Goal: Task Accomplishment & Management: Manage account settings

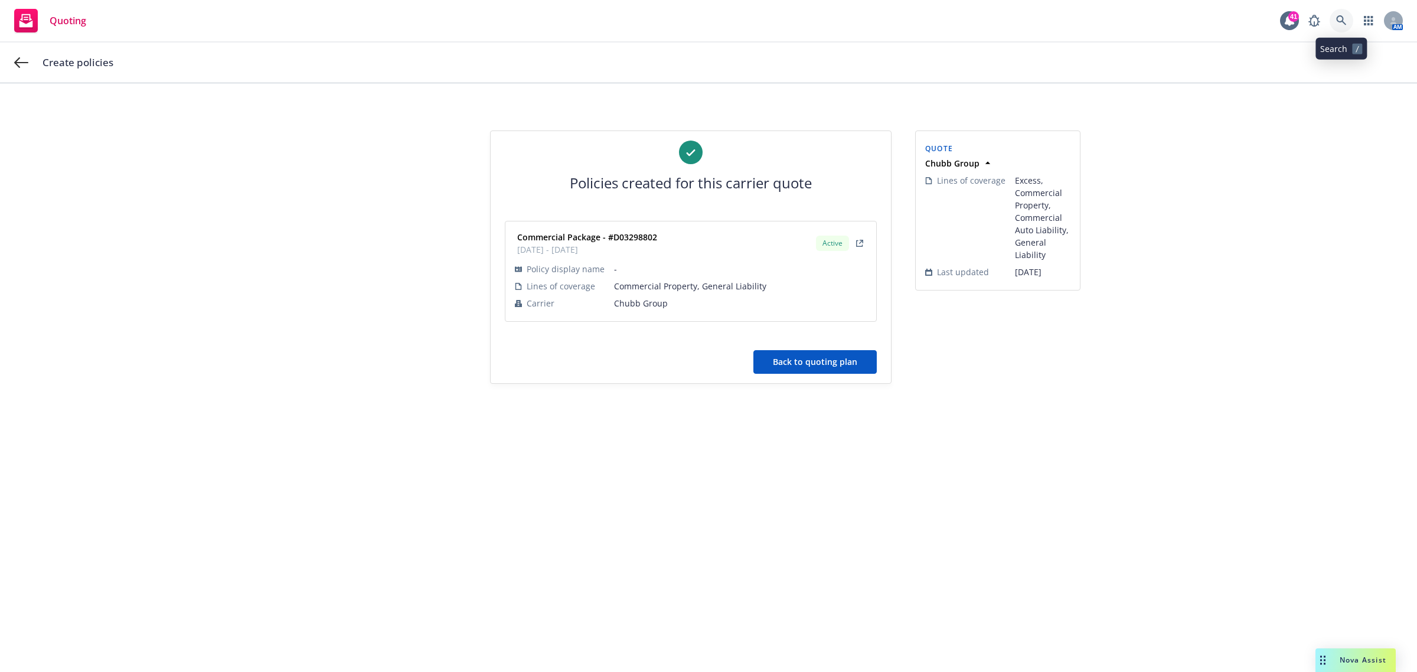
click at [1340, 19] on icon at bounding box center [1341, 20] width 11 height 11
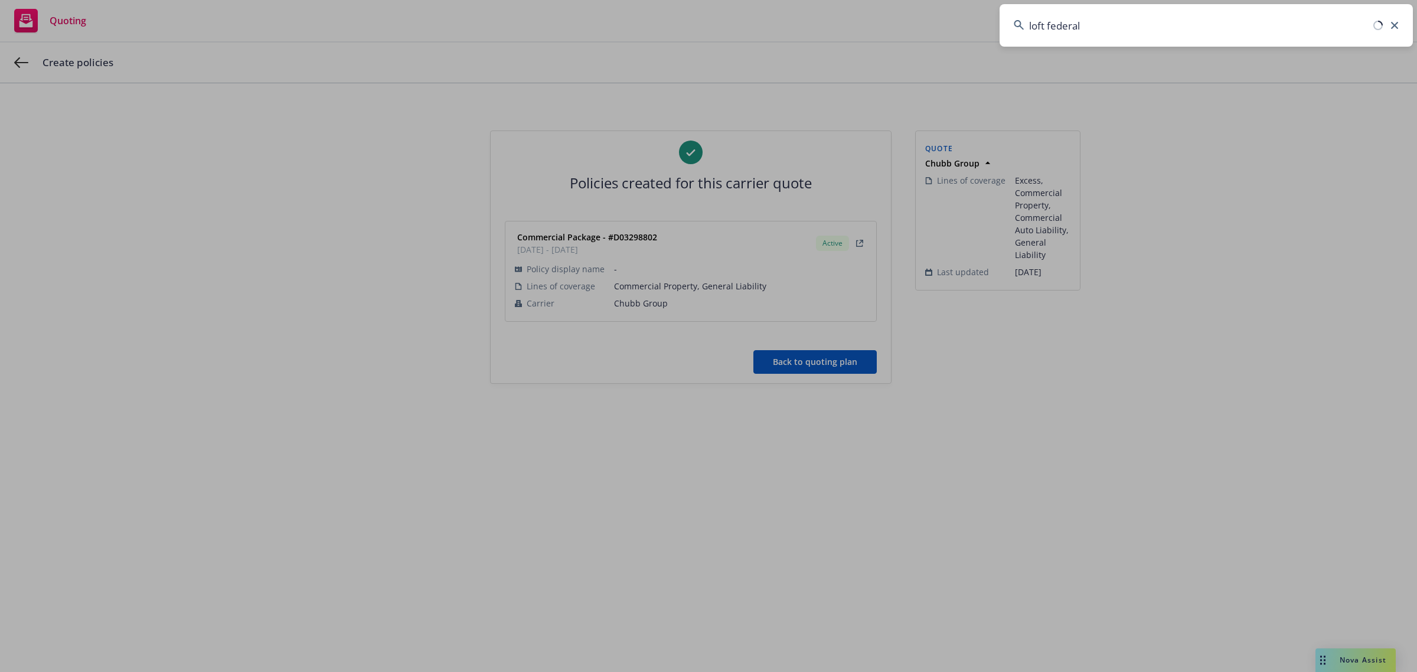
type input "loft federal"
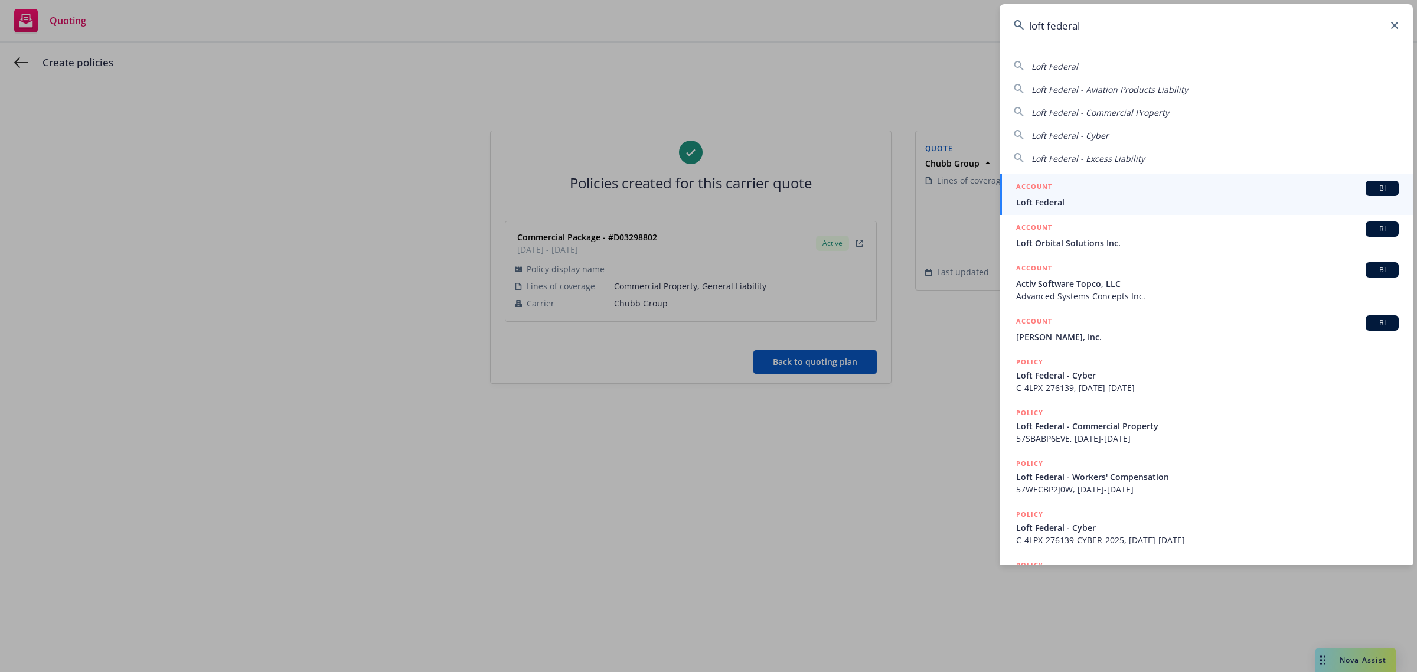
click at [1078, 192] on div "ACCOUNT BI" at bounding box center [1207, 188] width 382 height 15
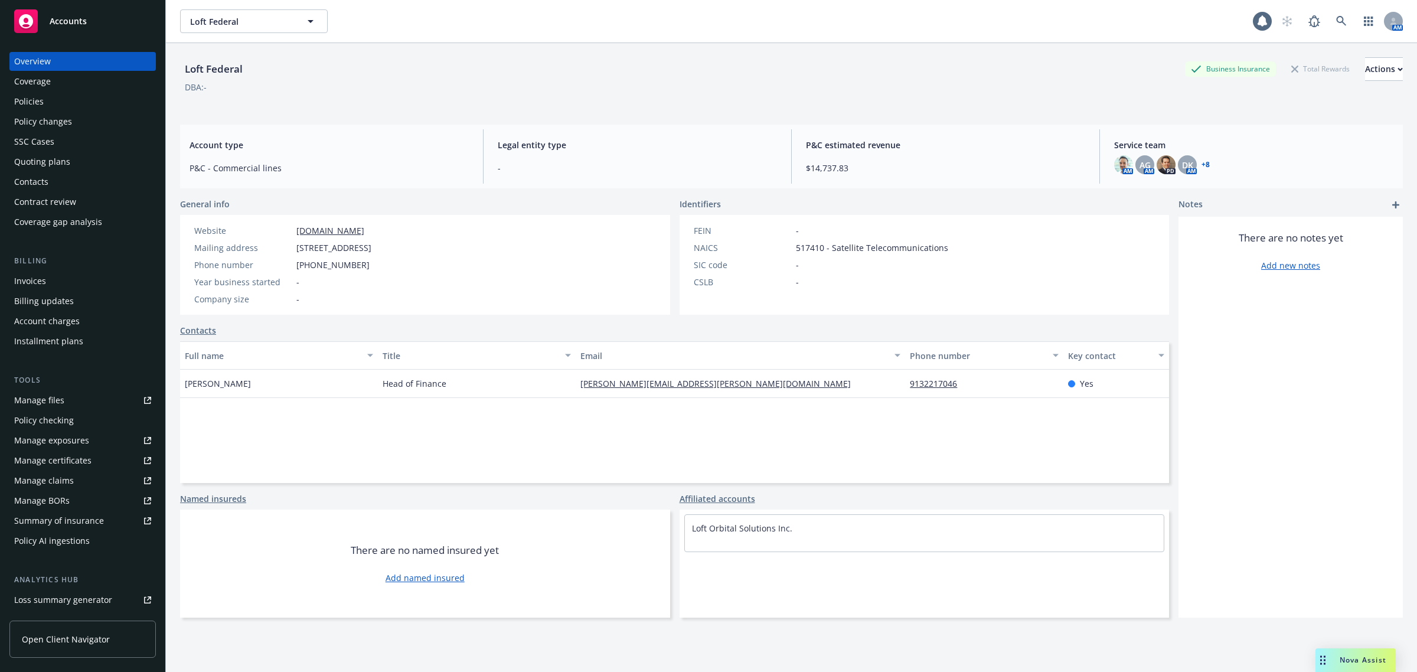
click at [48, 104] on div "Policies" at bounding box center [82, 101] width 137 height 19
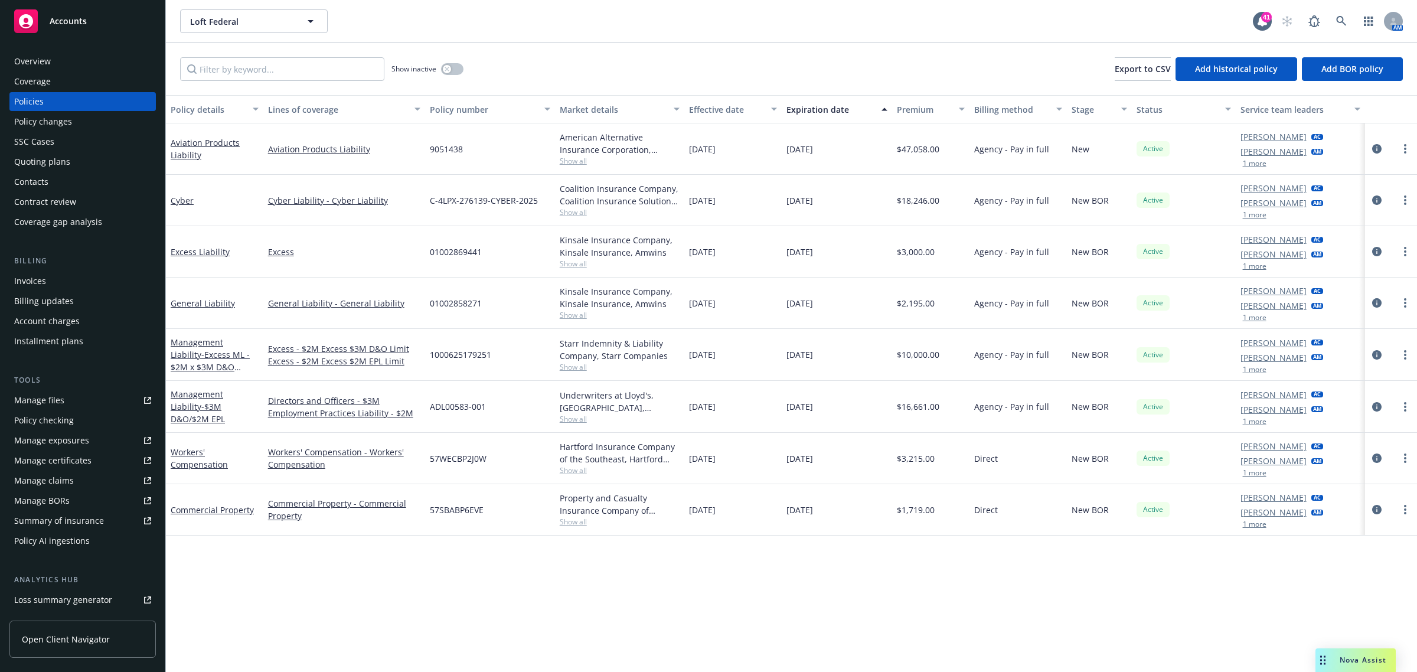
click at [45, 55] on div "Overview" at bounding box center [32, 61] width 37 height 19
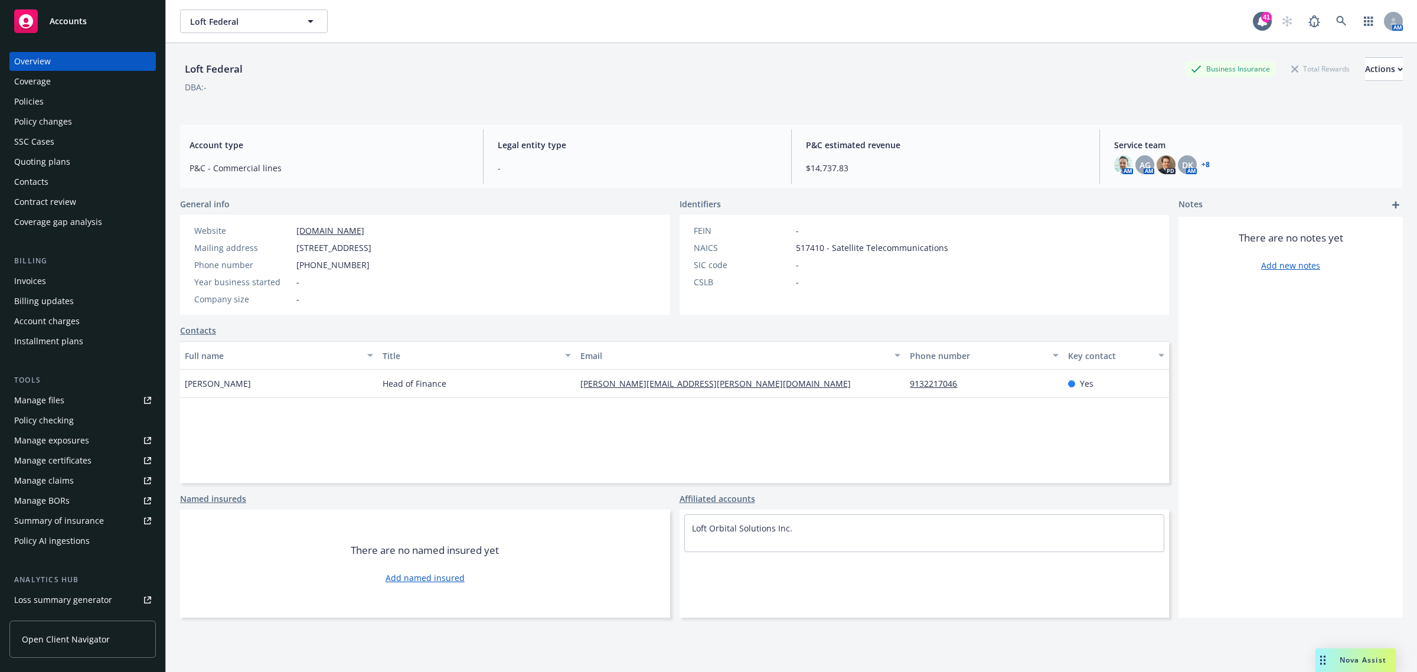
click at [28, 90] on div "Coverage" at bounding box center [32, 81] width 37 height 19
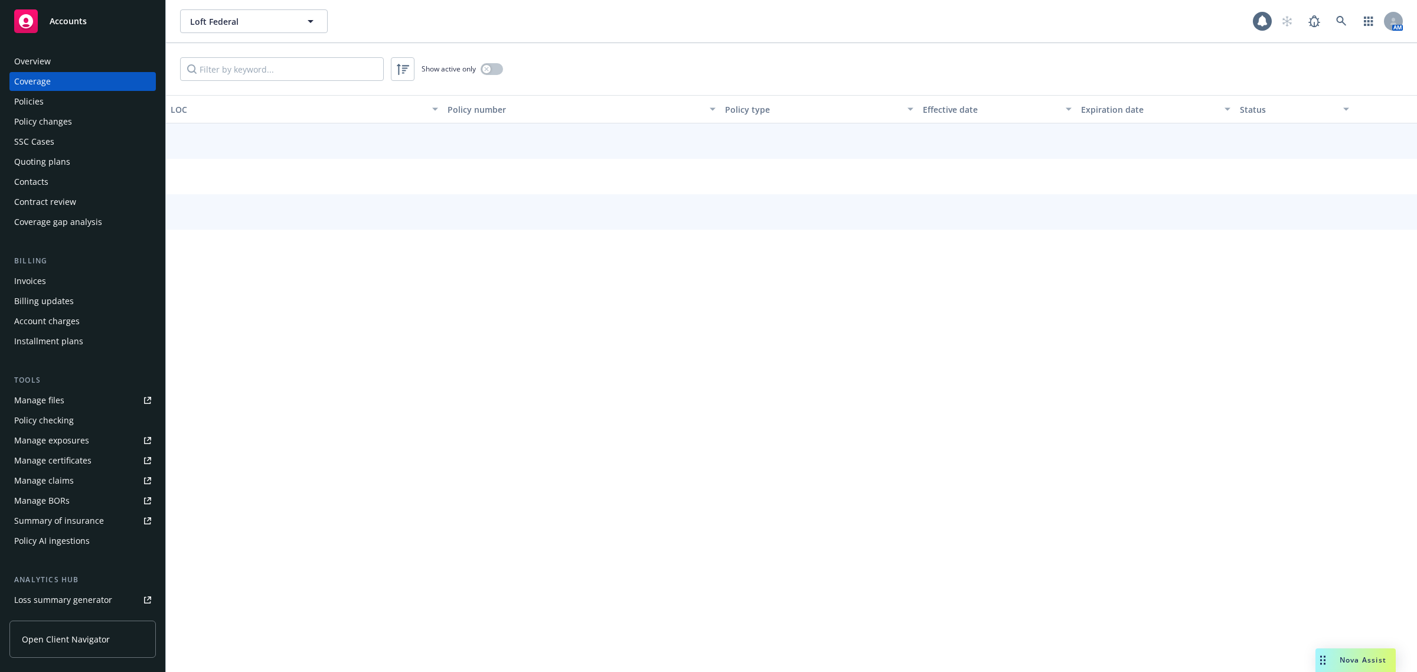
click at [31, 96] on div "Policies" at bounding box center [29, 101] width 30 height 19
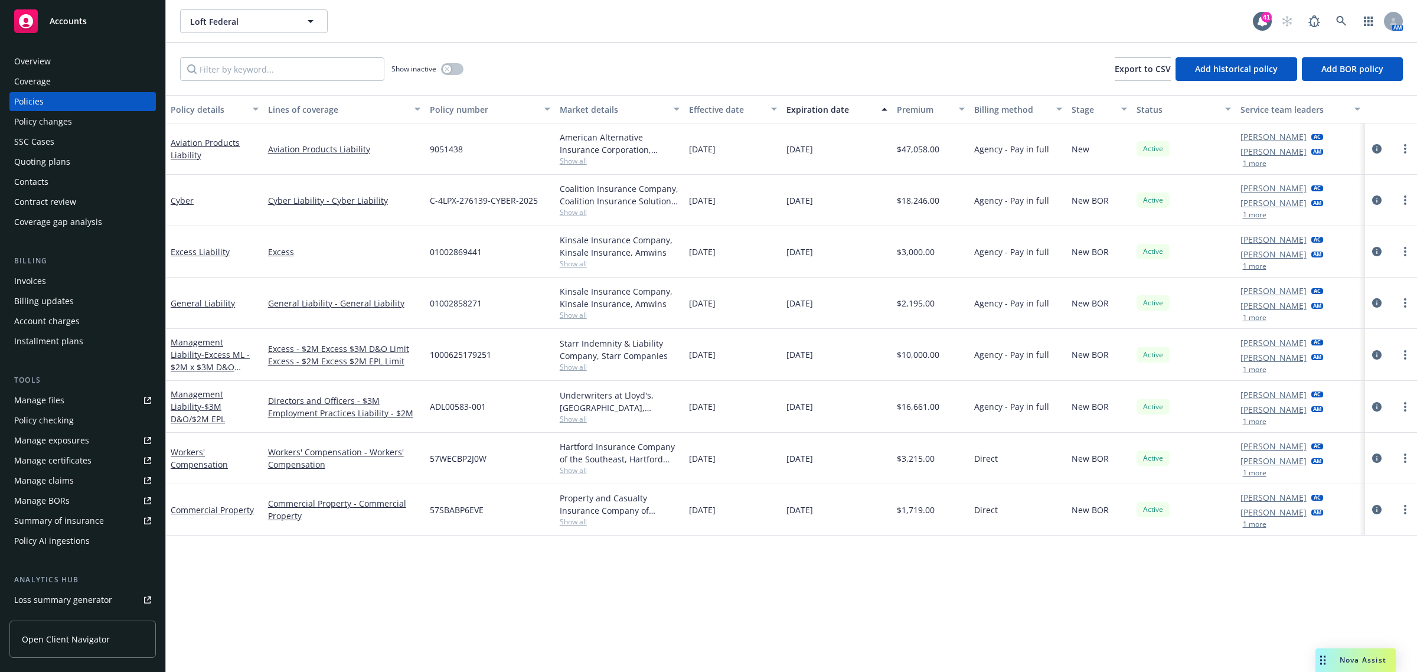
drag, startPoint x: 66, startPoint y: 51, endPoint x: 22, endPoint y: 86, distance: 55.4
click at [66, 52] on div "Overview" at bounding box center [82, 61] width 137 height 19
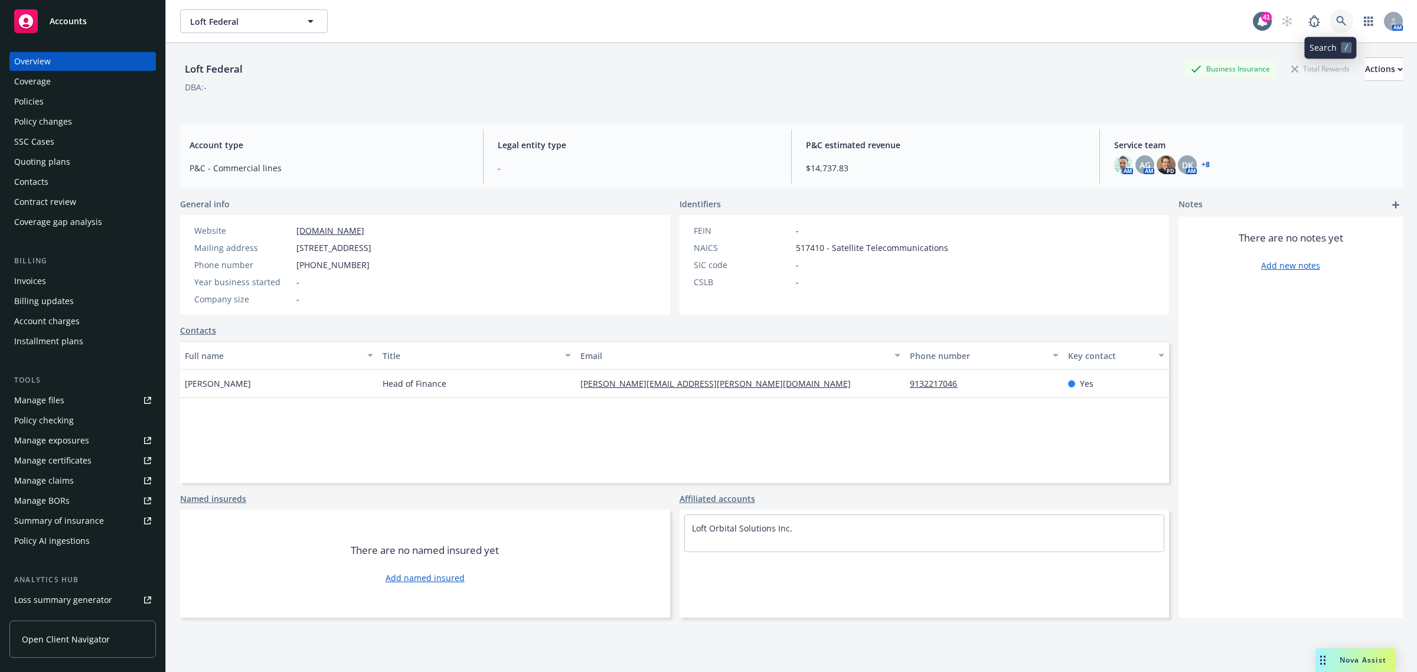
click at [1335, 24] on link at bounding box center [1341, 21] width 24 height 24
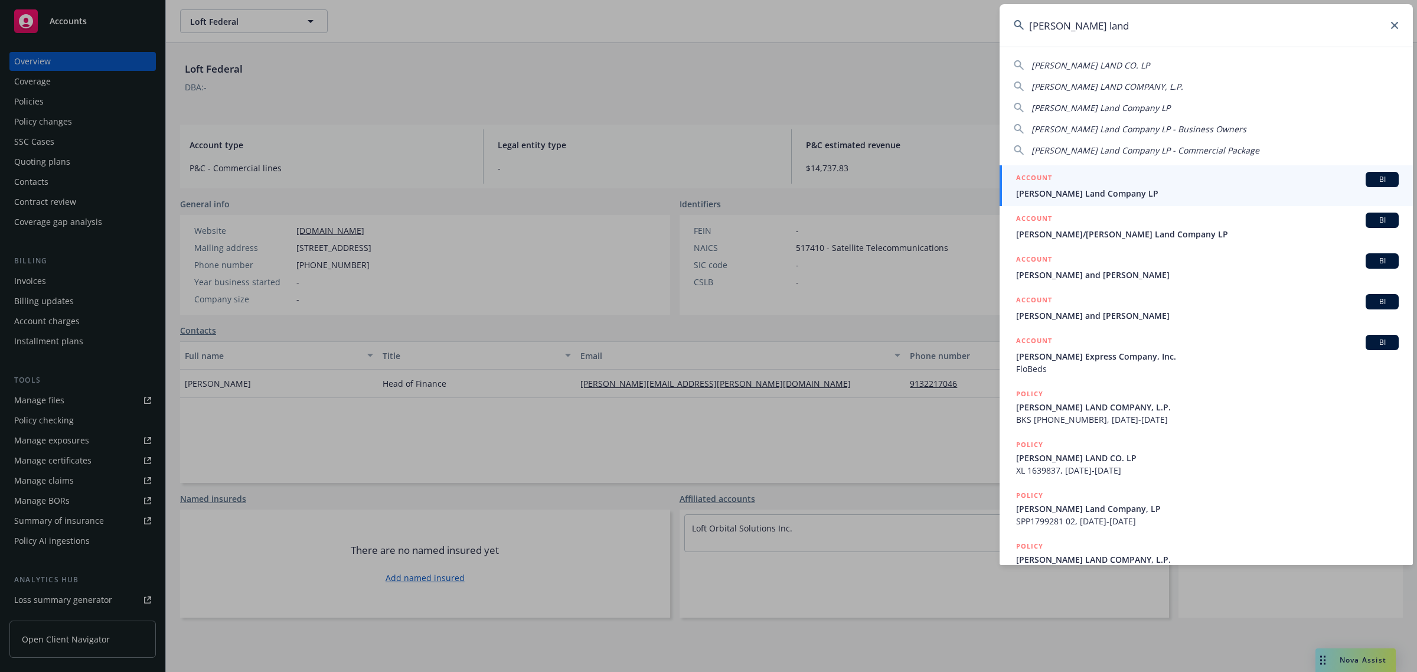
type input "[PERSON_NAME] land"
click at [1111, 192] on span "[PERSON_NAME] Land Company LP" at bounding box center [1207, 193] width 382 height 12
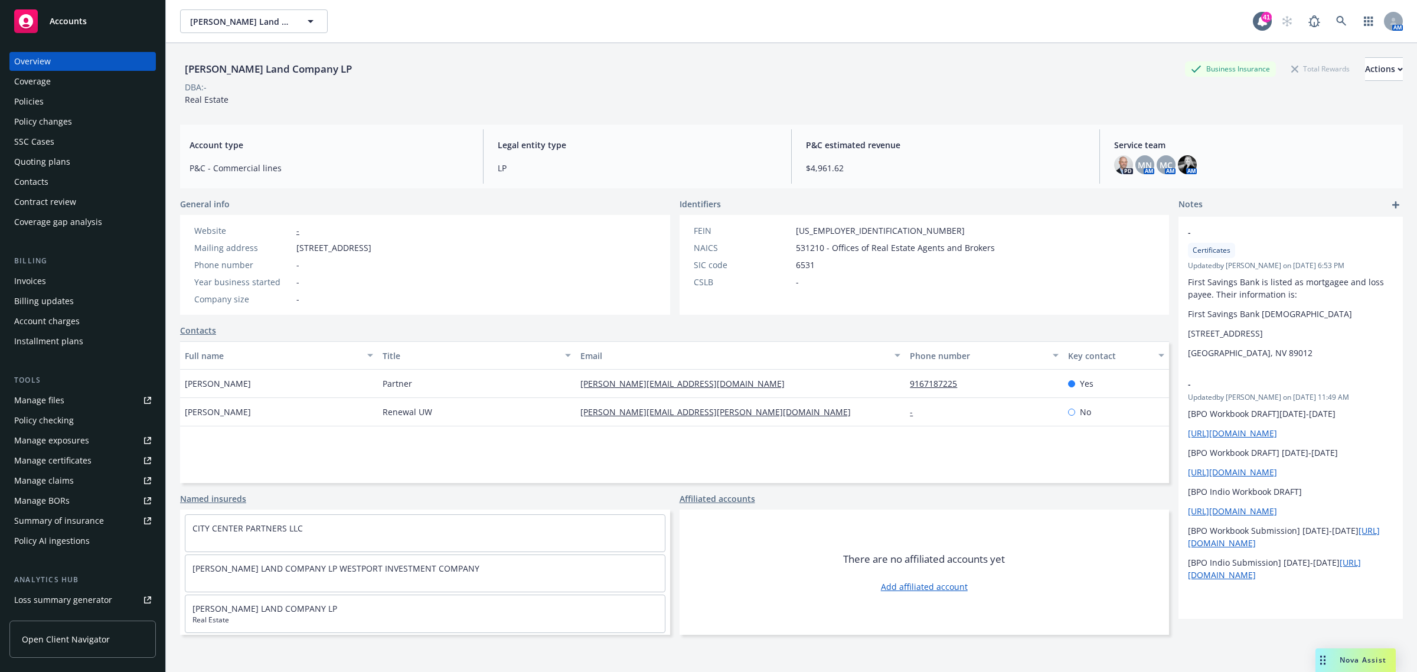
click at [50, 99] on div "Policies" at bounding box center [82, 101] width 137 height 19
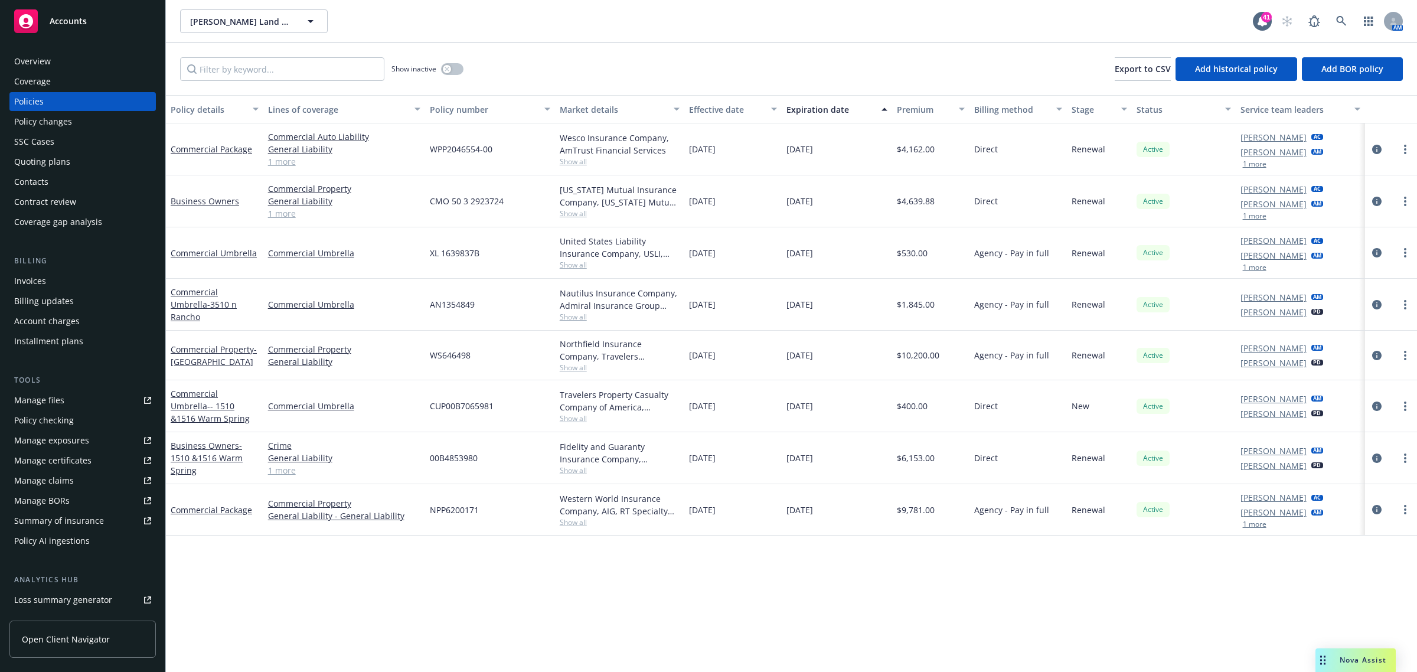
click at [570, 420] on span "Show all" at bounding box center [620, 418] width 120 height 10
click at [423, 398] on div "Commercial Umbrella" at bounding box center [344, 406] width 162 height 52
click at [87, 60] on div "Overview" at bounding box center [82, 61] width 137 height 19
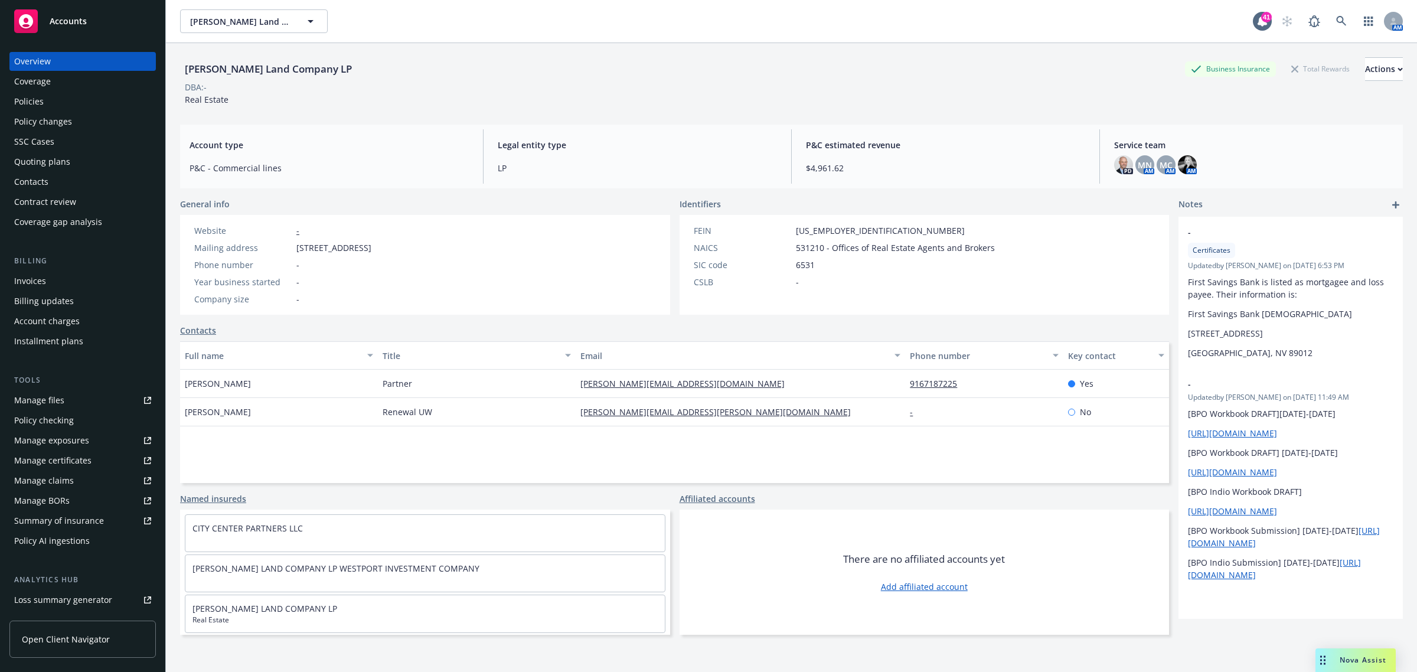
click at [74, 97] on div "Policies" at bounding box center [82, 101] width 137 height 19
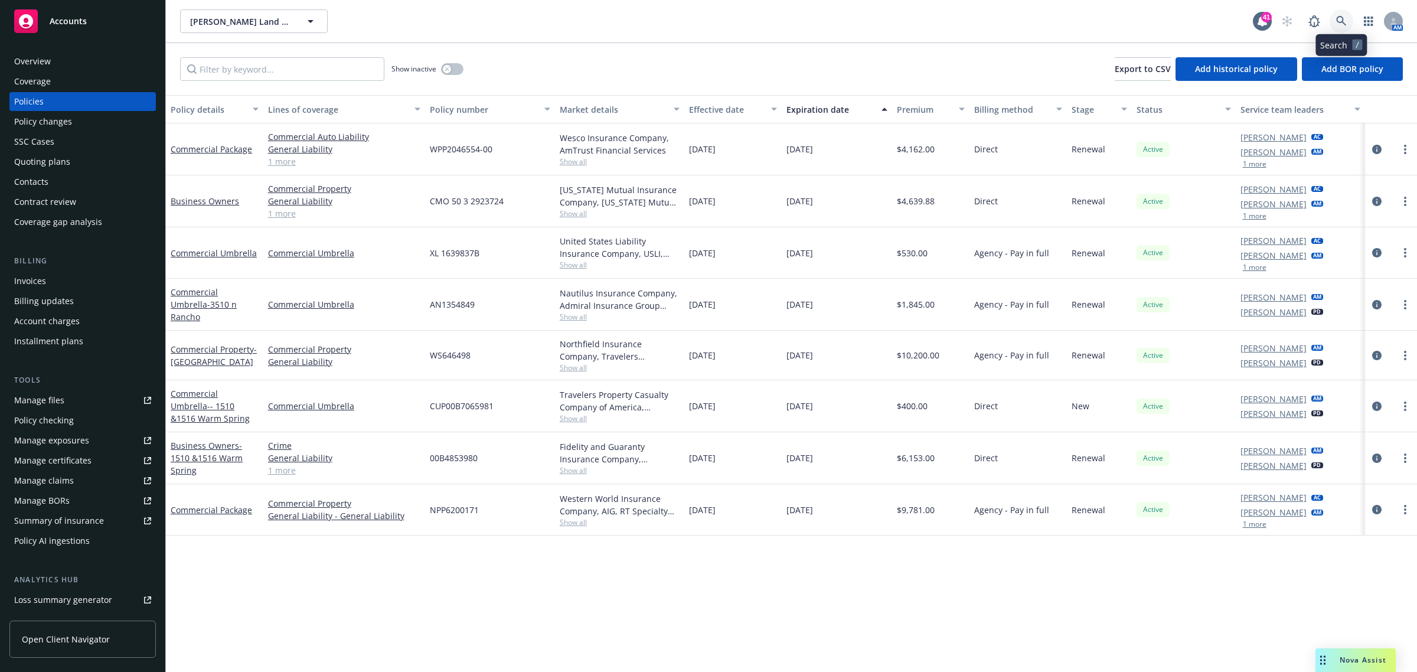
click at [1337, 17] on icon at bounding box center [1341, 21] width 11 height 11
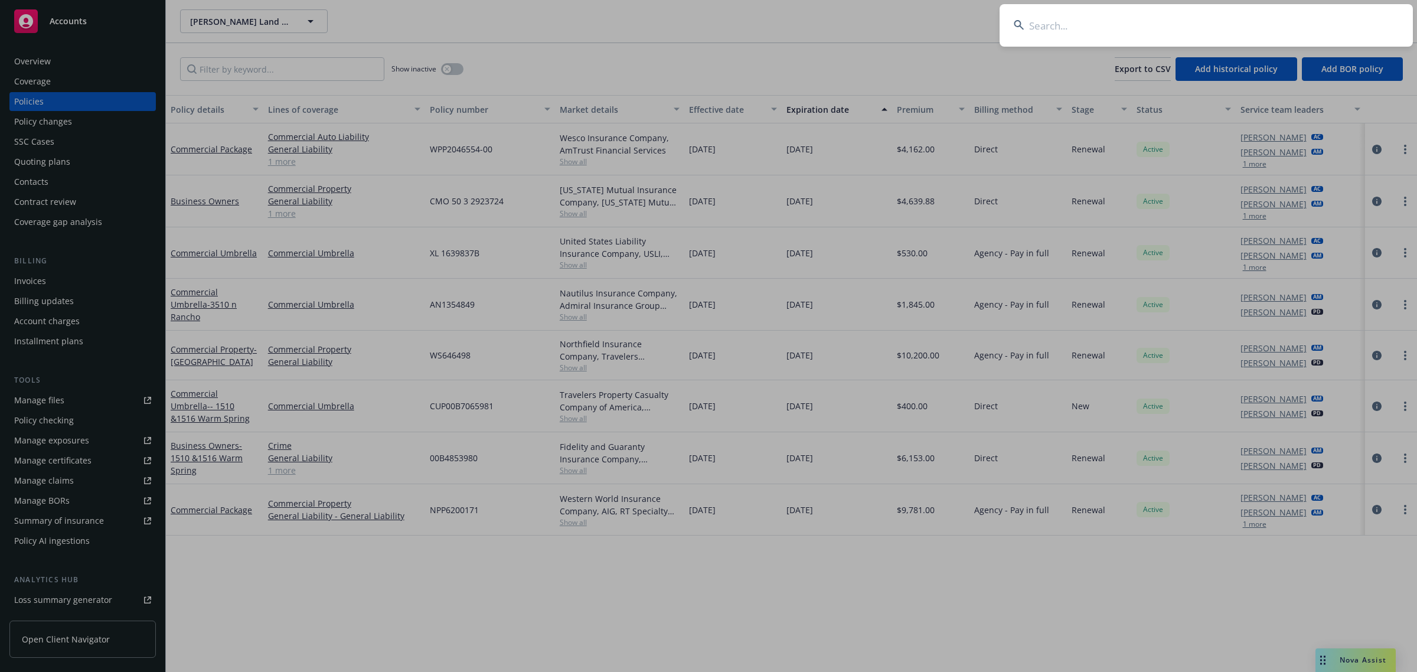
click at [1071, 24] on input at bounding box center [1205, 25] width 413 height 42
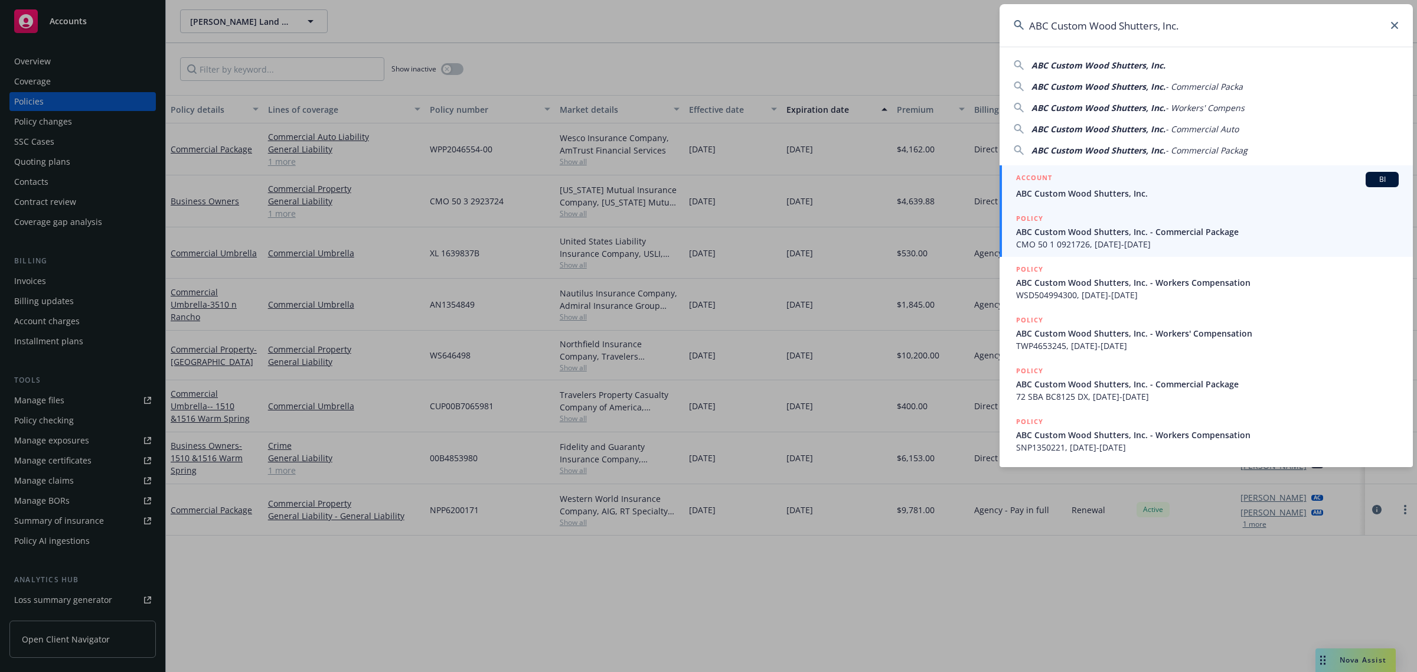
type input "ABC Custom Wood Shutters, Inc."
click at [1058, 208] on link "POLICY ABC Custom Wood Shutters, Inc. - Commercial Package CMO 50 1 0921726, 09…" at bounding box center [1205, 231] width 413 height 51
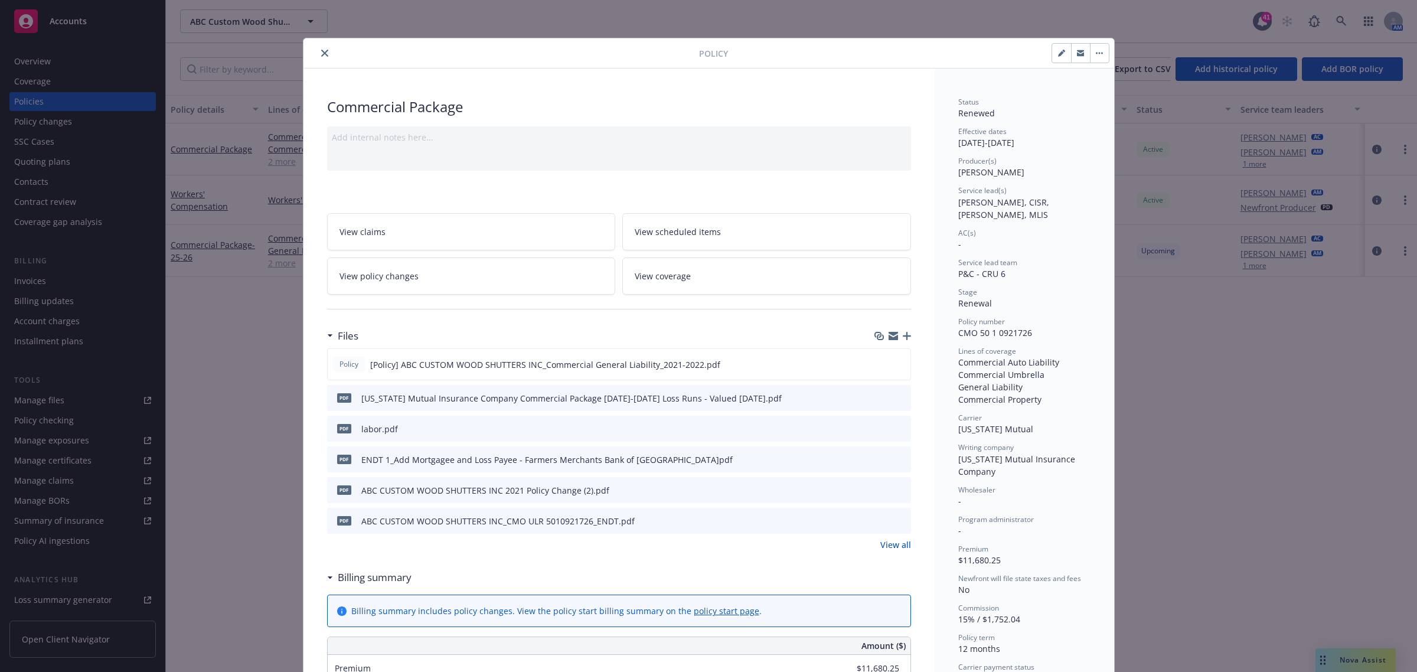
click at [326, 46] on div at bounding box center [503, 53] width 391 height 14
click at [321, 51] on icon "close" at bounding box center [324, 53] width 7 height 7
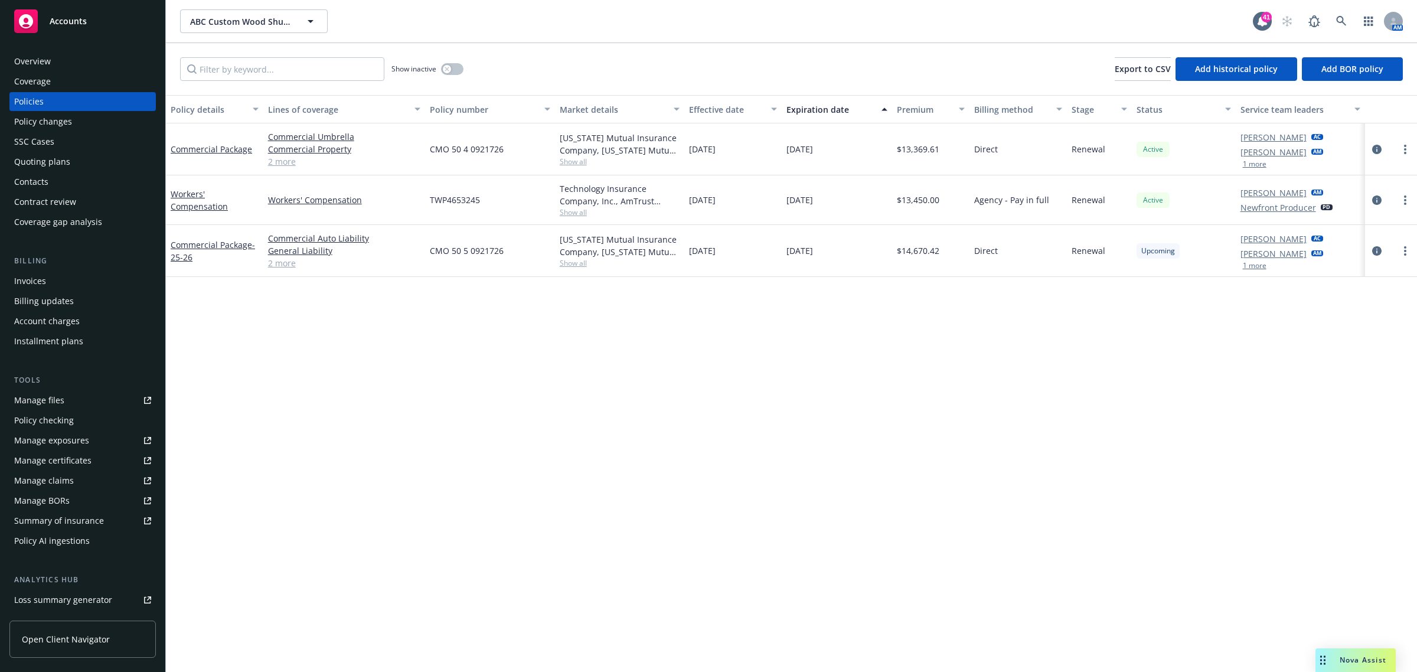
click at [50, 118] on div "Policy changes" at bounding box center [43, 121] width 58 height 19
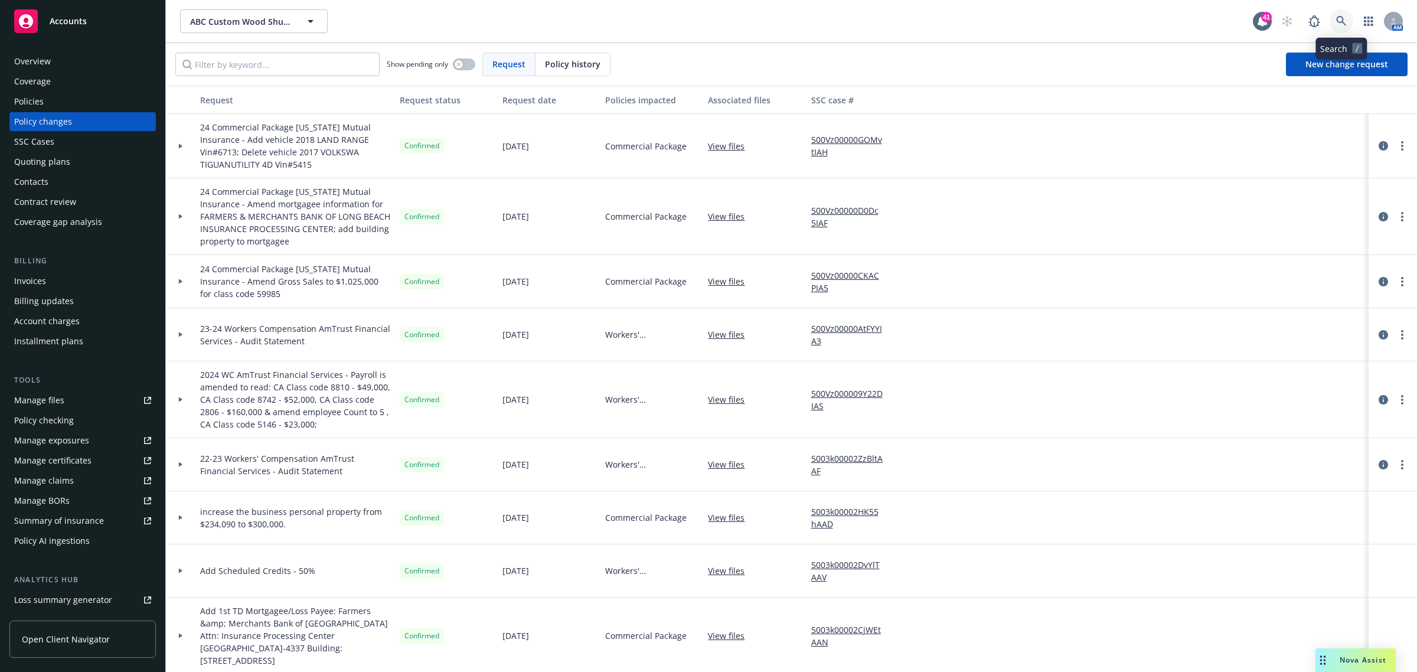
click at [1341, 24] on icon at bounding box center [1341, 21] width 11 height 11
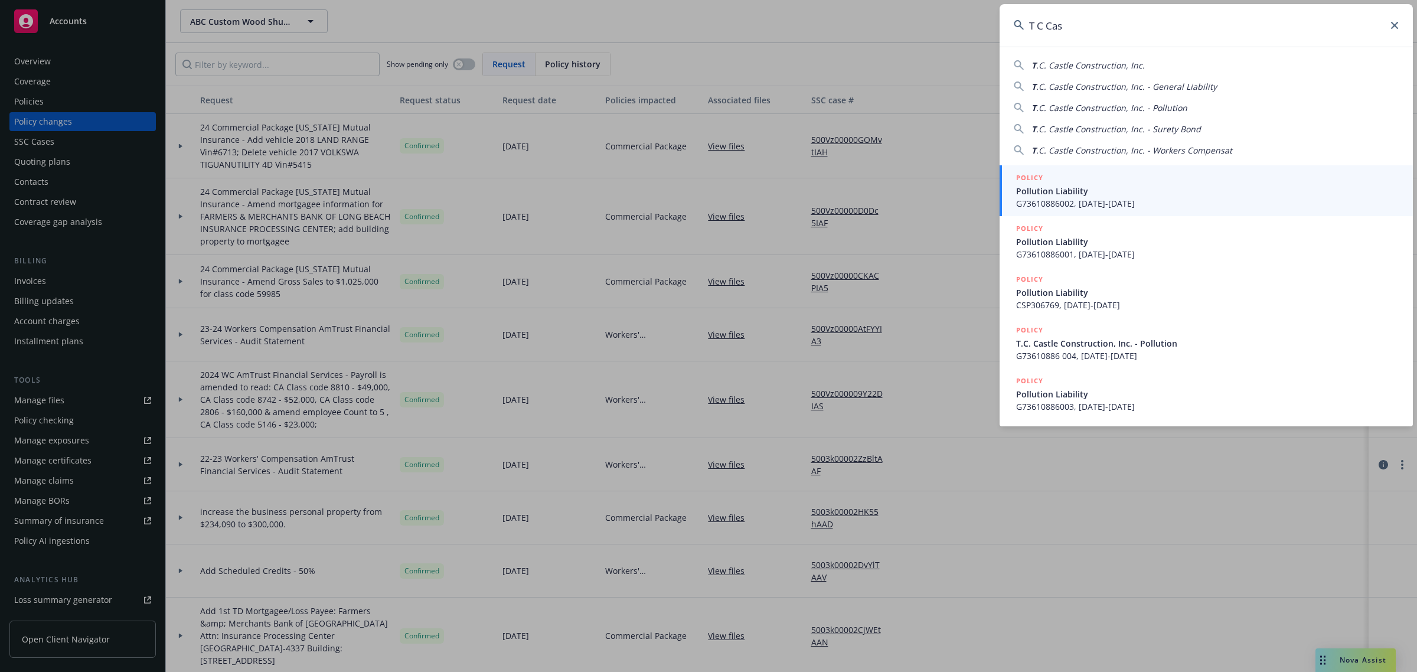
type input "T C Cas"
click at [1116, 201] on span "G73610886002, 08/17/2022-08/17/2023" at bounding box center [1207, 203] width 382 height 12
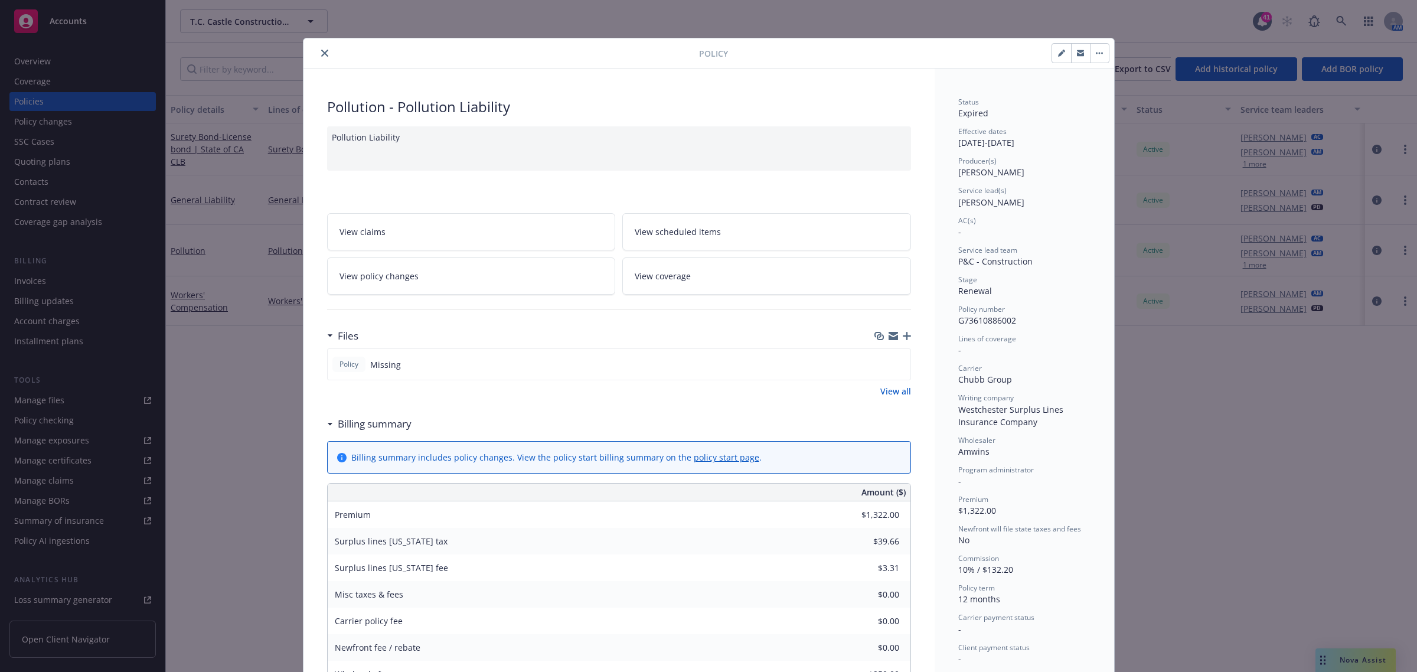
click at [321, 50] on icon "close" at bounding box center [324, 53] width 7 height 7
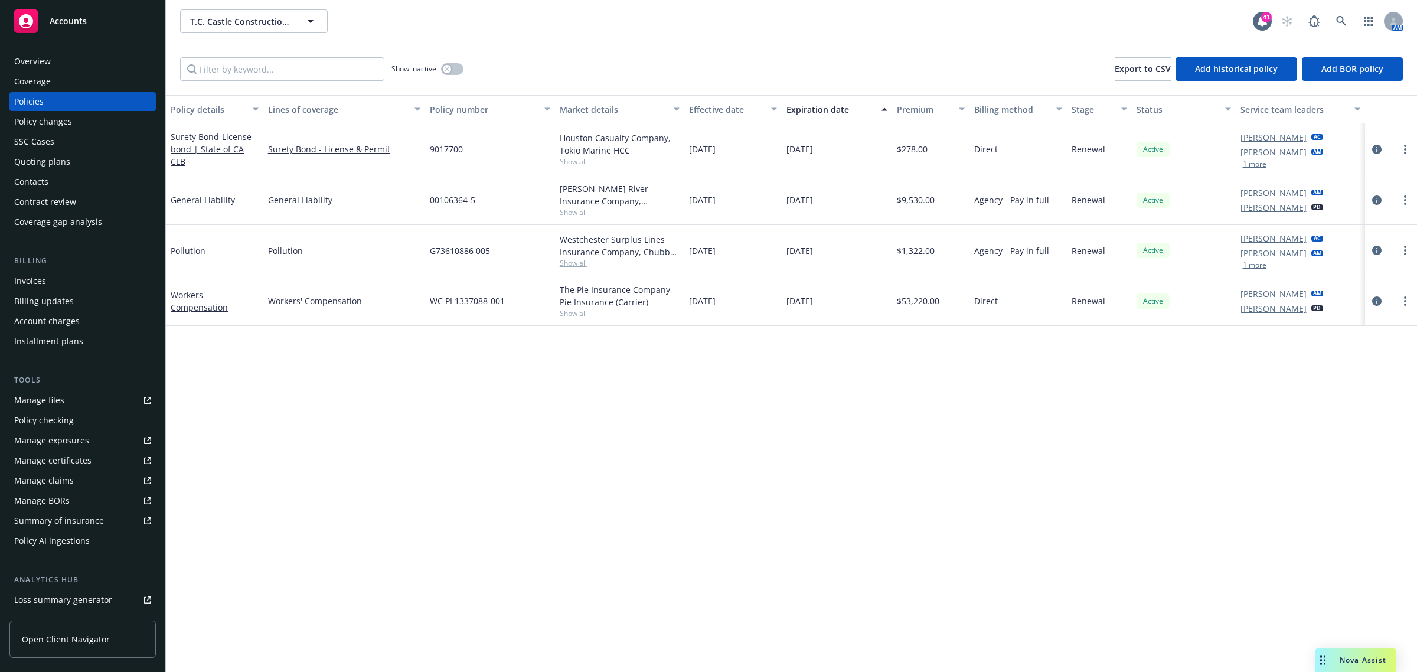
click at [577, 261] on span "Show all" at bounding box center [620, 263] width 120 height 10
click at [1376, 252] on icon "circleInformation" at bounding box center [1376, 250] width 9 height 9
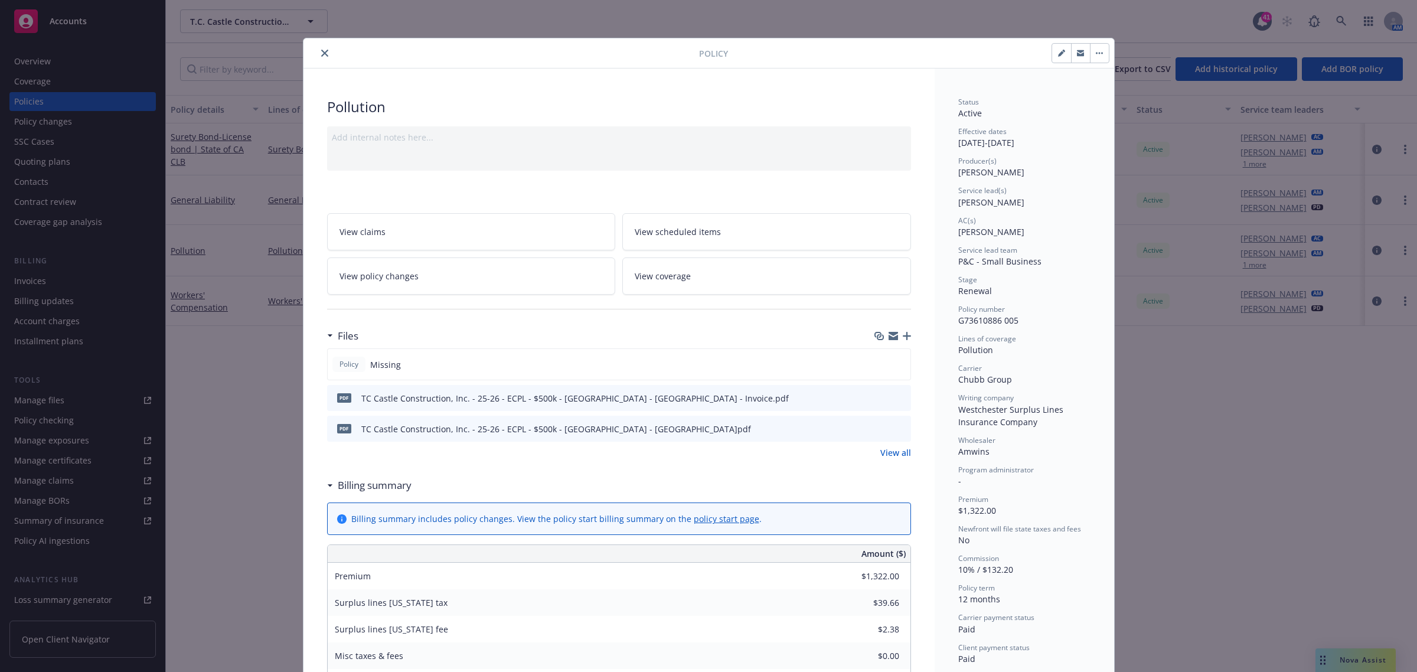
click at [323, 45] on div "Policy" at bounding box center [708, 53] width 810 height 30
click at [322, 48] on button "close" at bounding box center [325, 53] width 14 height 14
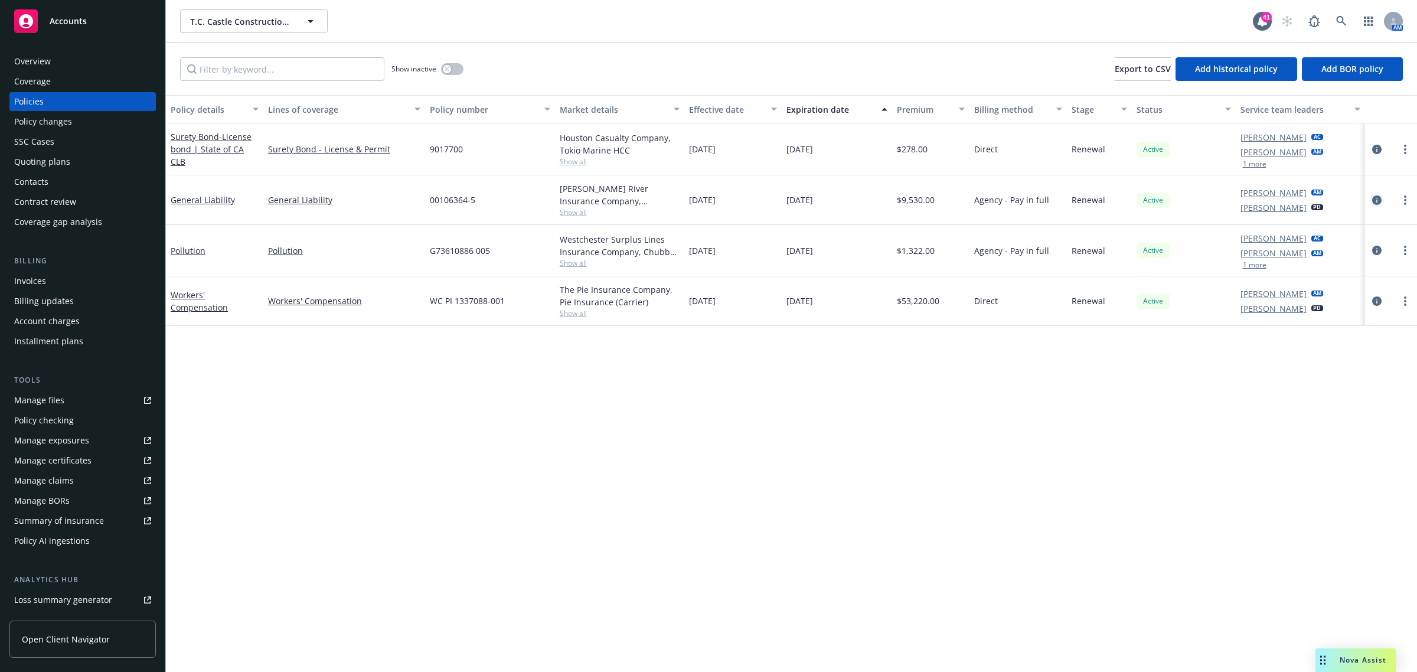
click at [1373, 198] on icon "circleInformation" at bounding box center [1376, 199] width 9 height 9
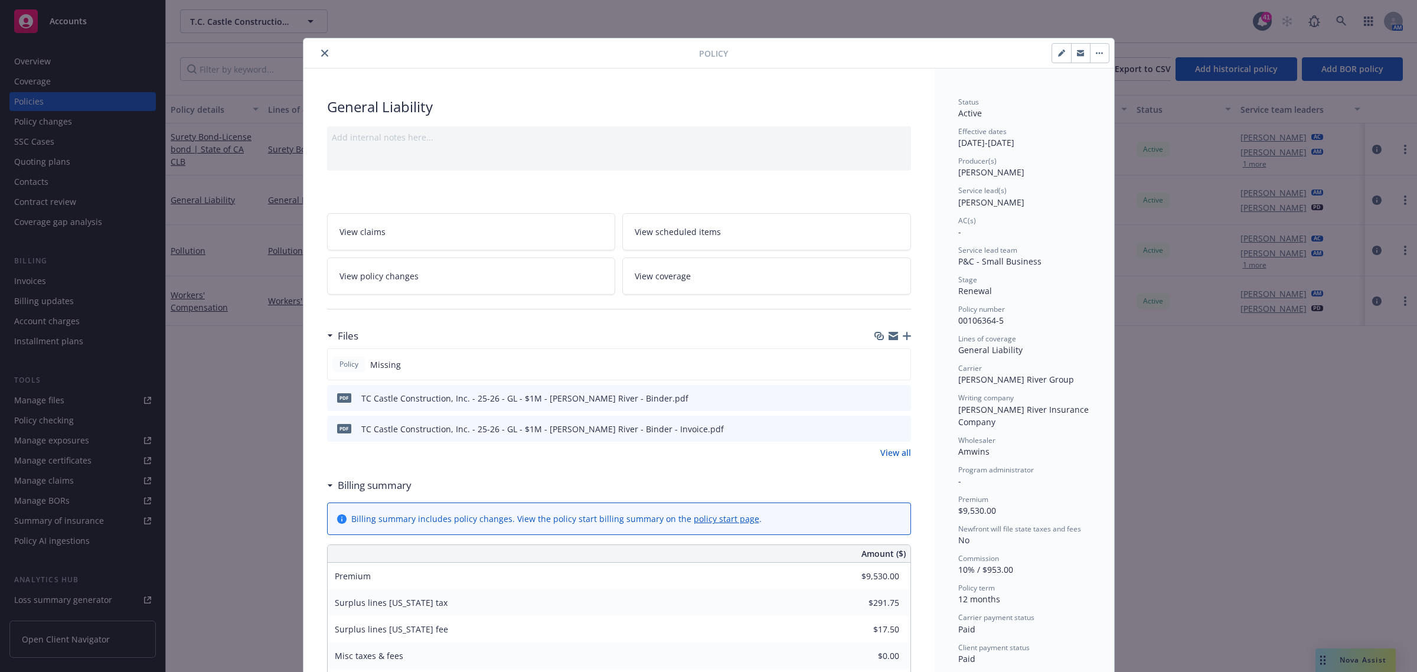
click at [322, 52] on button "close" at bounding box center [325, 53] width 14 height 14
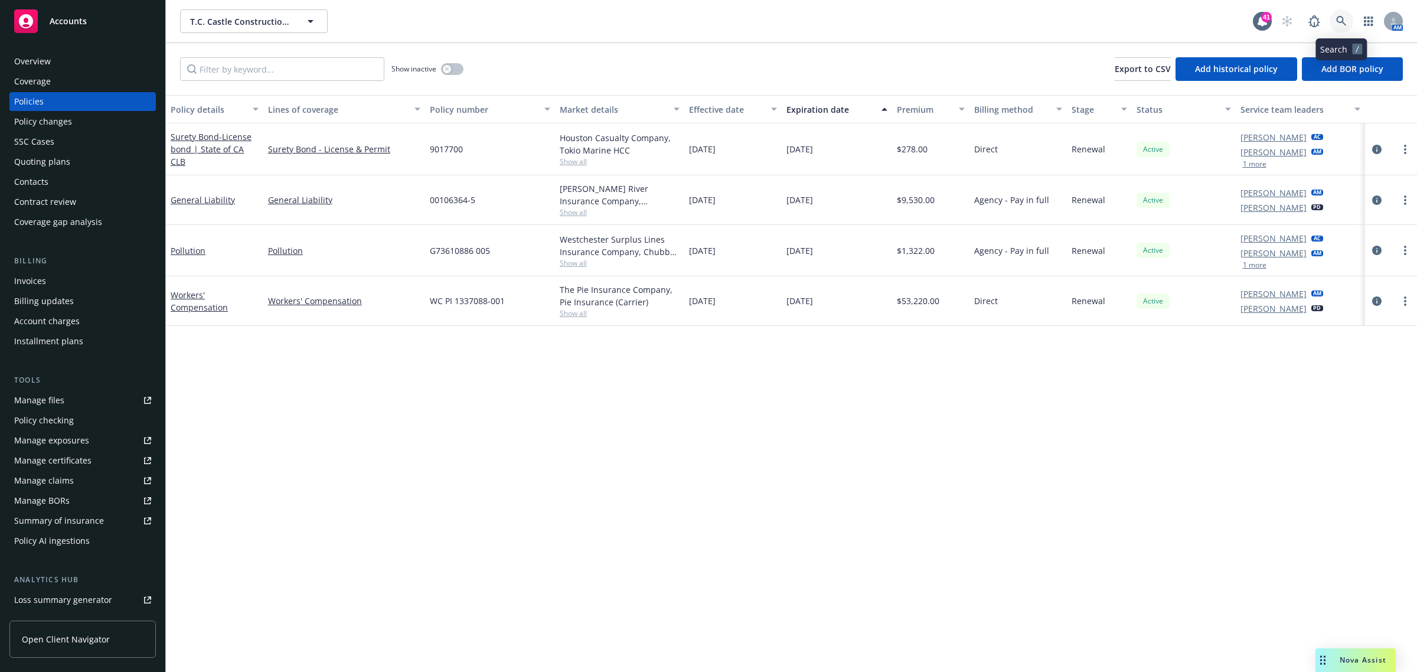
click at [1332, 19] on link at bounding box center [1341, 21] width 24 height 24
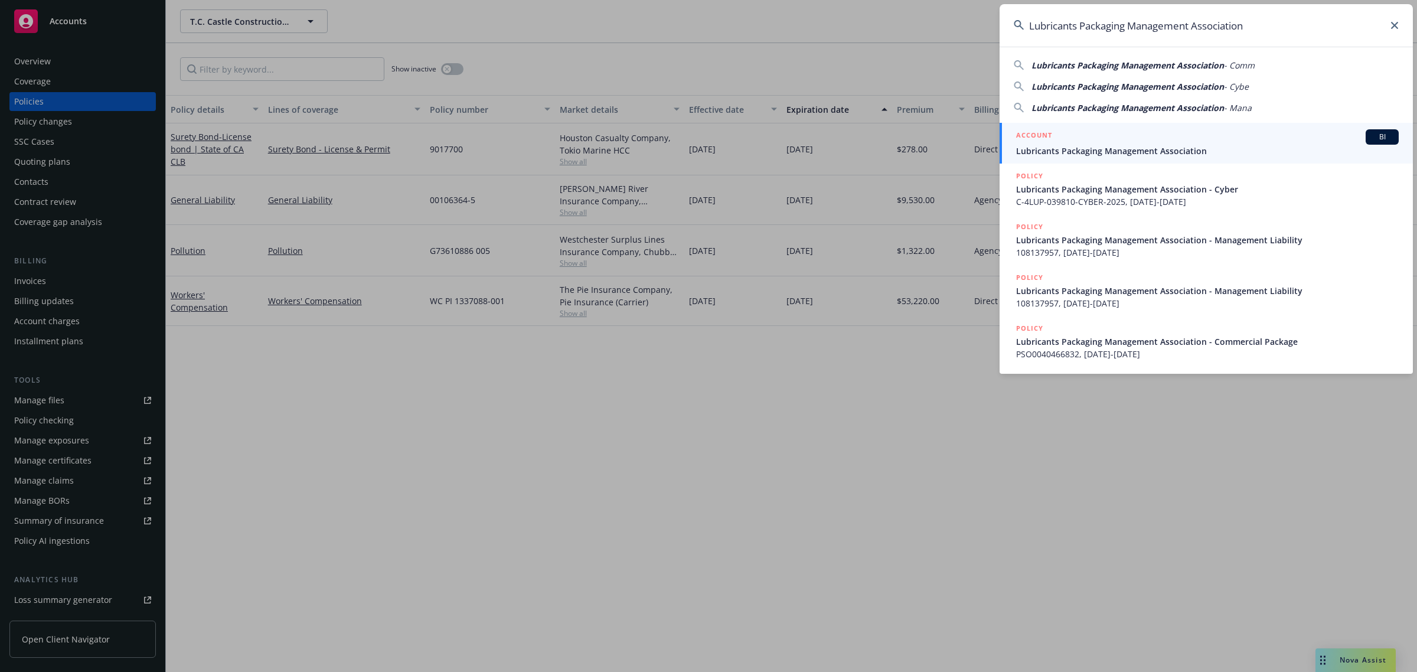
type input "Lubricants Packaging Management Association"
click at [1078, 148] on span "Lubricants Packaging Management Association" at bounding box center [1207, 151] width 382 height 12
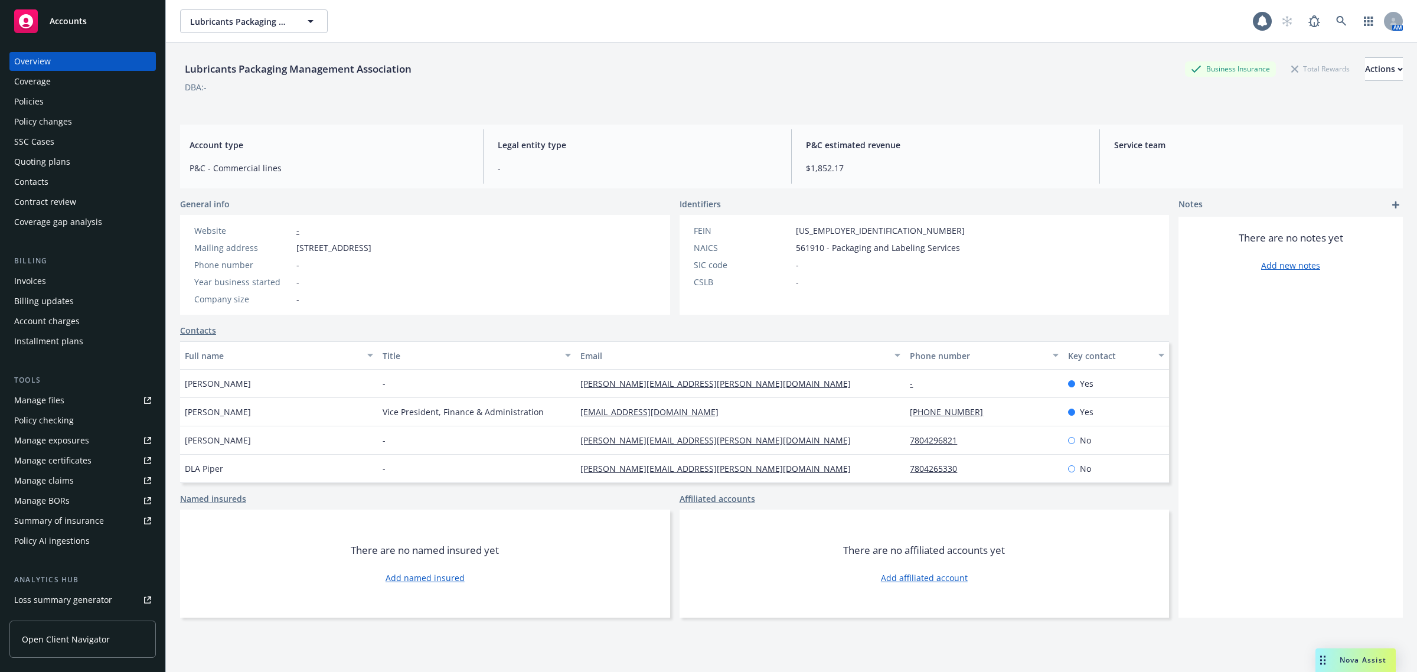
click at [54, 100] on div "Policies" at bounding box center [82, 101] width 137 height 19
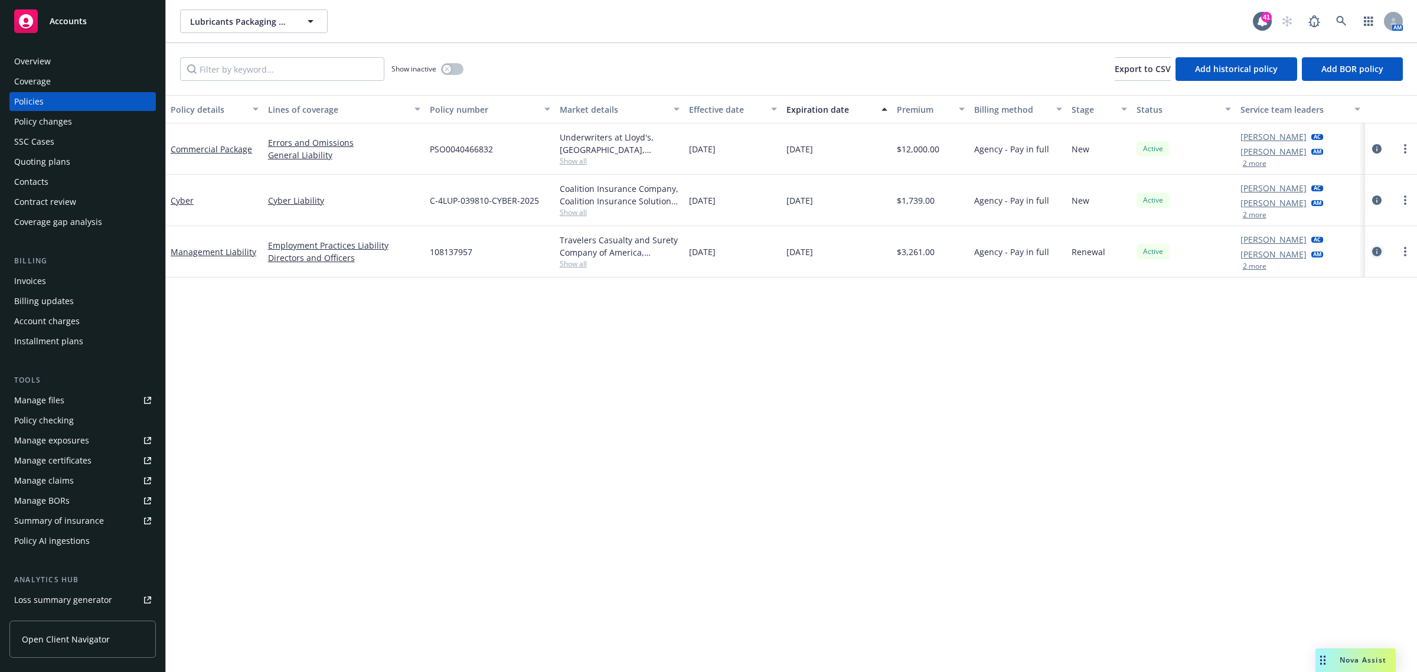
click at [1375, 247] on icon "circleInformation" at bounding box center [1376, 251] width 9 height 9
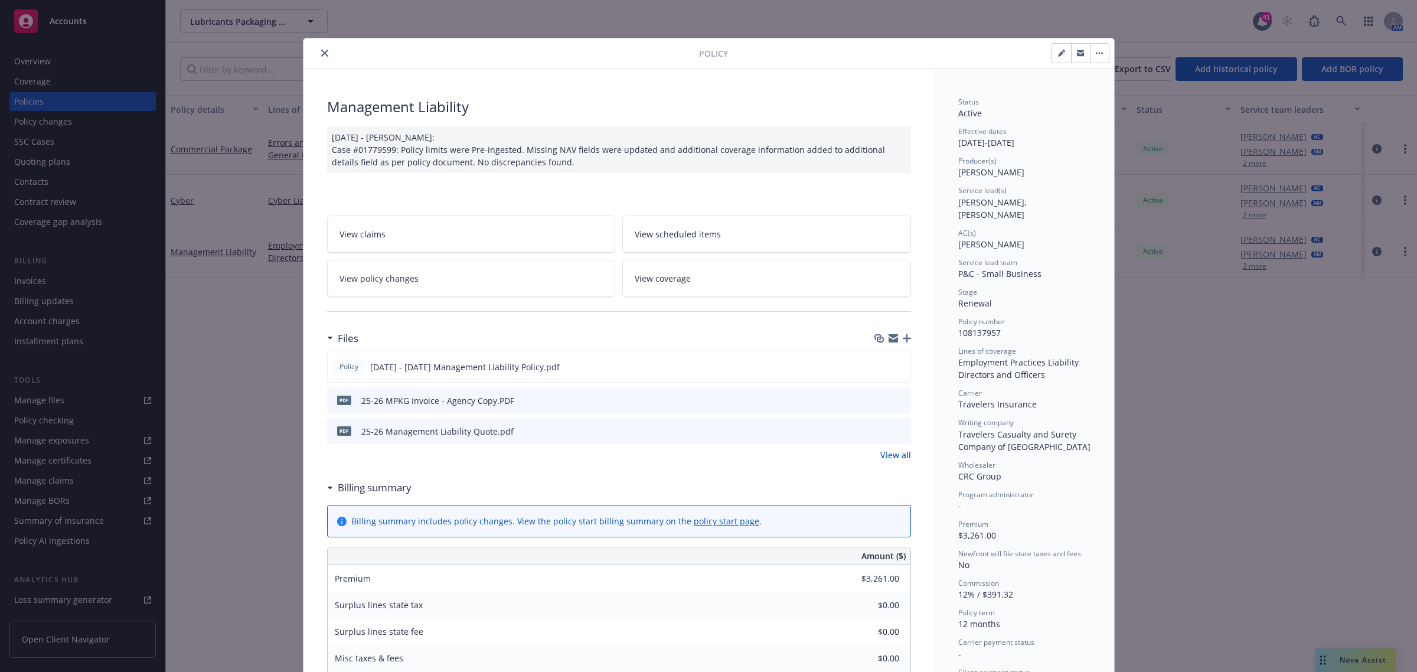
click at [894, 398] on icon "preview file" at bounding box center [899, 399] width 11 height 8
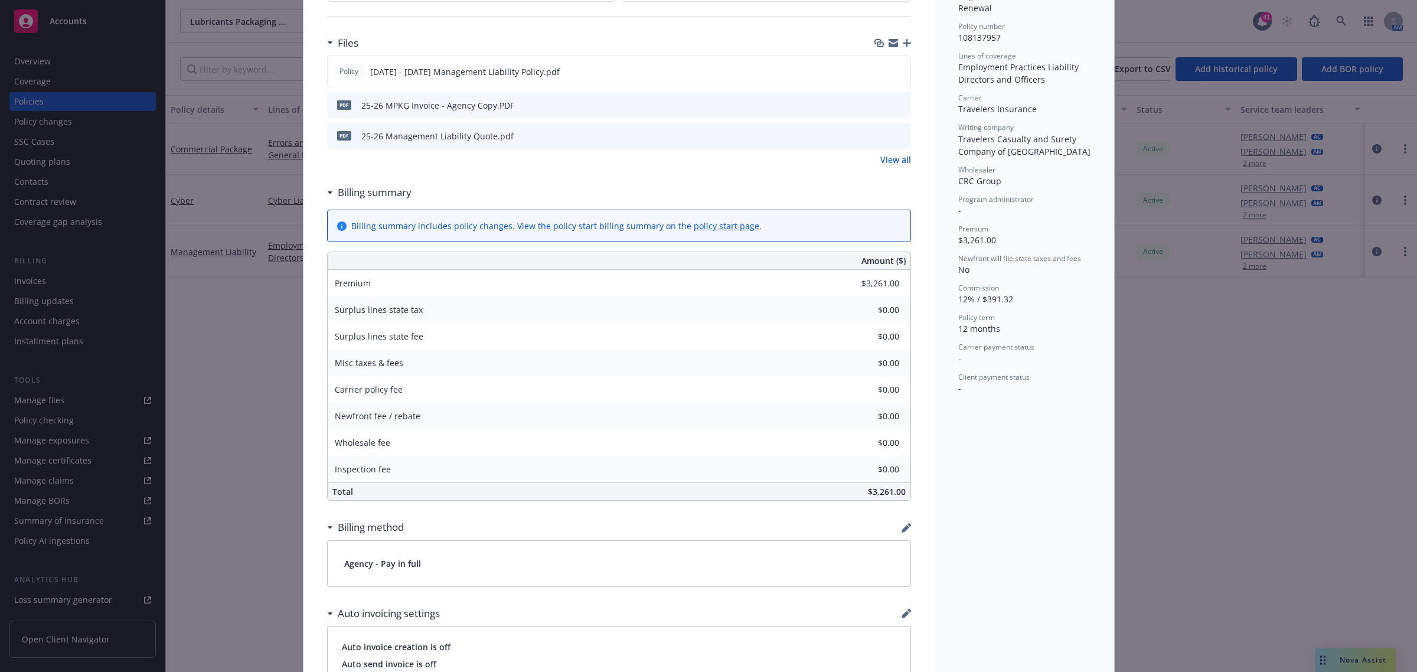
scroll to position [369, 0]
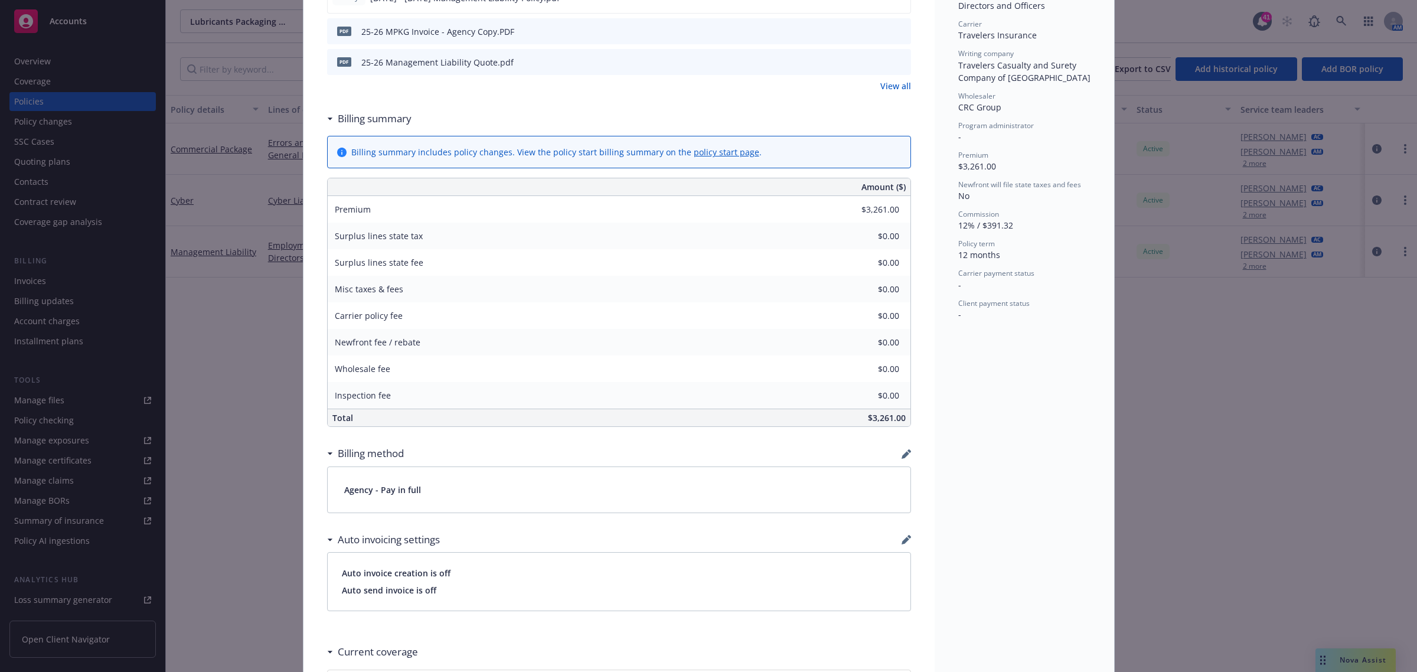
drag, startPoint x: 195, startPoint y: 355, endPoint x: 194, endPoint y: 346, distance: 8.9
click at [194, 355] on div "Policy Management Liability 09/15/2025 - Venkata Reddy: Case #01779599: Policy …" at bounding box center [708, 336] width 1417 height 672
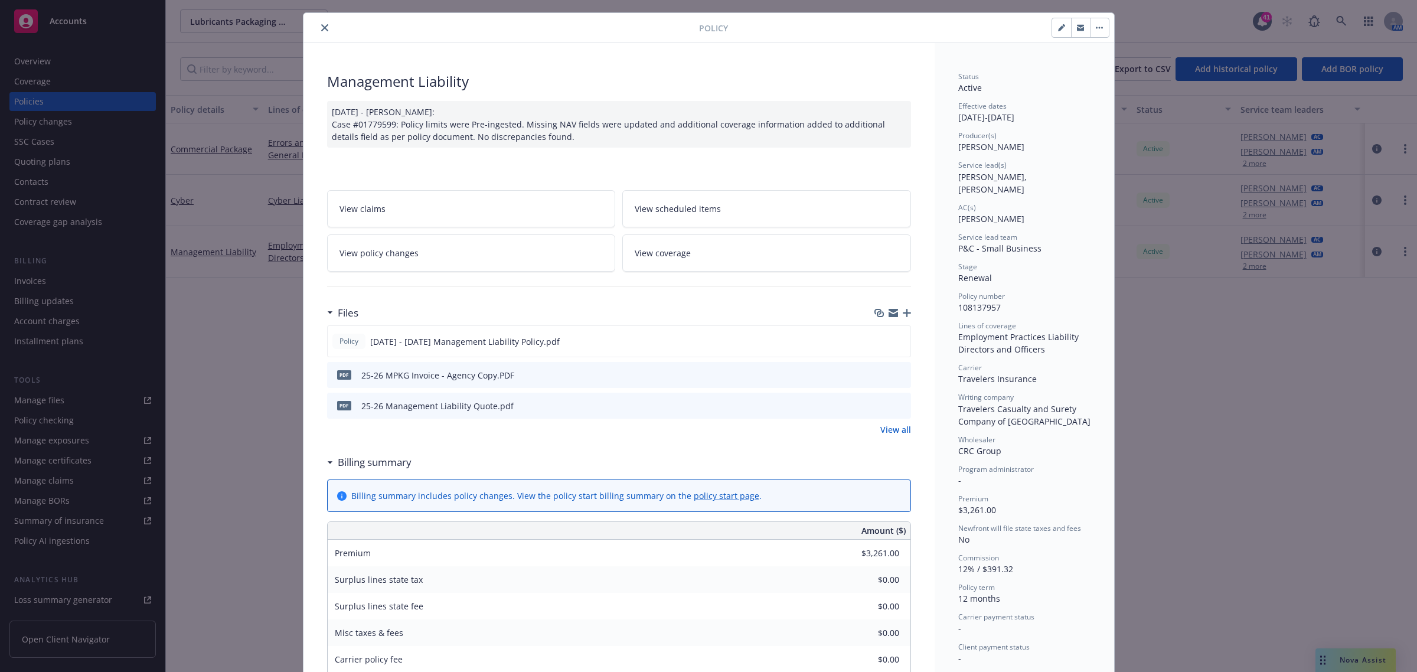
scroll to position [0, 0]
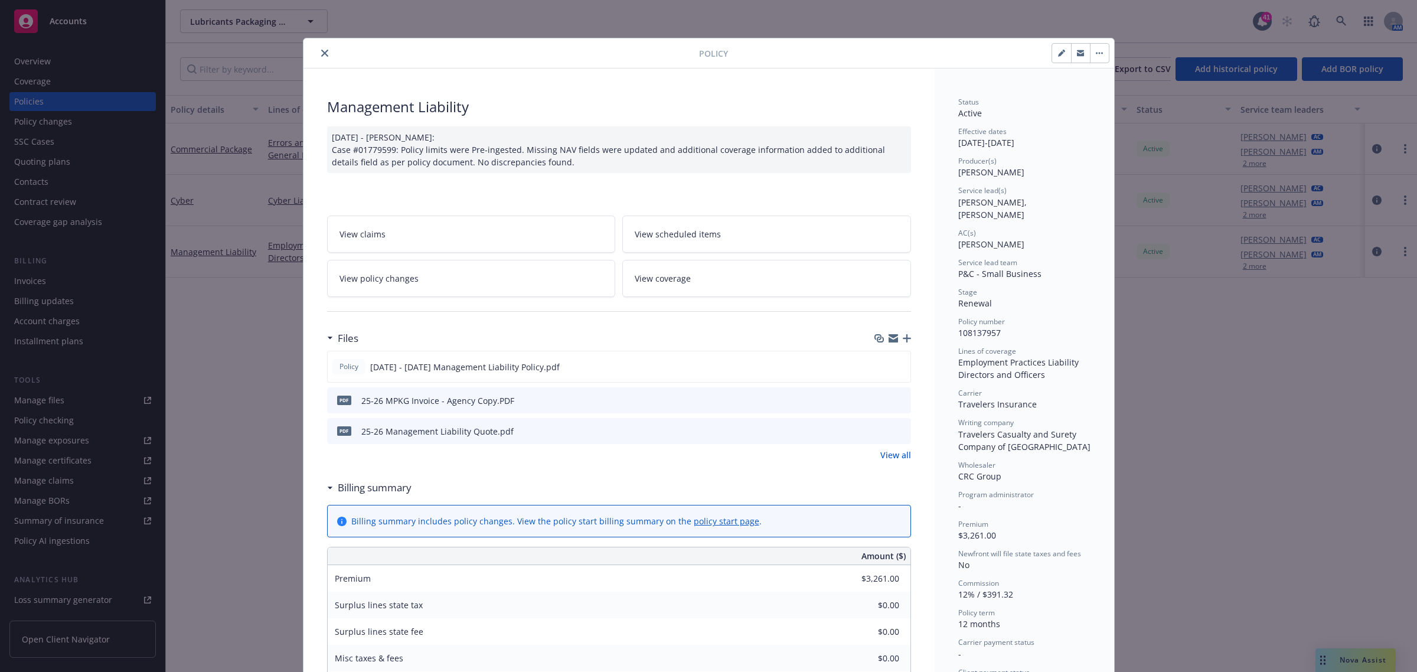
click at [322, 53] on icon "close" at bounding box center [324, 53] width 7 height 7
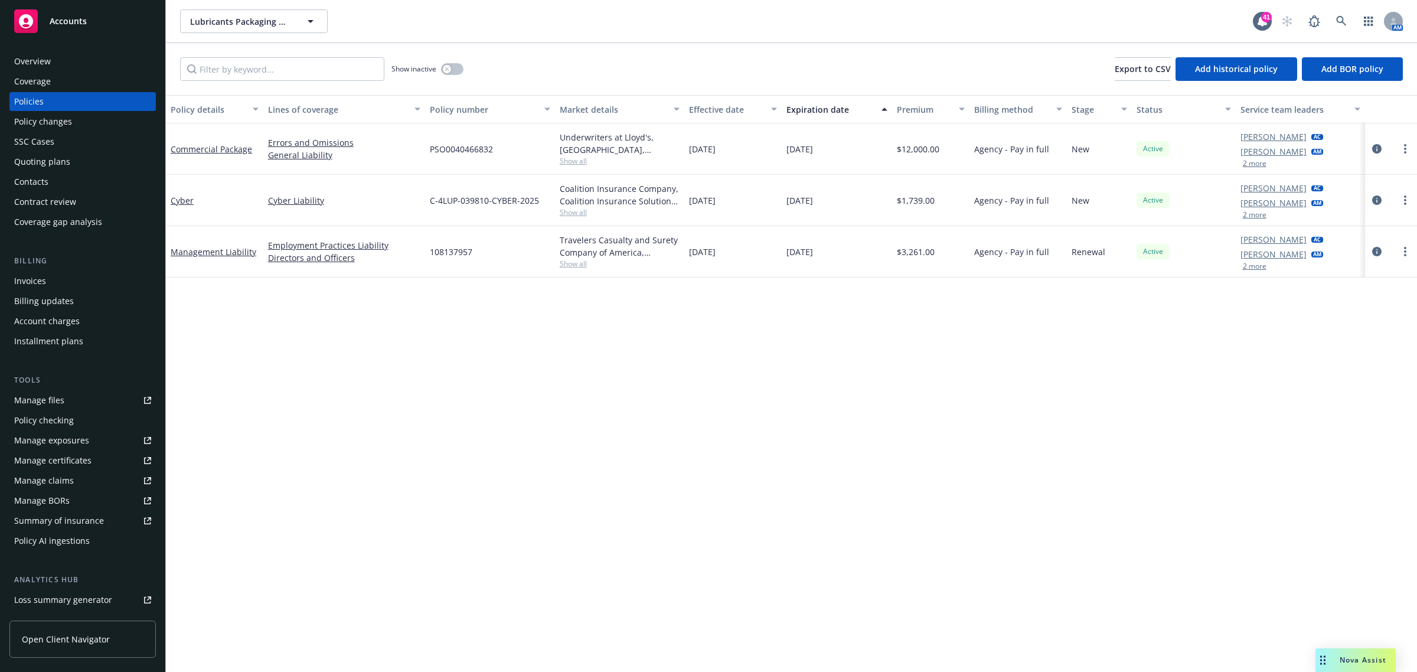
click at [61, 286] on div "Invoices" at bounding box center [82, 281] width 137 height 19
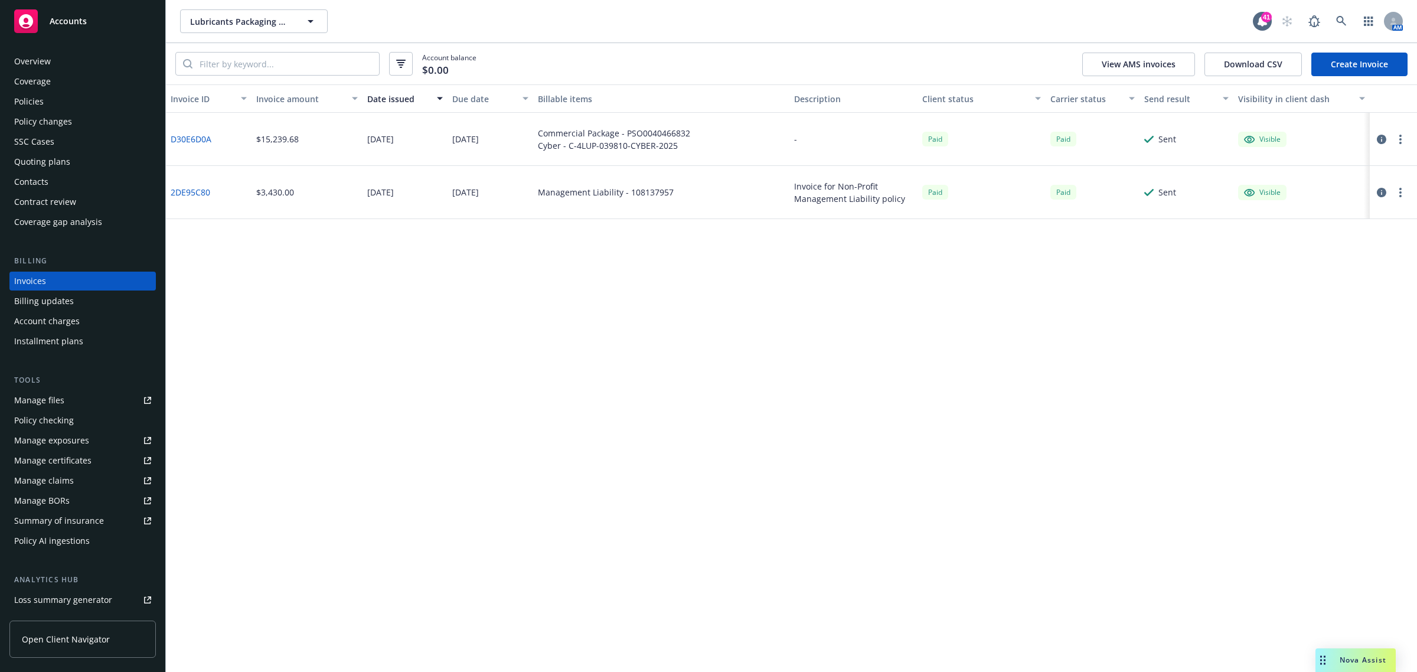
click at [42, 105] on div "Policies" at bounding box center [29, 101] width 30 height 19
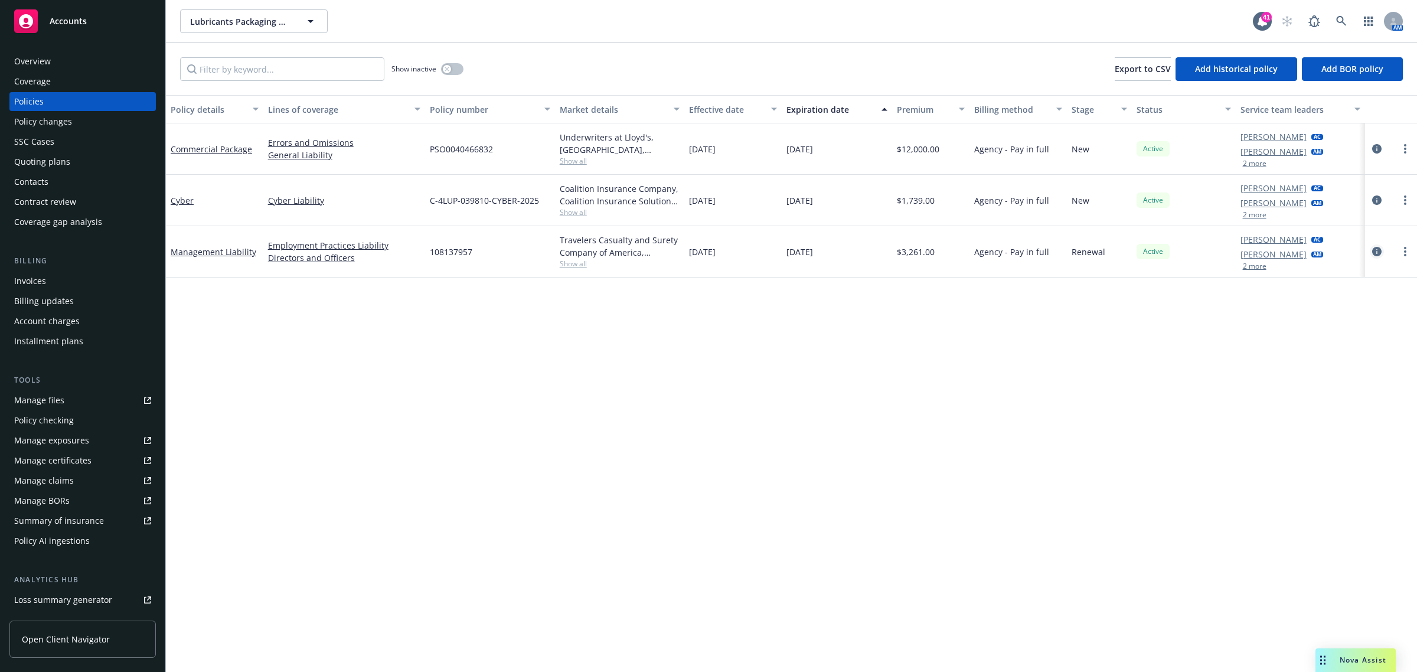
click at [1373, 247] on icon "circleInformation" at bounding box center [1376, 251] width 9 height 9
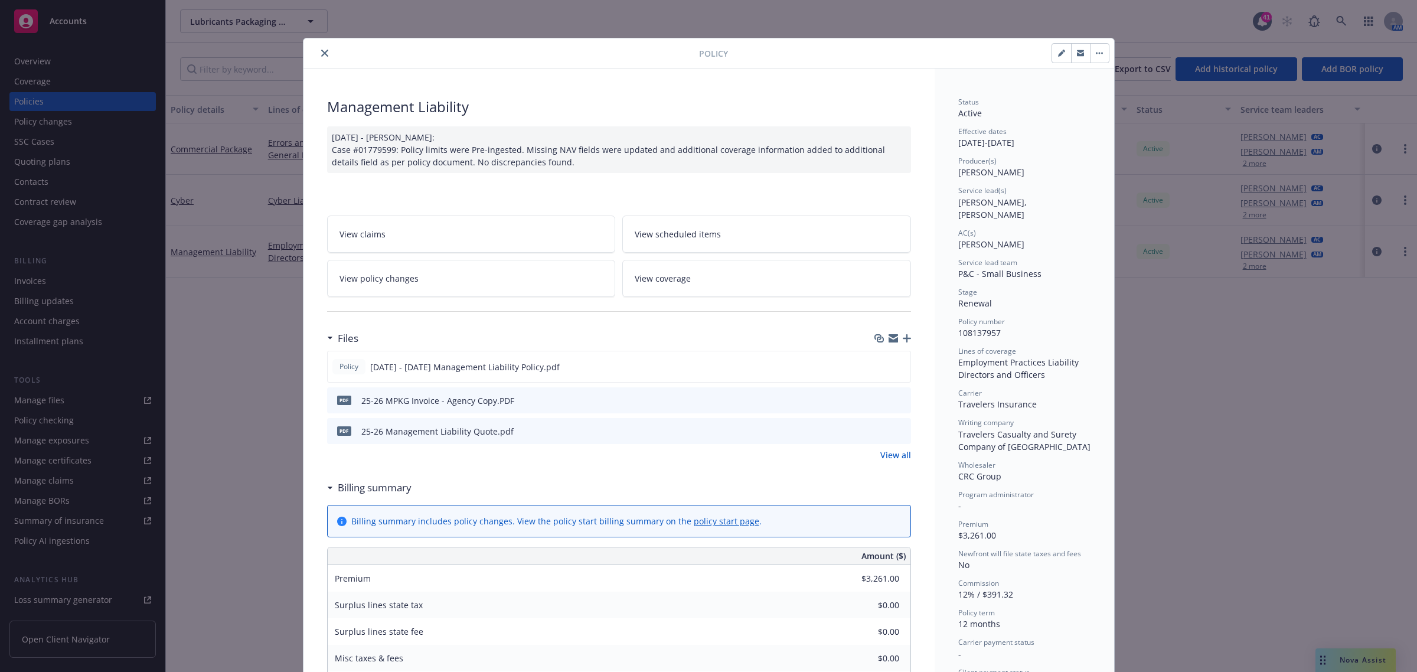
scroll to position [35, 0]
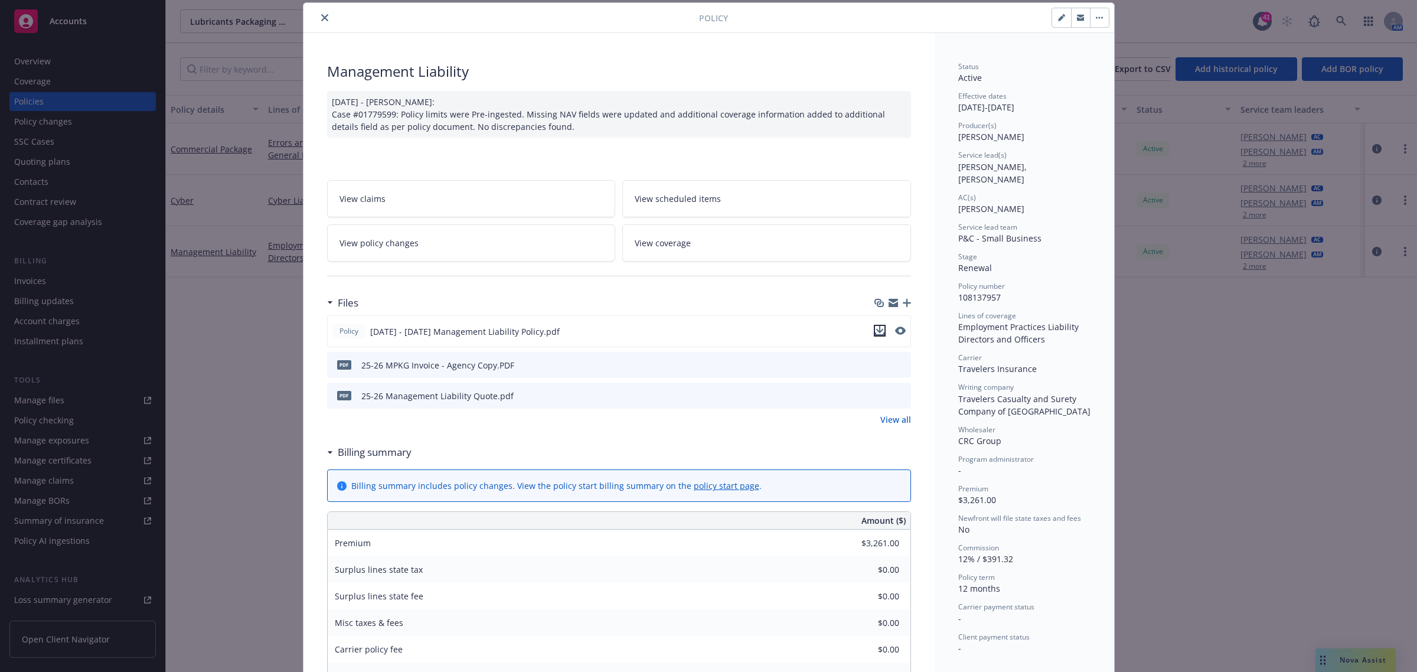
click at [877, 334] on icon "download file" at bounding box center [879, 330] width 9 height 9
click at [322, 18] on icon "close" at bounding box center [324, 17] width 7 height 7
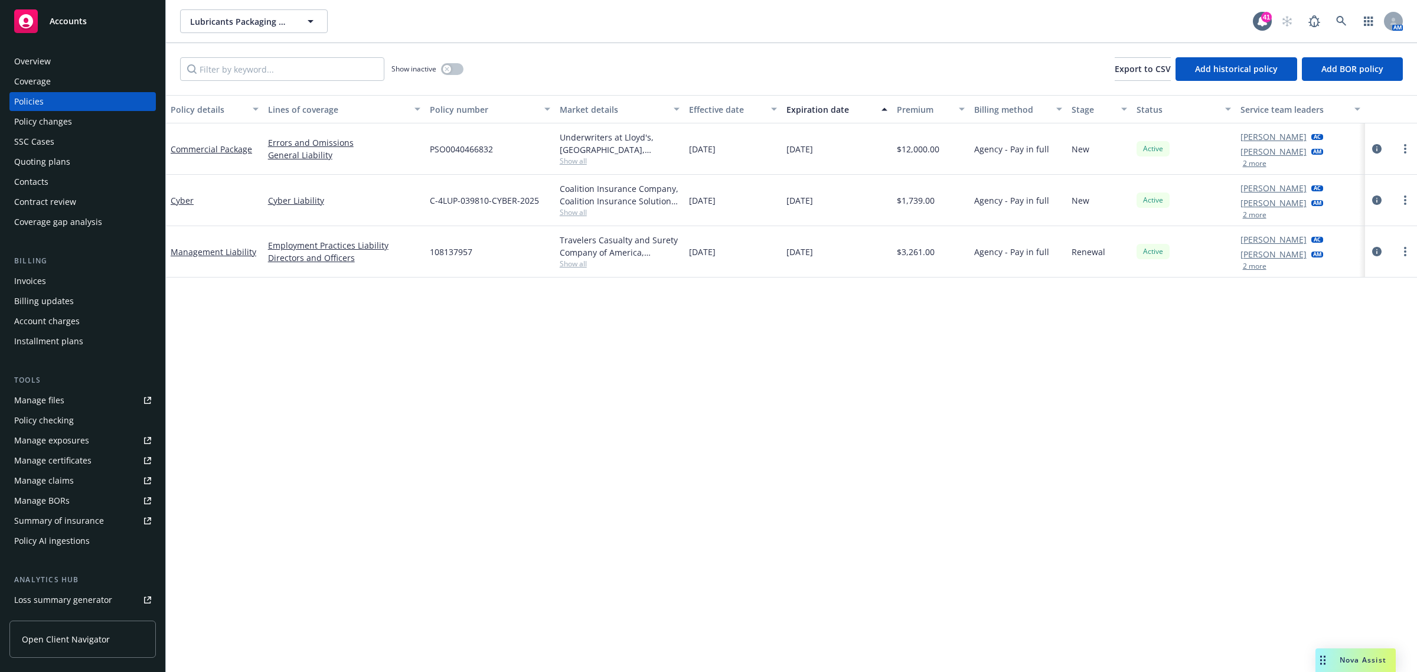
click at [45, 282] on div "Invoices" at bounding box center [82, 281] width 137 height 19
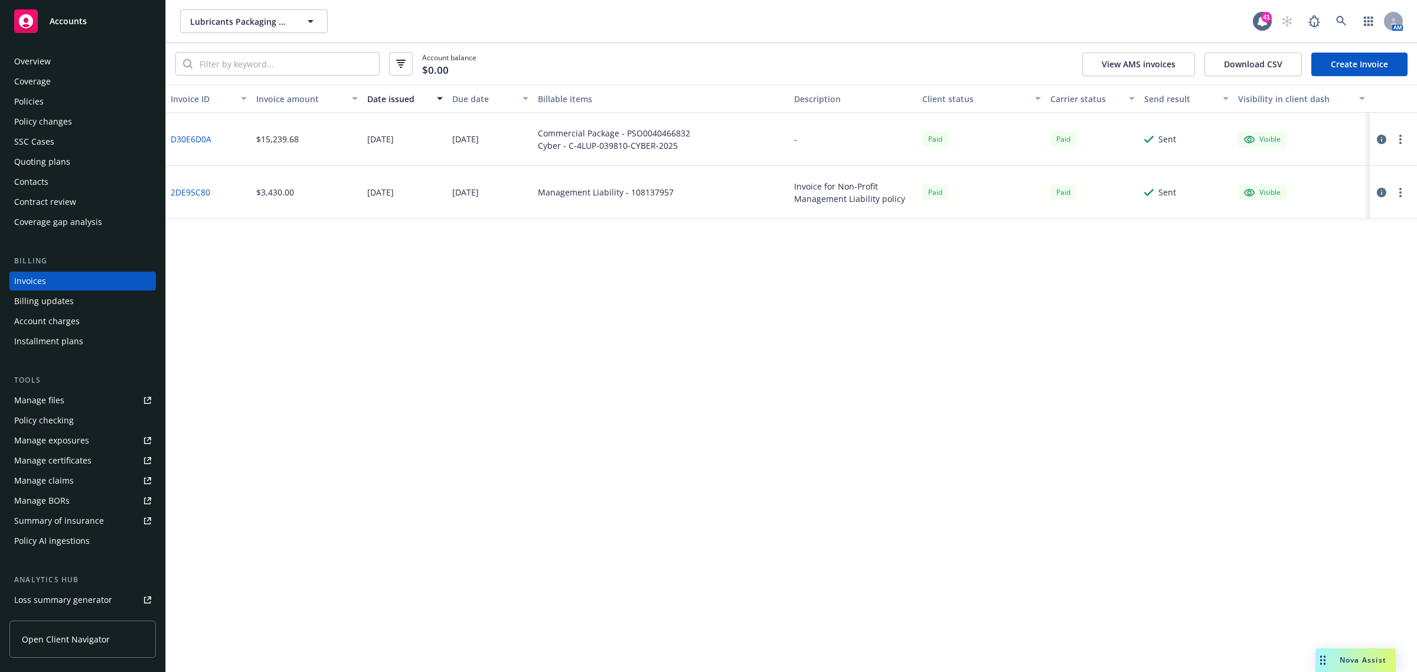
click at [1402, 72] on link "Create Invoice" at bounding box center [1359, 65] width 96 height 24
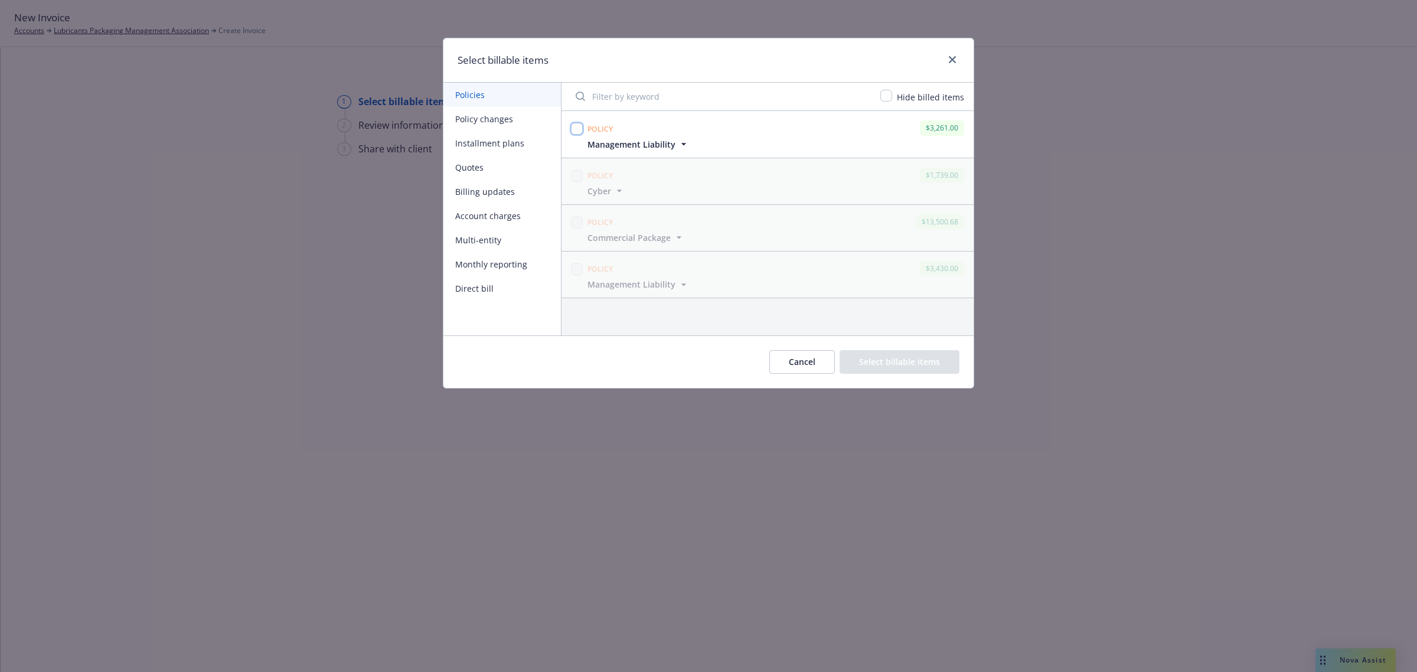
click at [580, 127] on input "checkbox" at bounding box center [577, 129] width 12 height 12
checkbox input "true"
click at [940, 363] on button "Select billable items" at bounding box center [899, 362] width 120 height 24
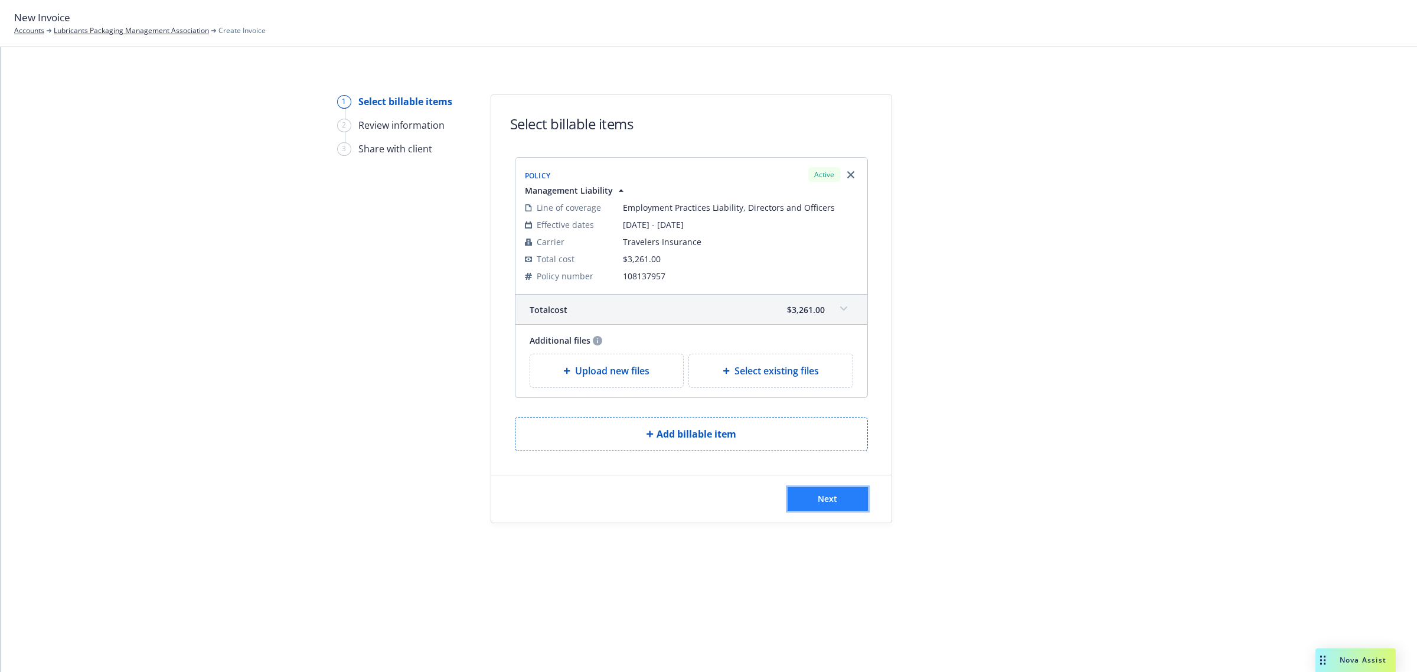
click at [846, 506] on button "Next" at bounding box center [827, 499] width 80 height 24
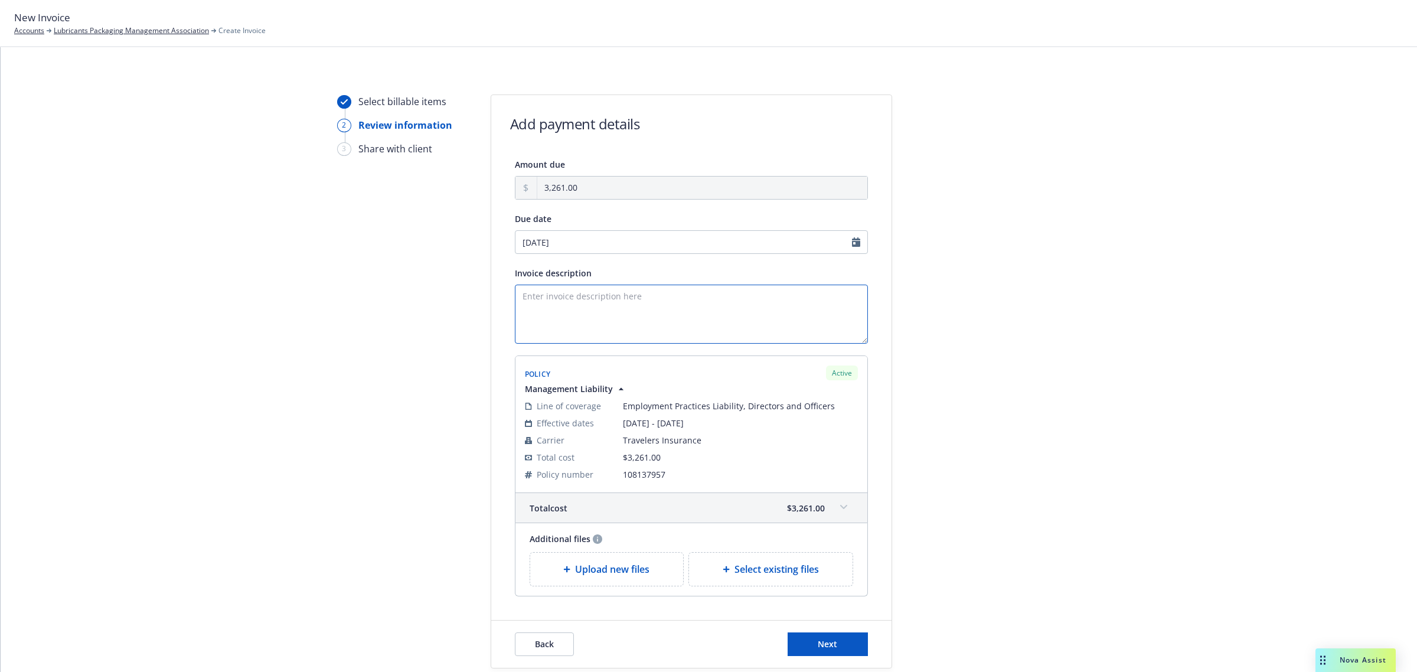
click at [536, 301] on textarea "Invoice description" at bounding box center [691, 313] width 353 height 59
type textarea "I"
paste textarea "Management Liability"
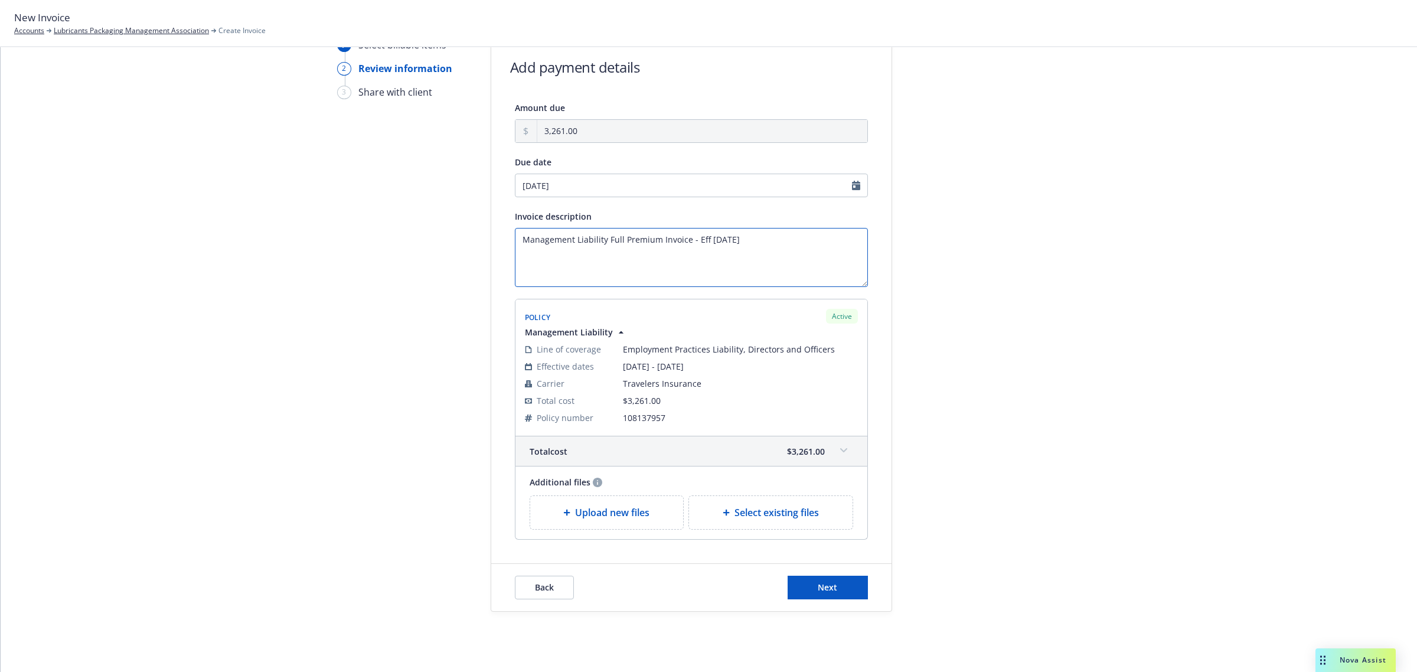
scroll to position [73, 0]
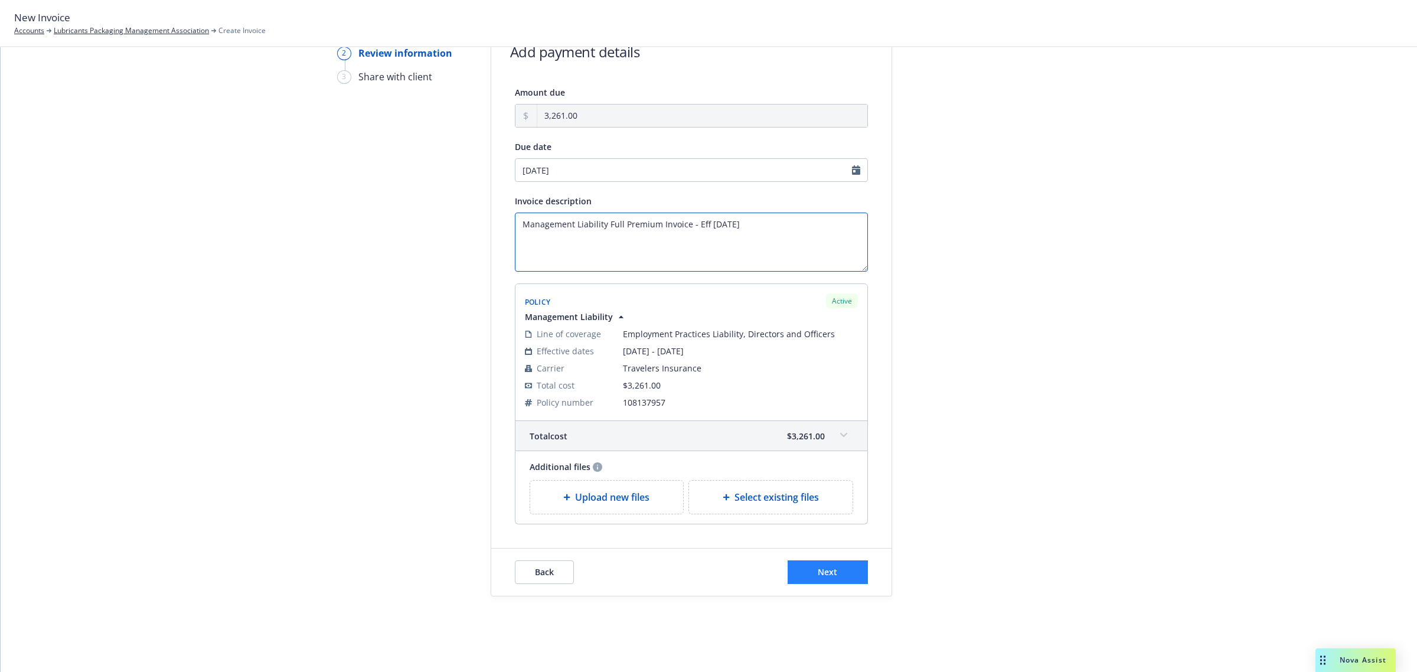
type textarea "Management Liability Full Premium Invoice - Eff 9.12.25"
click at [815, 565] on button "Next" at bounding box center [827, 572] width 80 height 24
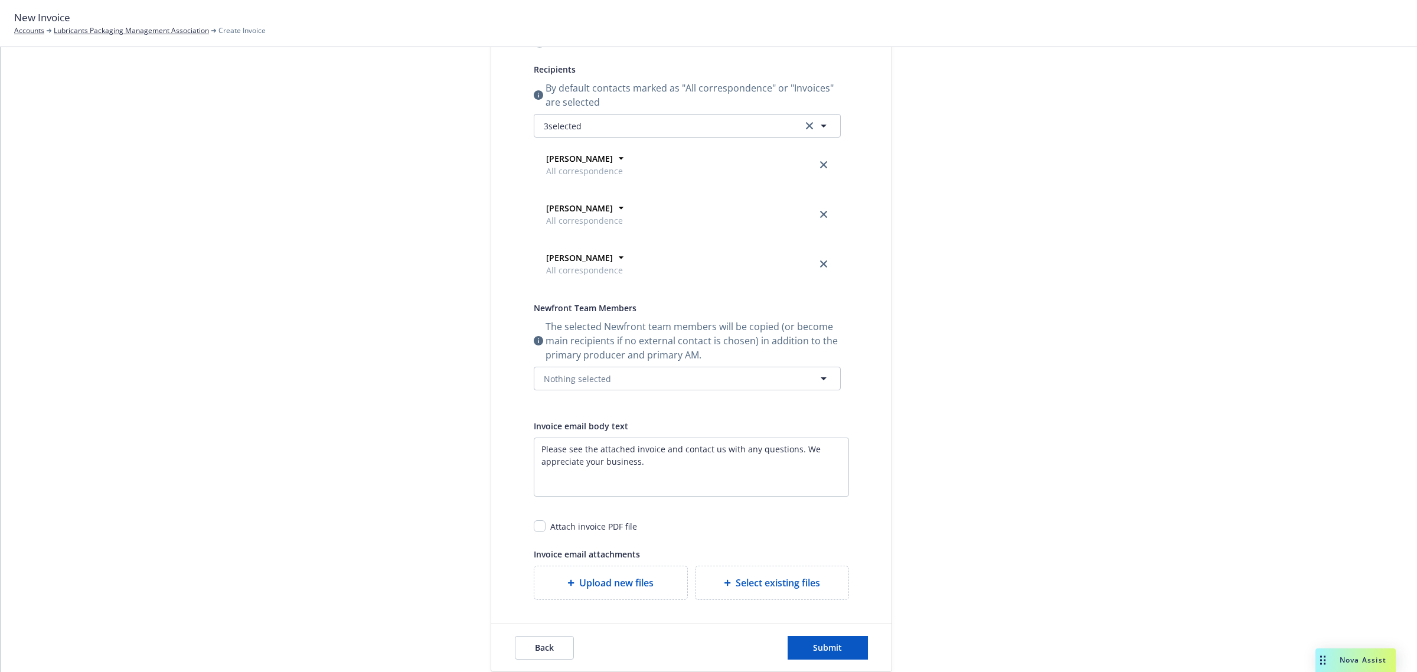
scroll to position [263, 0]
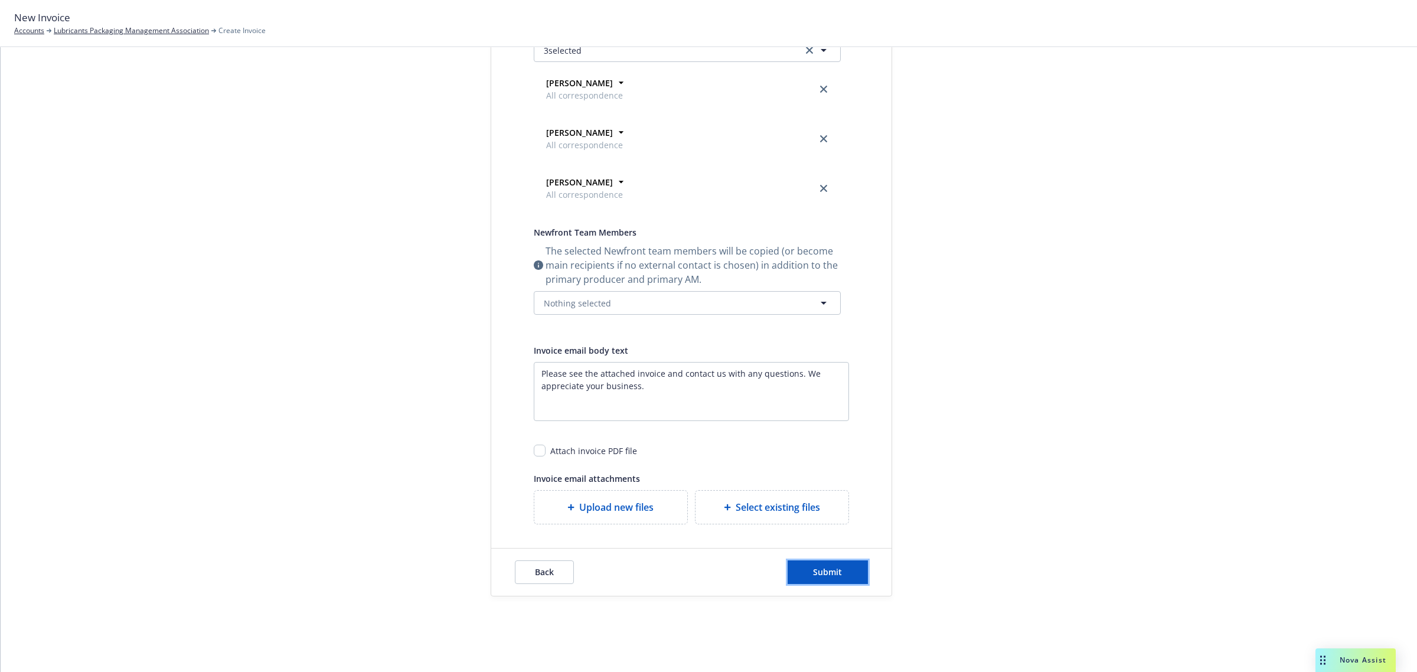
click at [840, 565] on button "Submit" at bounding box center [827, 572] width 80 height 24
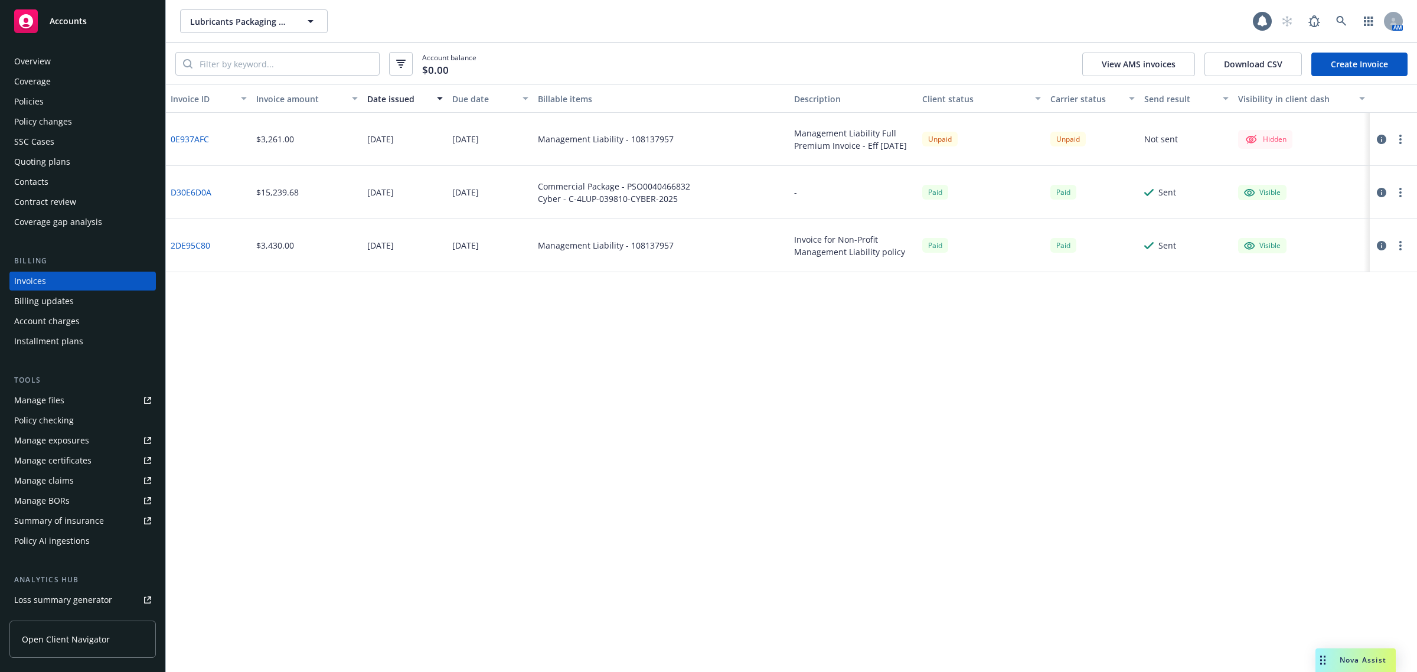
click at [31, 97] on div "Policies" at bounding box center [29, 101] width 30 height 19
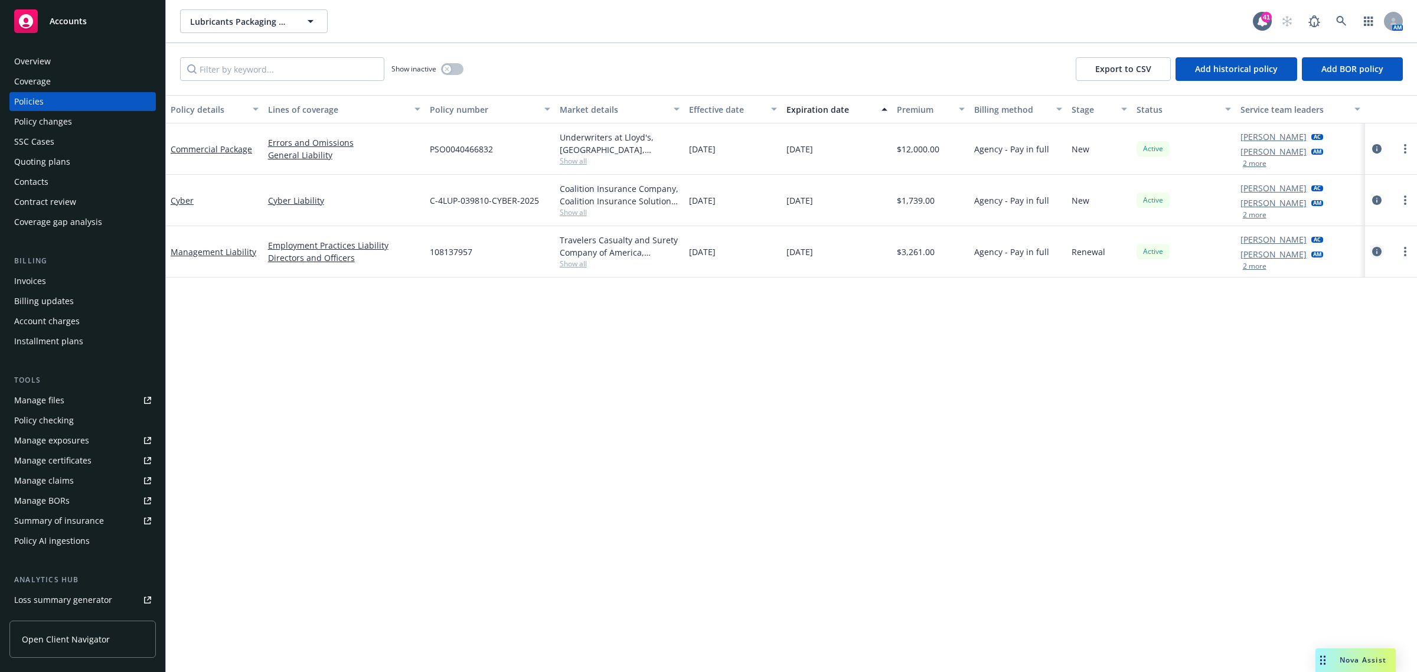
click at [1377, 251] on icon "circleInformation" at bounding box center [1376, 251] width 9 height 9
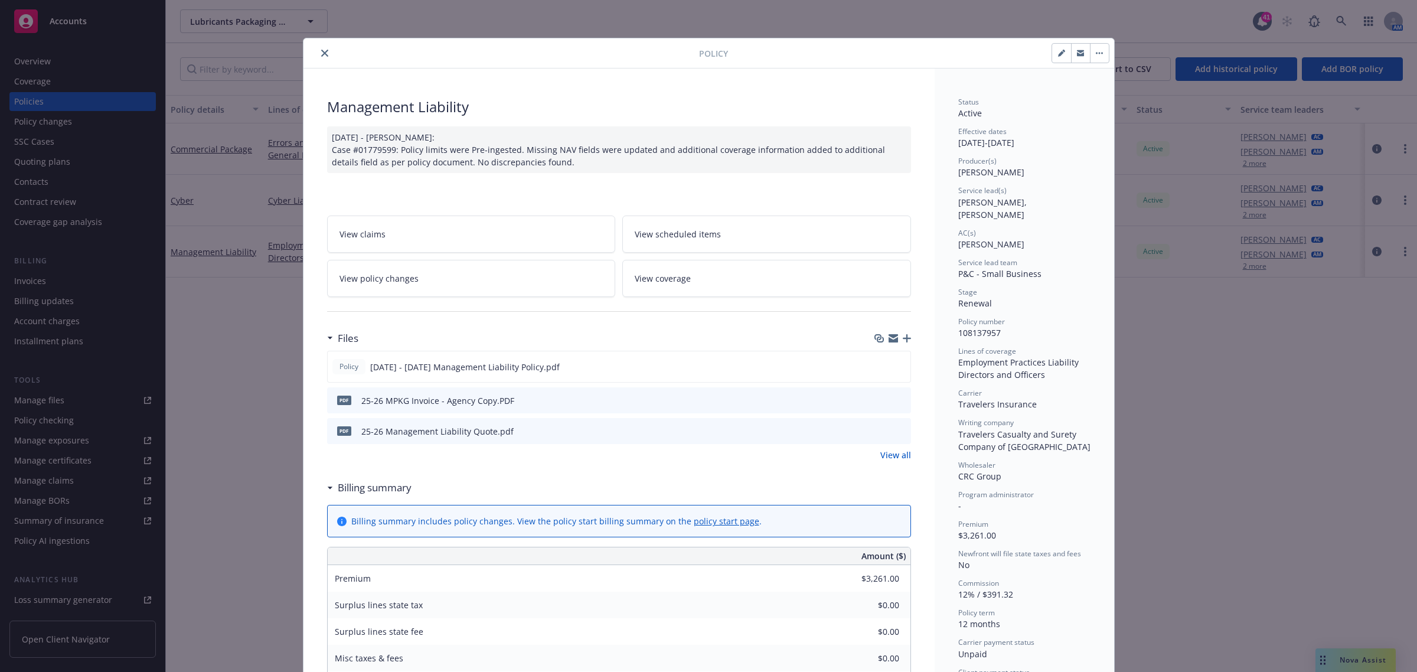
click at [875, 402] on icon "download file" at bounding box center [879, 399] width 9 height 9
click at [318, 50] on button "close" at bounding box center [325, 53] width 14 height 14
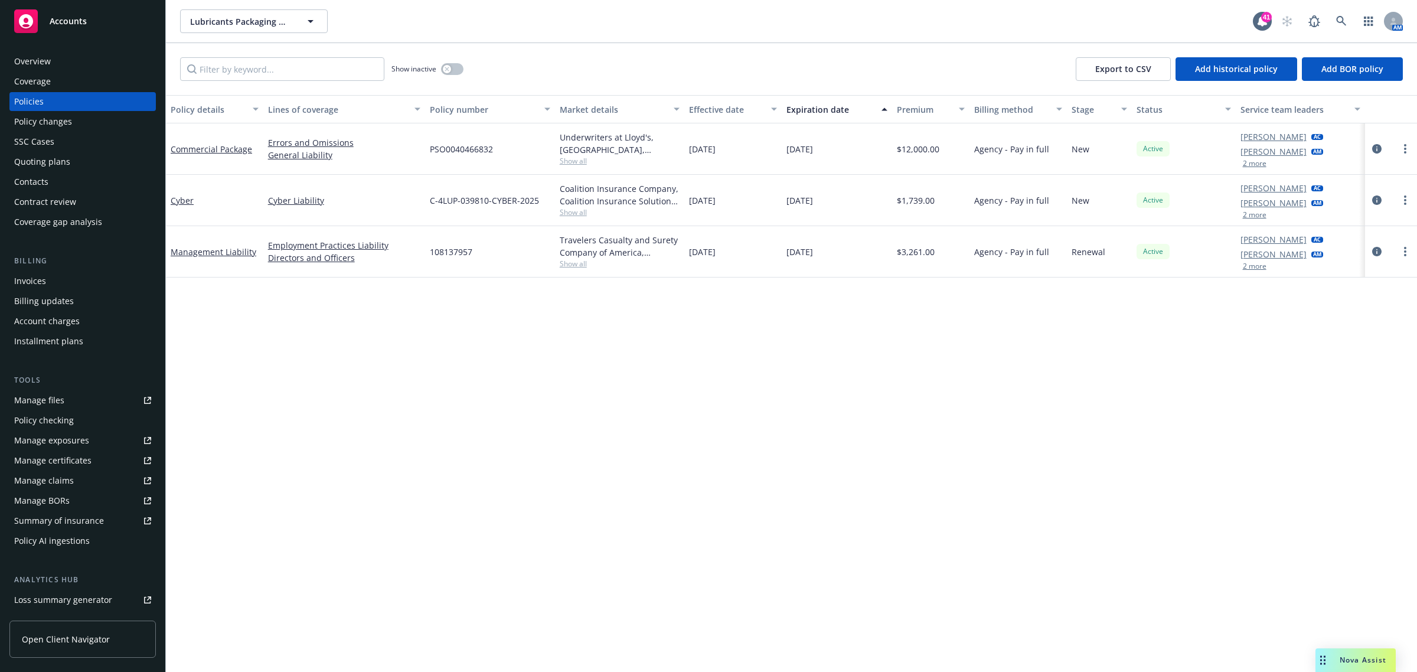
click at [54, 290] on div "Invoices Billing updates Account charges Installment plans" at bounding box center [82, 311] width 146 height 79
click at [49, 282] on div "Invoices" at bounding box center [82, 281] width 137 height 19
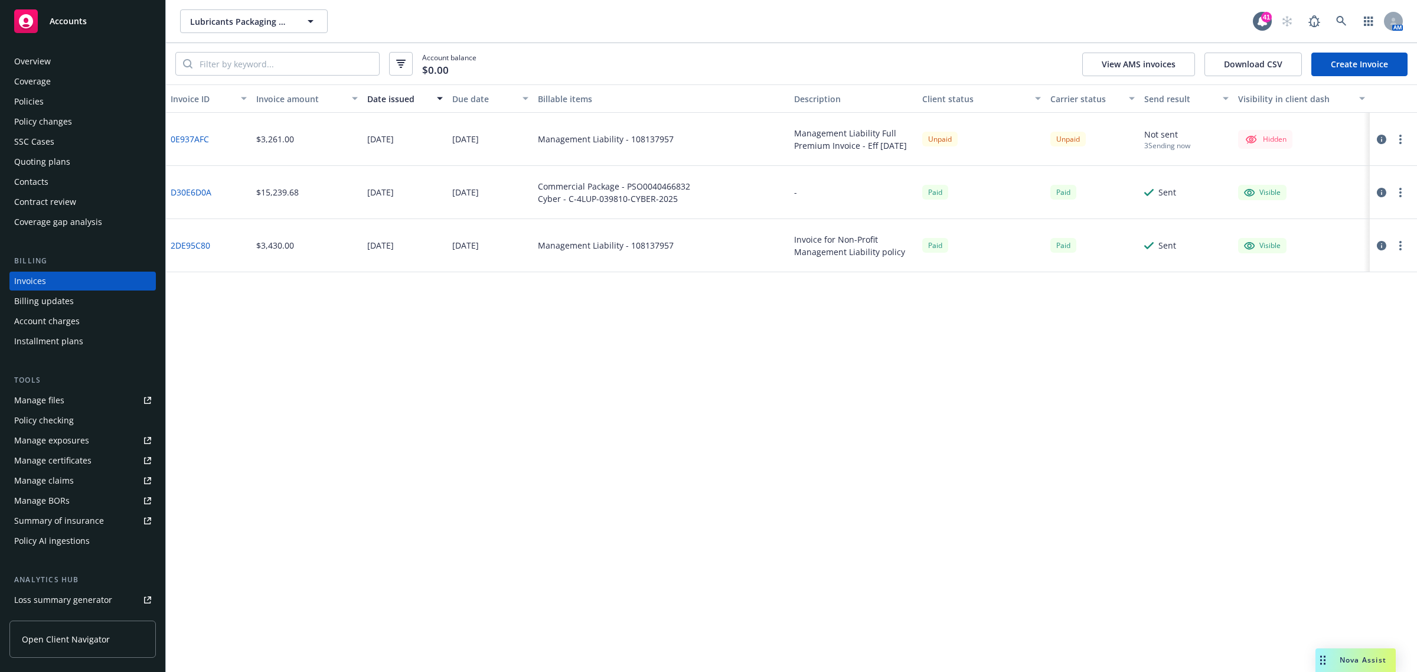
click at [1403, 139] on button "button" at bounding box center [1400, 139] width 14 height 14
click at [1326, 228] on link "Make it visible in client dash" at bounding box center [1331, 235] width 151 height 24
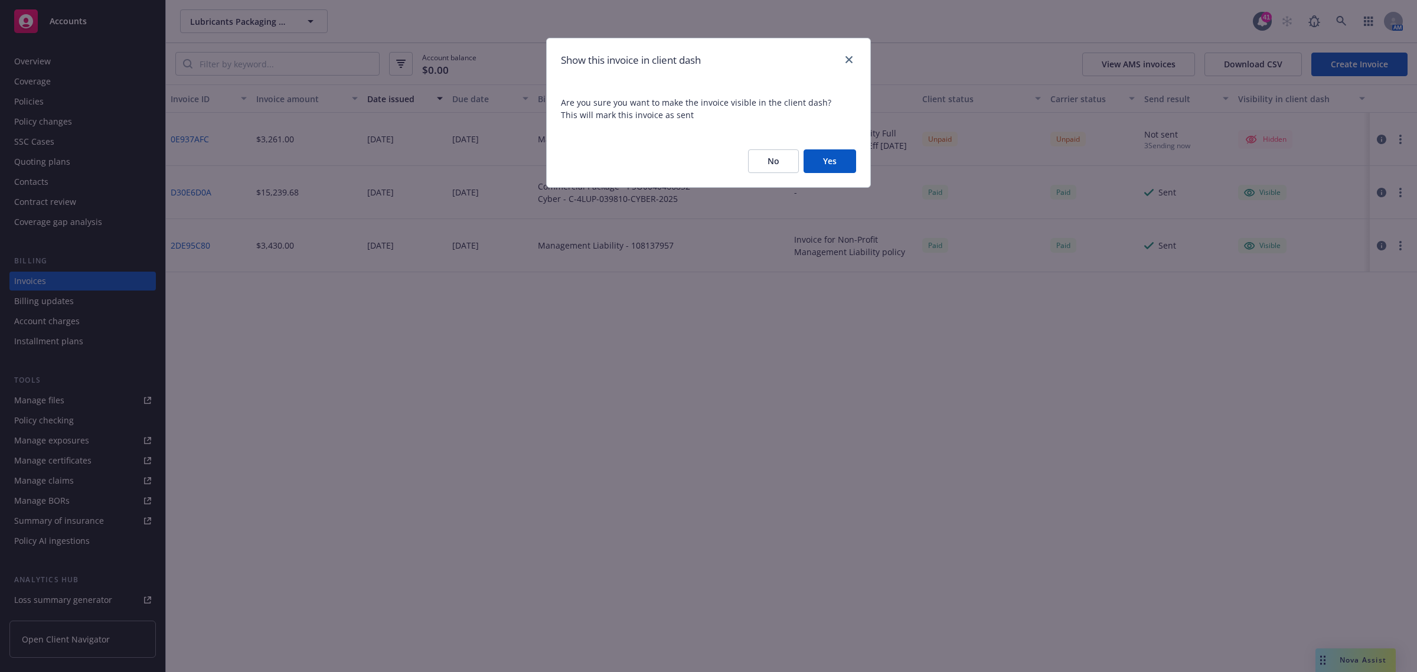
click at [817, 169] on button "Yes" at bounding box center [829, 161] width 53 height 24
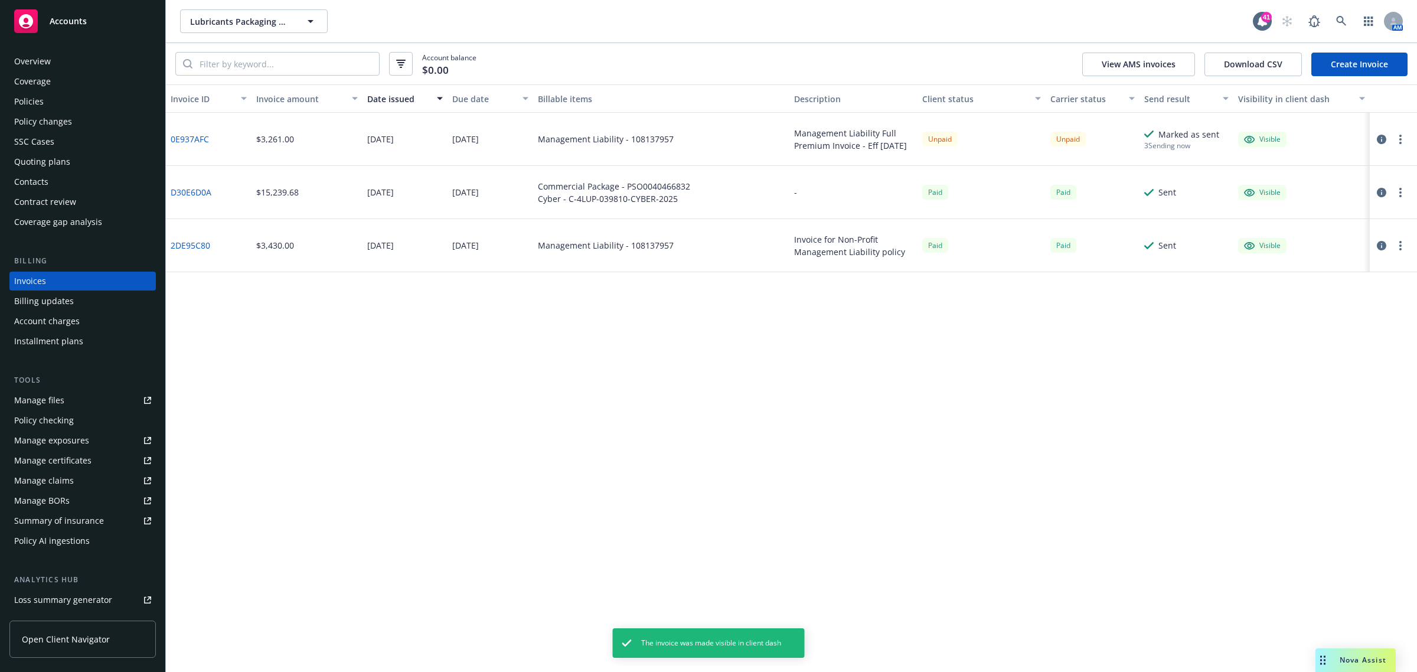
click at [1381, 143] on icon "button" at bounding box center [1380, 139] width 9 height 9
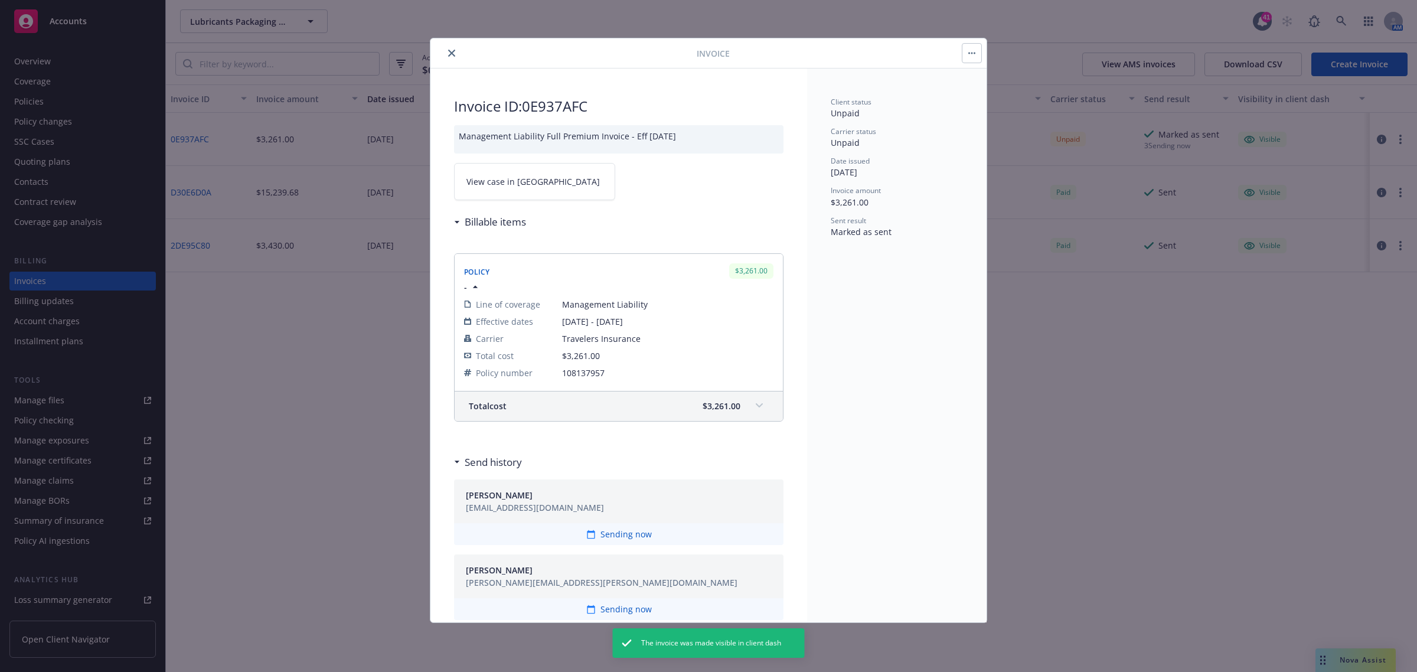
click at [521, 189] on link "View case in SSC" at bounding box center [534, 181] width 161 height 37
click at [449, 50] on icon "close" at bounding box center [451, 53] width 7 height 7
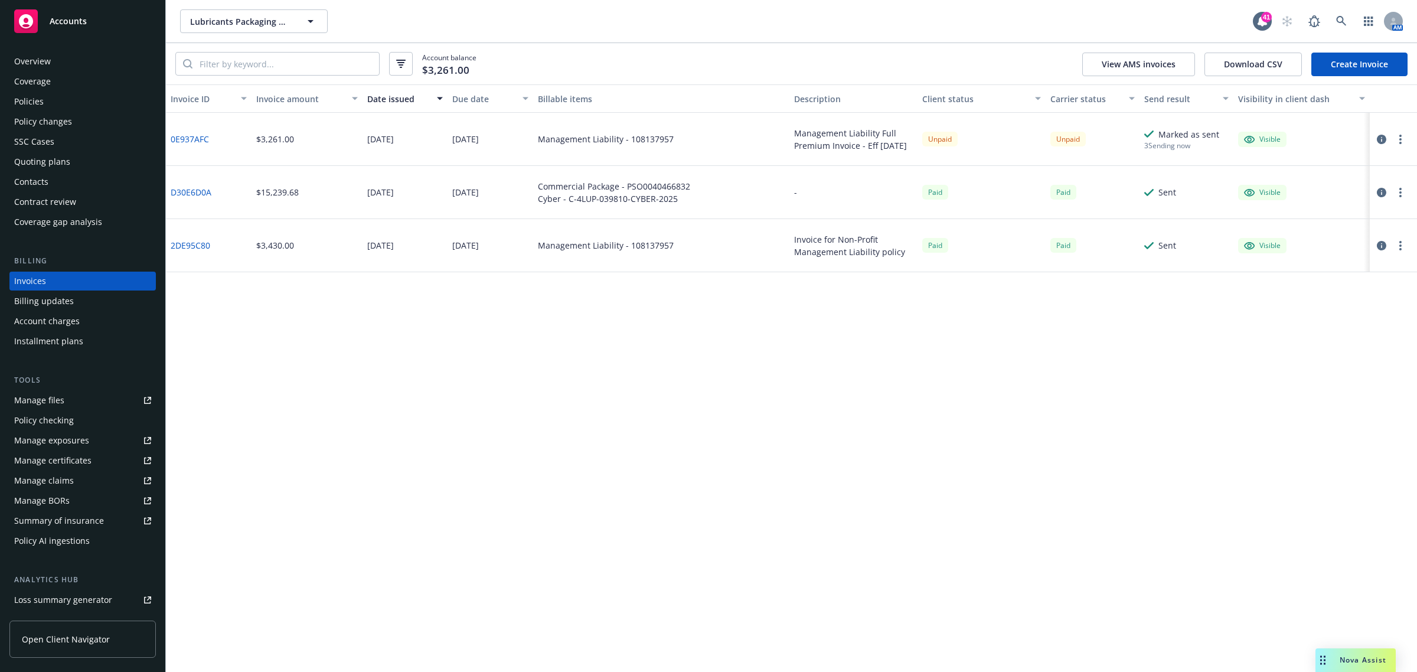
click at [19, 53] on div "Overview" at bounding box center [32, 61] width 37 height 19
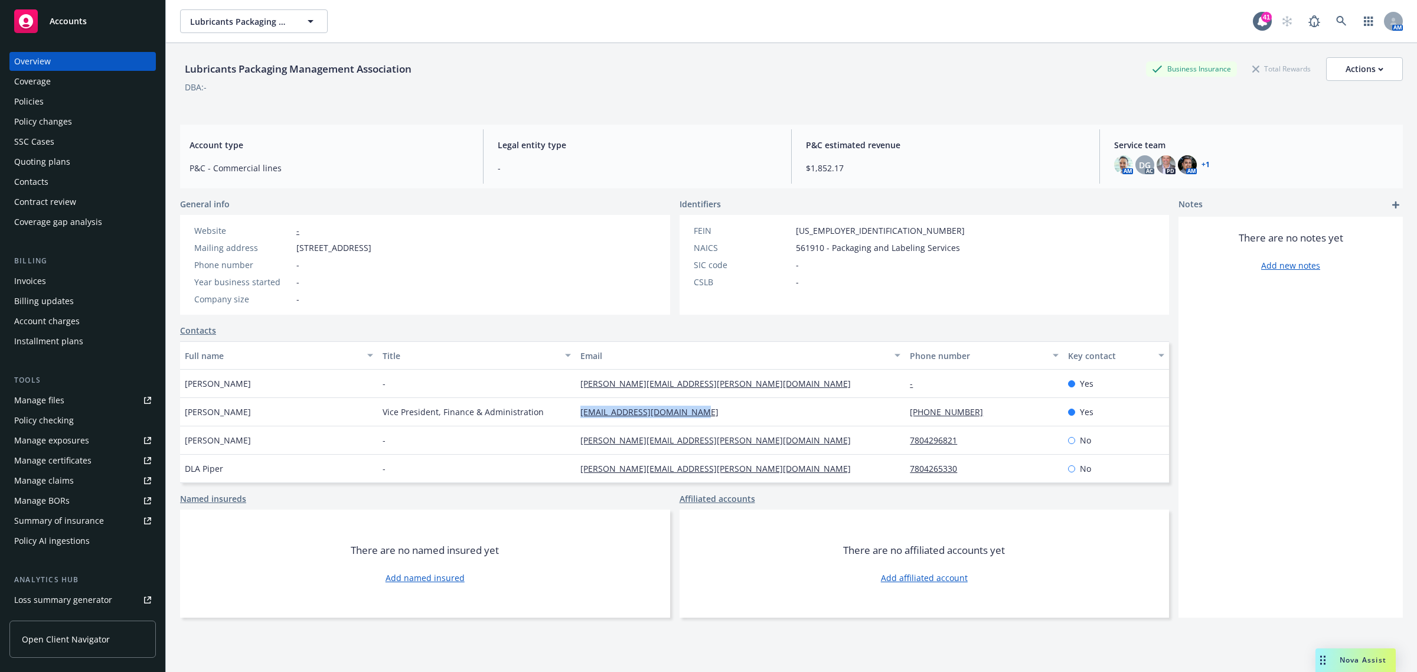
drag, startPoint x: 725, startPoint y: 417, endPoint x: 570, endPoint y: 416, distance: 154.6
click at [570, 416] on div "Galina Wexler Vice President, Finance & Administration gwexler@interchange360.c…" at bounding box center [674, 412] width 989 height 28
copy div "gwexler@interchange360.com"
drag, startPoint x: 722, startPoint y: 384, endPoint x: 558, endPoint y: 370, distance: 164.7
click at [565, 393] on div "Robert Seidel - robert.seidel@ca.dlapiper.com - Yes" at bounding box center [674, 383] width 989 height 28
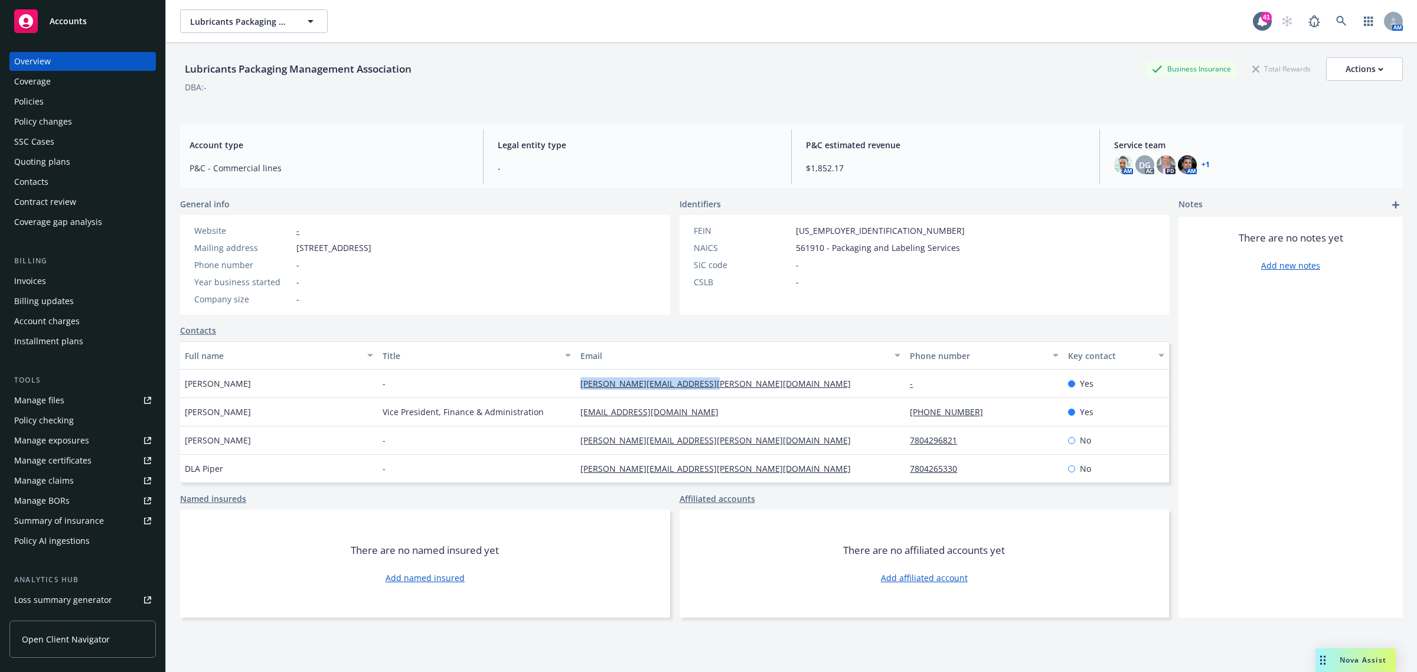
copy div "robert.seidel@ca.dlapiper.com"
click at [1340, 15] on link at bounding box center [1341, 21] width 24 height 24
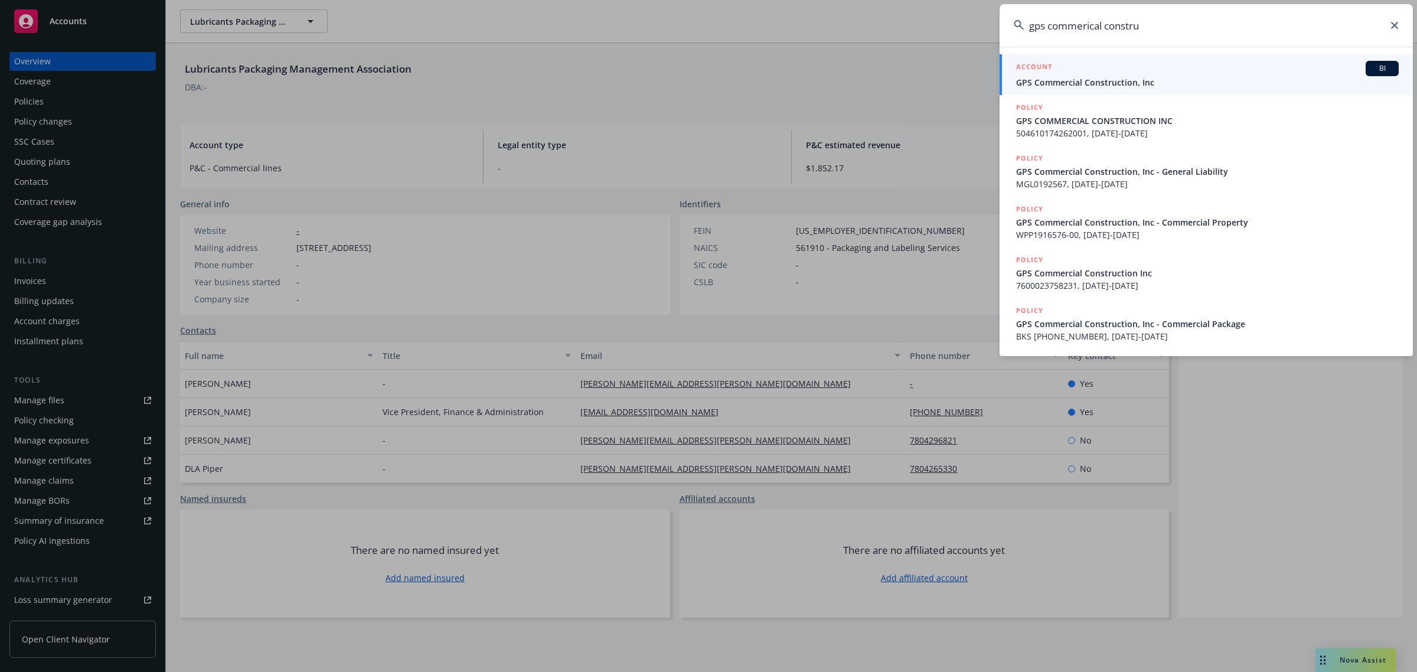
type input "gps commerical constru"
click at [1060, 83] on span "GPS Commercial Construction, Inc" at bounding box center [1207, 82] width 382 height 12
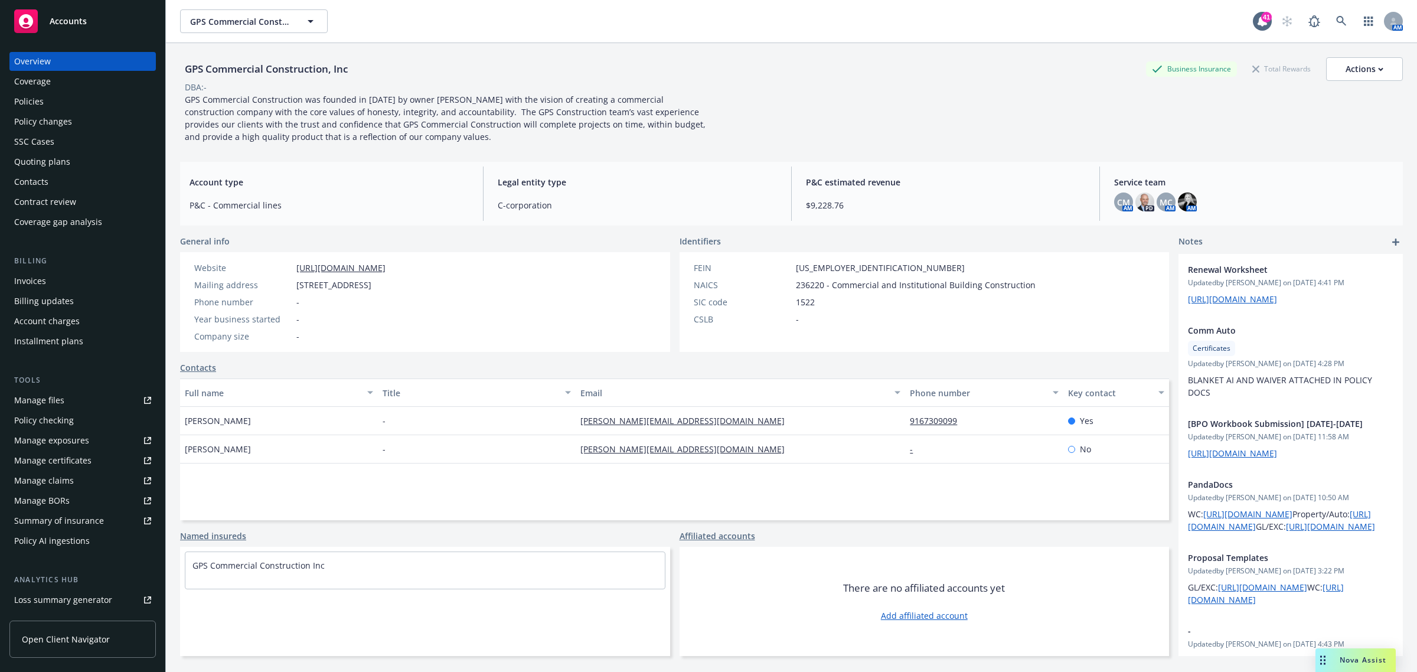
click at [57, 108] on div "Policies" at bounding box center [82, 101] width 137 height 19
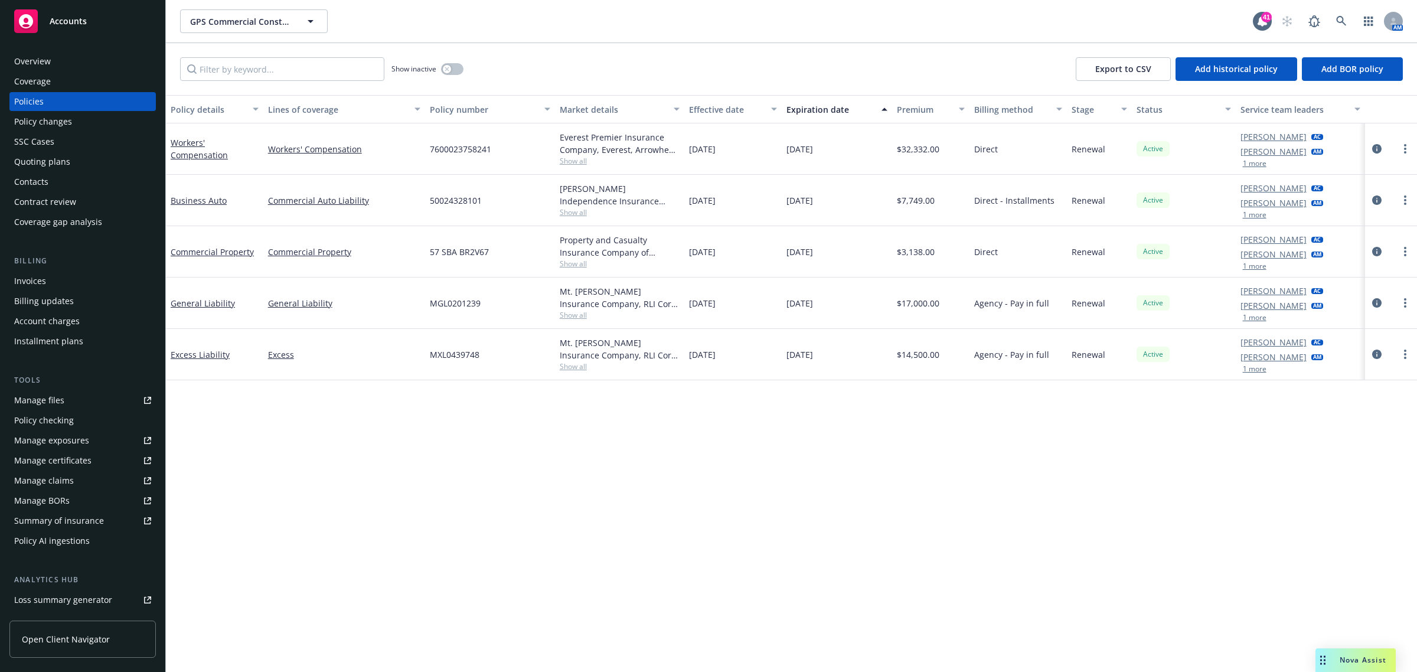
click at [50, 152] on div "Quoting plans" at bounding box center [42, 161] width 56 height 19
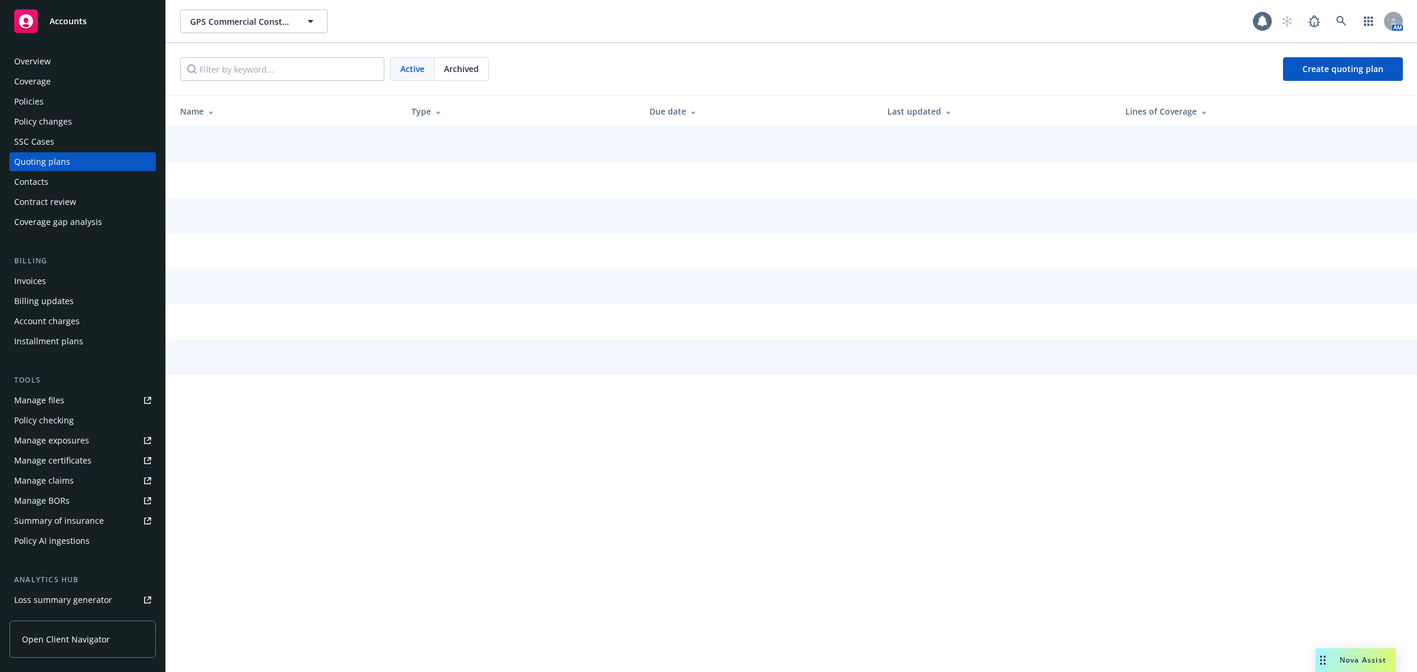
click at [51, 155] on div "Quoting plans" at bounding box center [42, 161] width 56 height 19
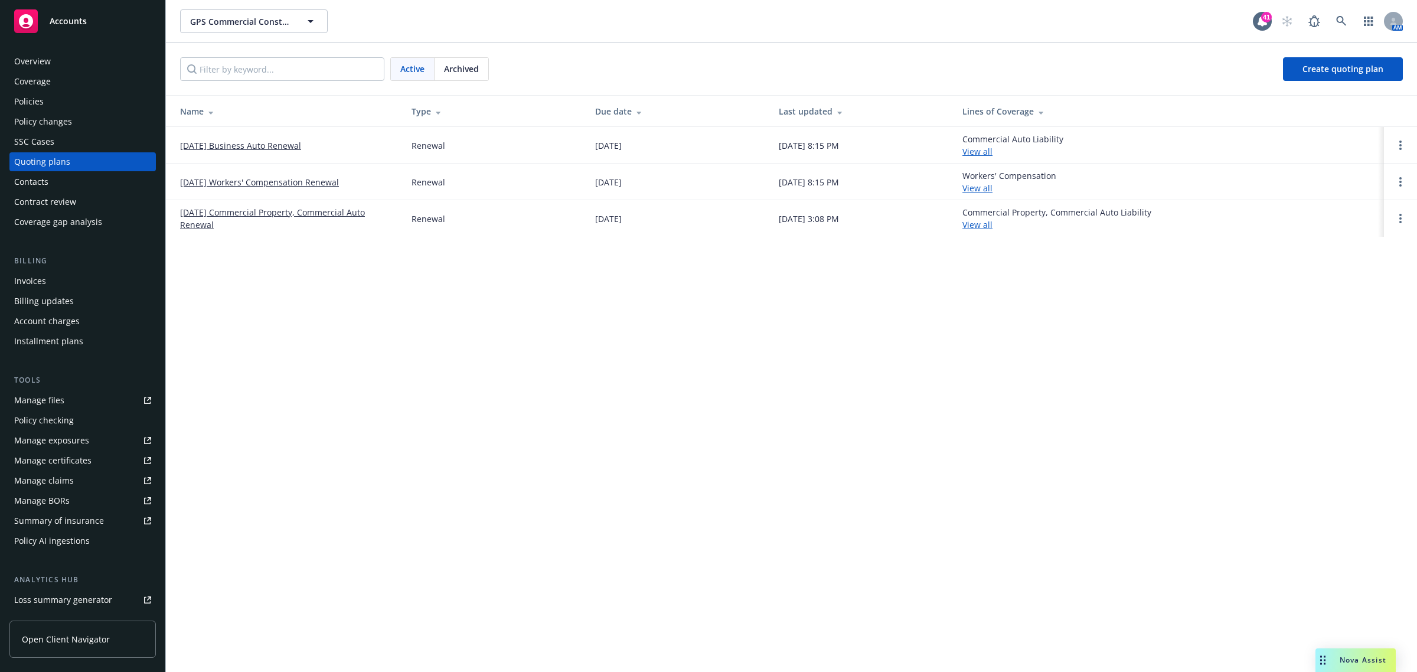
click at [250, 177] on link "10/28/25 Workers' Compensation Renewal" at bounding box center [259, 182] width 159 height 12
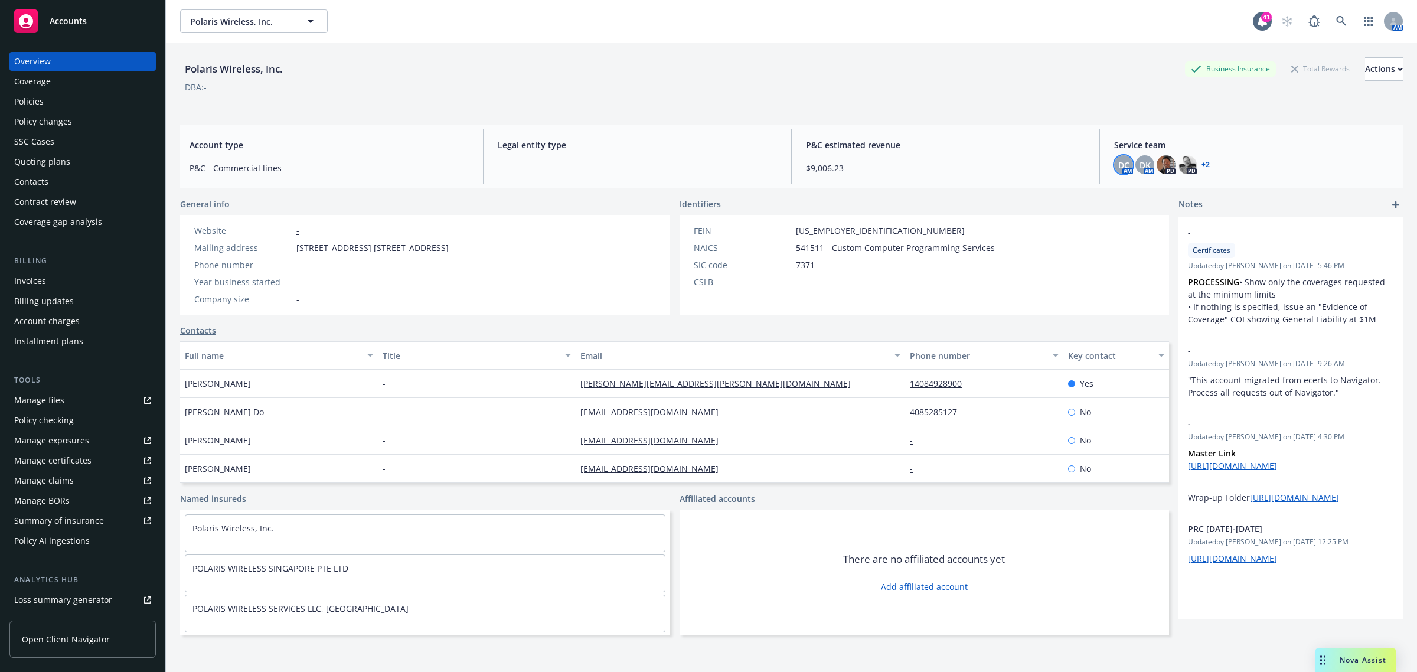
click at [1118, 170] on span "DC" at bounding box center [1123, 165] width 11 height 12
click at [1139, 170] on span "DK" at bounding box center [1144, 165] width 11 height 12
click at [1156, 164] on img at bounding box center [1165, 164] width 19 height 19
click at [1181, 164] on img at bounding box center [1187, 164] width 19 height 19
click at [1201, 168] on link "+ 2" at bounding box center [1205, 164] width 8 height 7
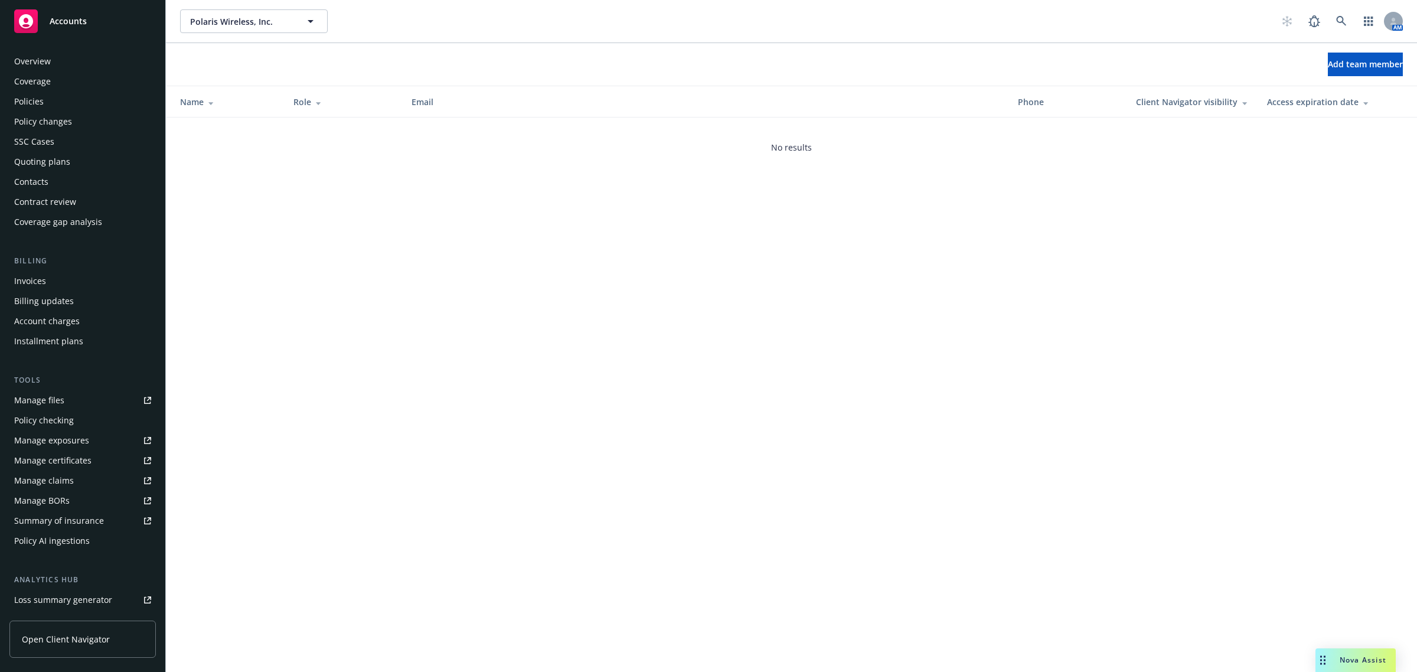
scroll to position [137, 0]
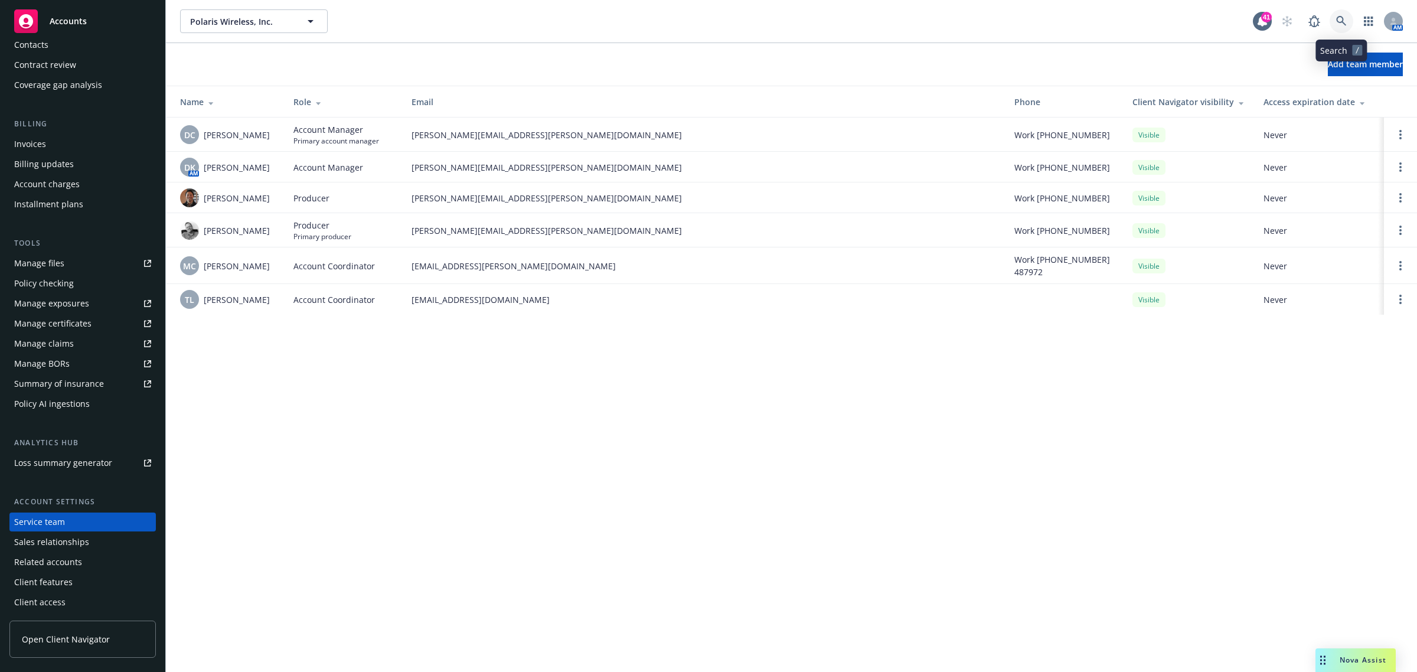
click at [1349, 18] on link at bounding box center [1341, 21] width 24 height 24
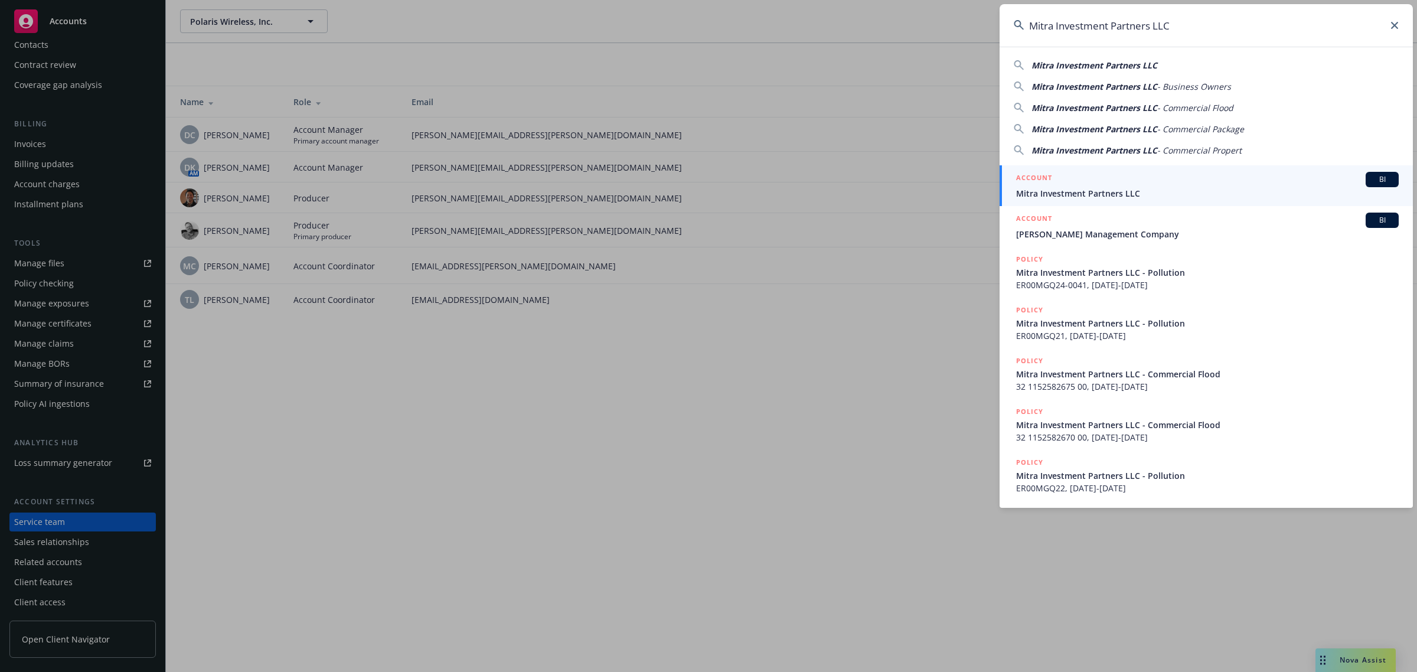
type input "Mitra Investment Partners LLC"
click at [1045, 180] on h5 "ACCOUNT" at bounding box center [1034, 179] width 36 height 14
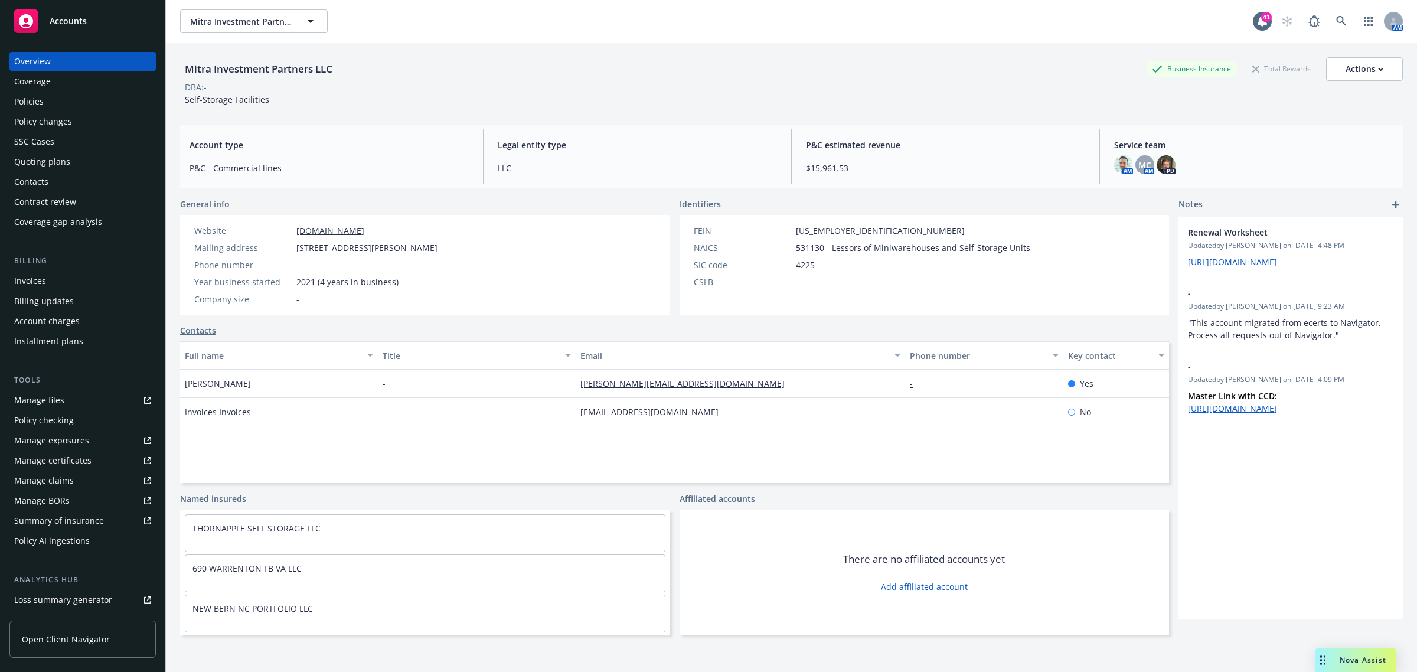
click at [41, 97] on div "Policies" at bounding box center [29, 101] width 30 height 19
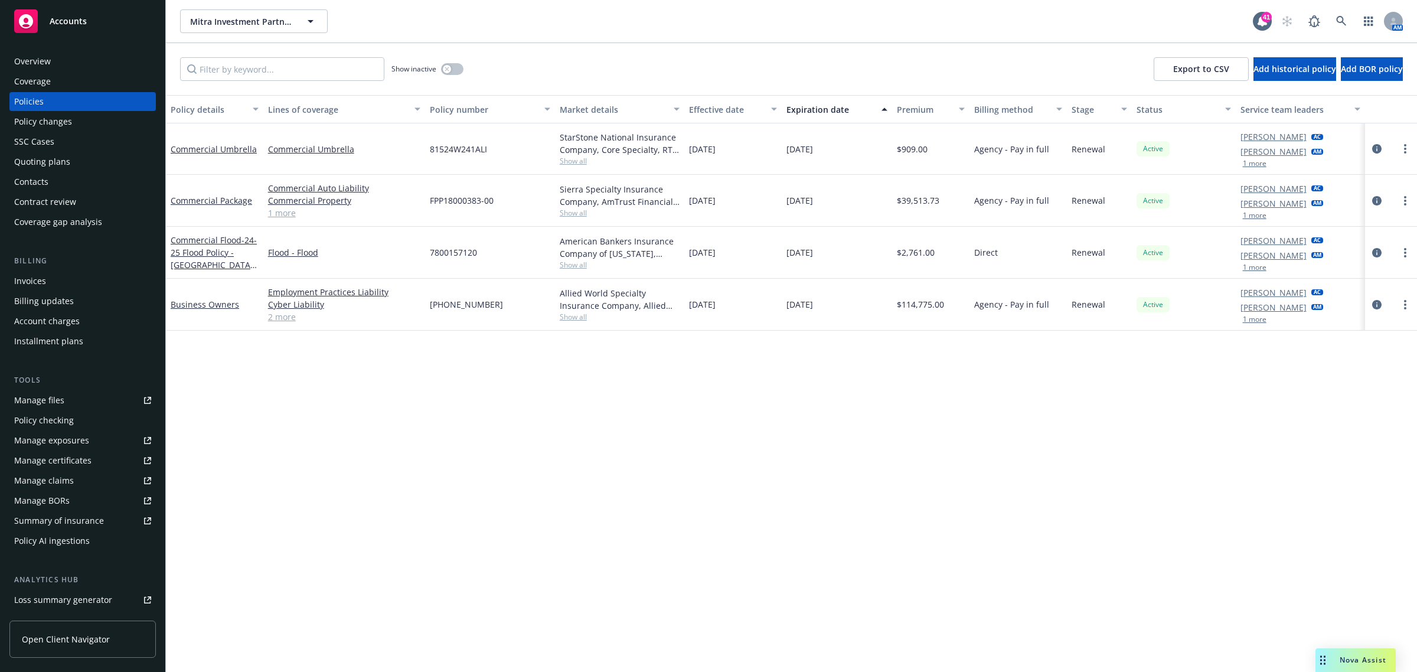
click at [1365, 302] on div at bounding box center [1391, 305] width 52 height 52
click at [1371, 305] on link "circleInformation" at bounding box center [1376, 304] width 14 height 14
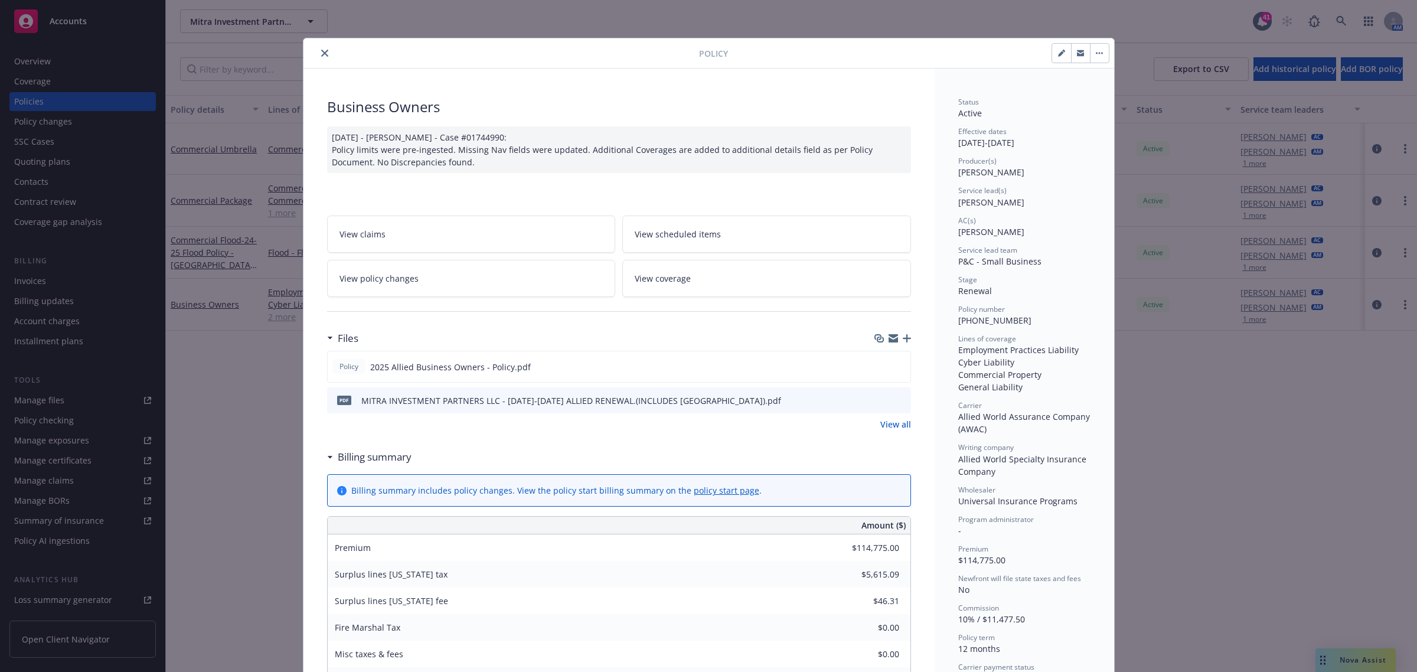
click at [321, 50] on icon "close" at bounding box center [324, 53] width 7 height 7
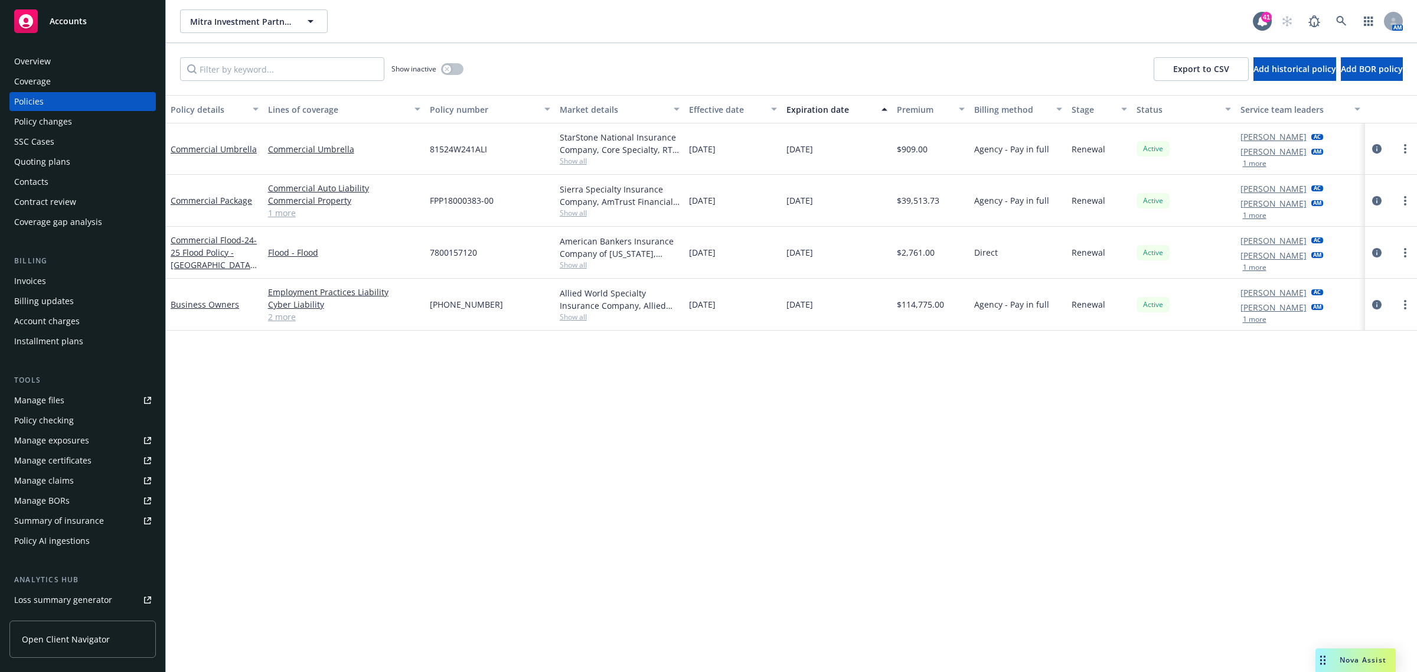
click at [36, 276] on div "Invoices" at bounding box center [30, 281] width 32 height 19
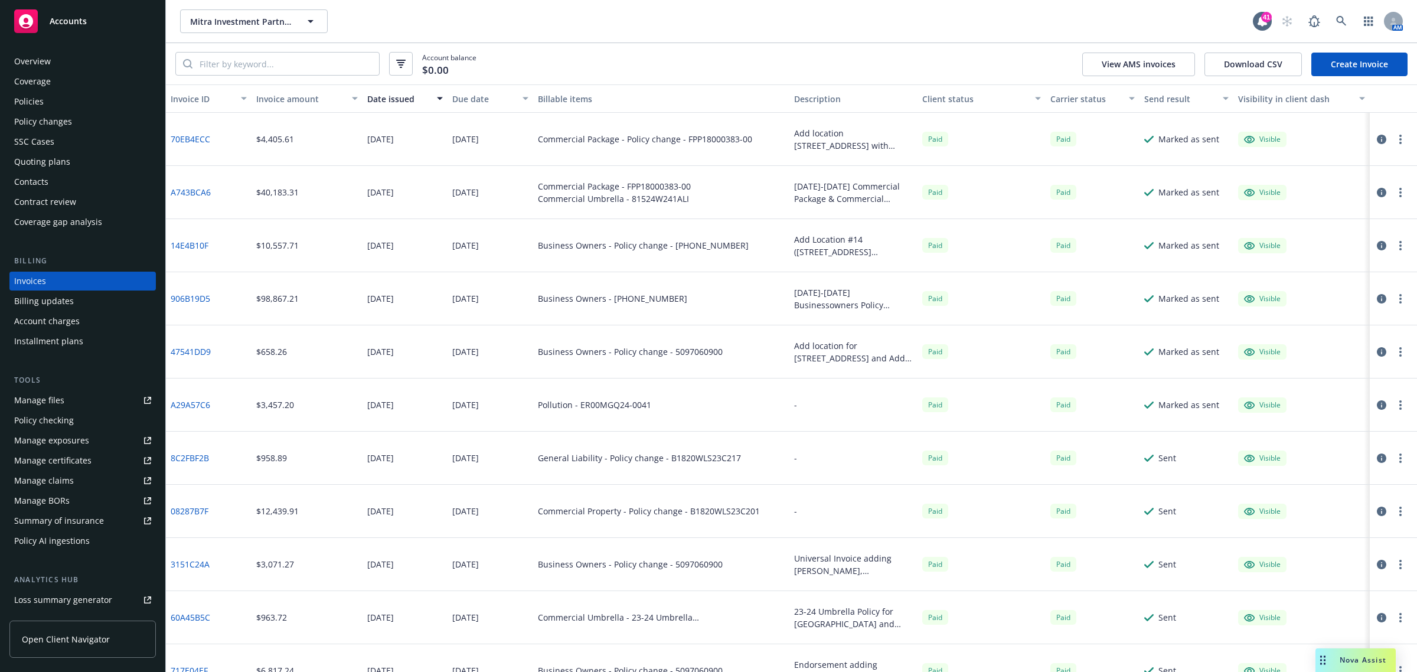
click at [34, 97] on div "Policies" at bounding box center [29, 101] width 30 height 19
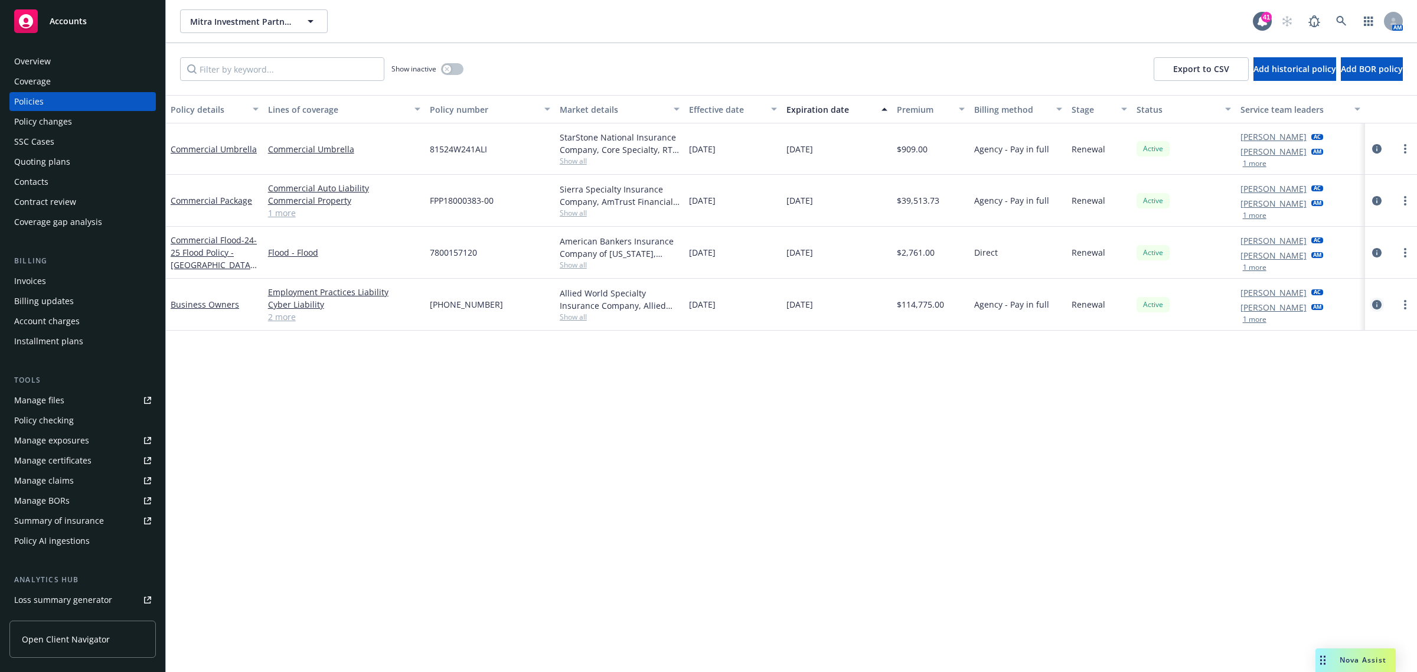
click at [1373, 307] on icon "circleInformation" at bounding box center [1376, 304] width 9 height 9
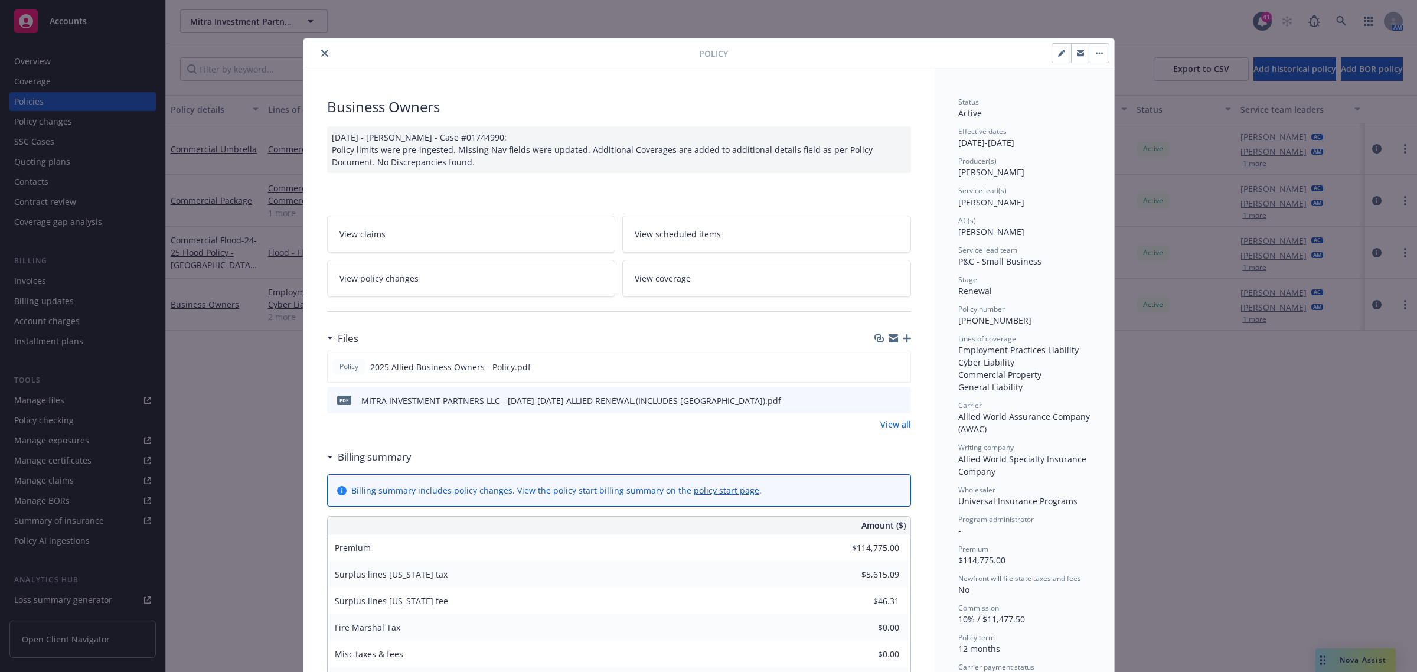
scroll to position [35, 0]
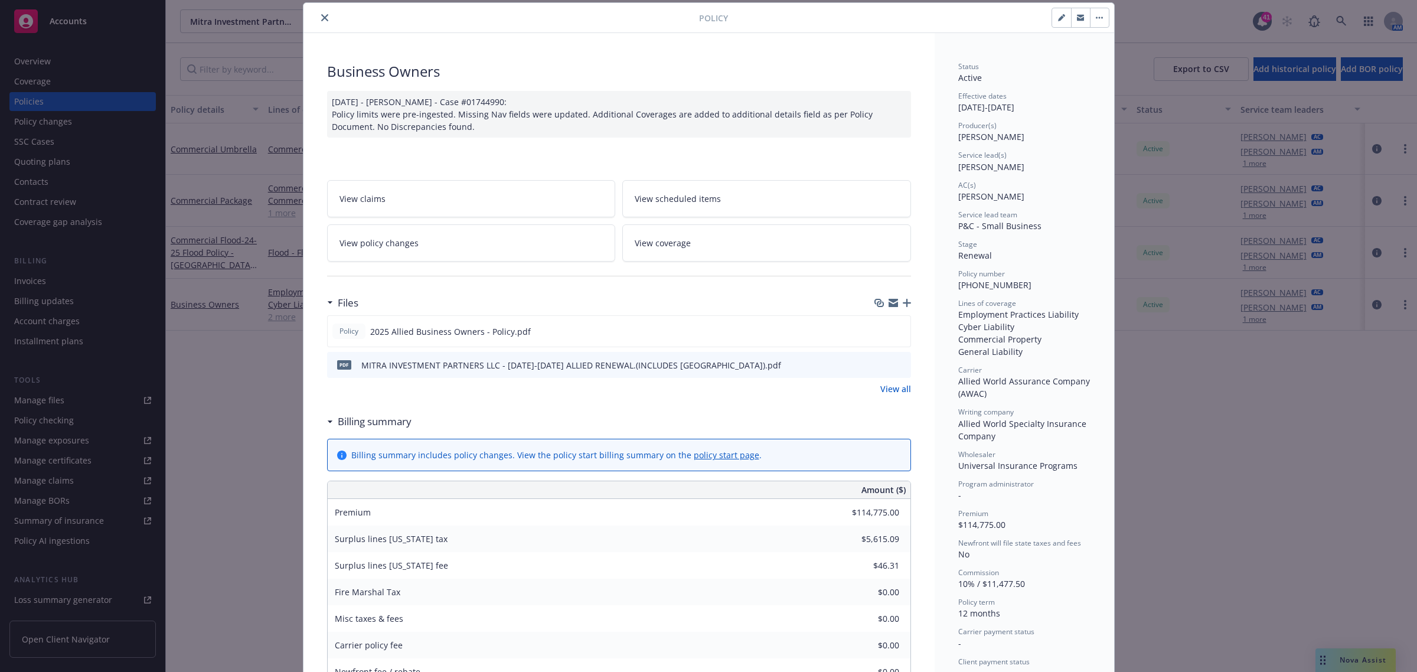
click at [321, 18] on icon "close" at bounding box center [324, 17] width 7 height 7
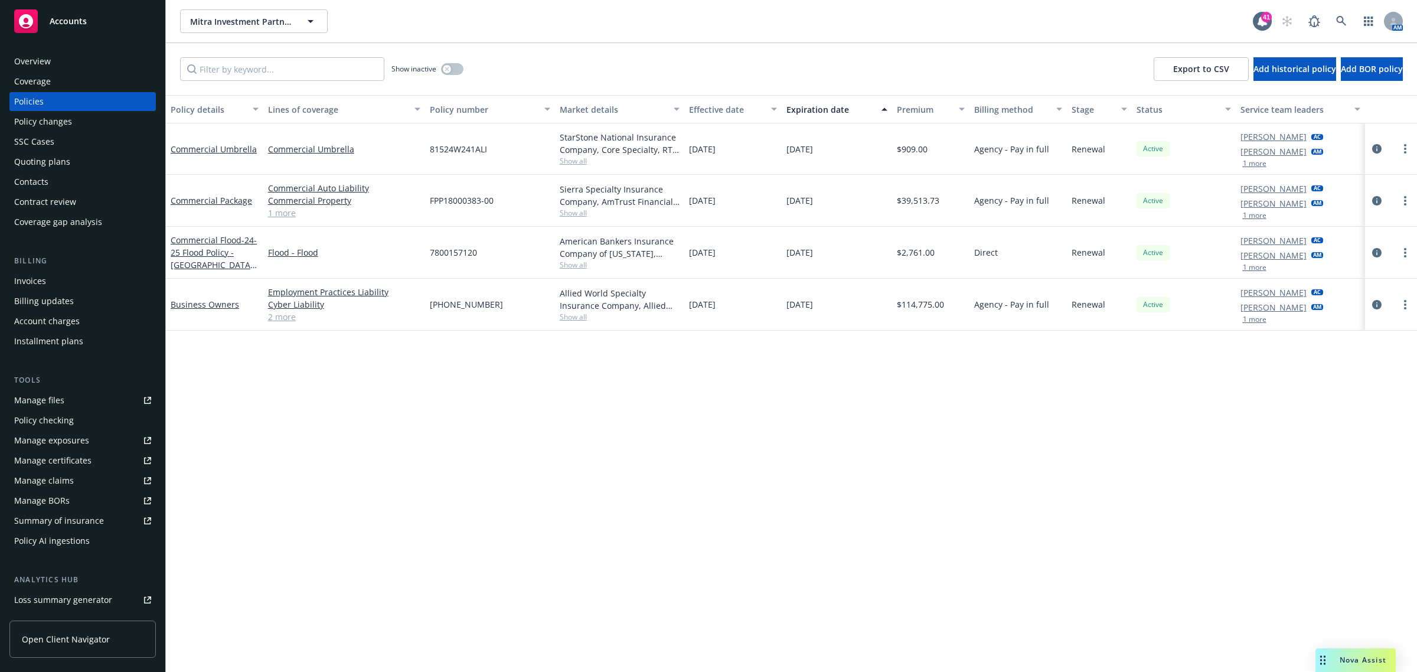
click at [51, 272] on div "Invoices" at bounding box center [82, 281] width 137 height 19
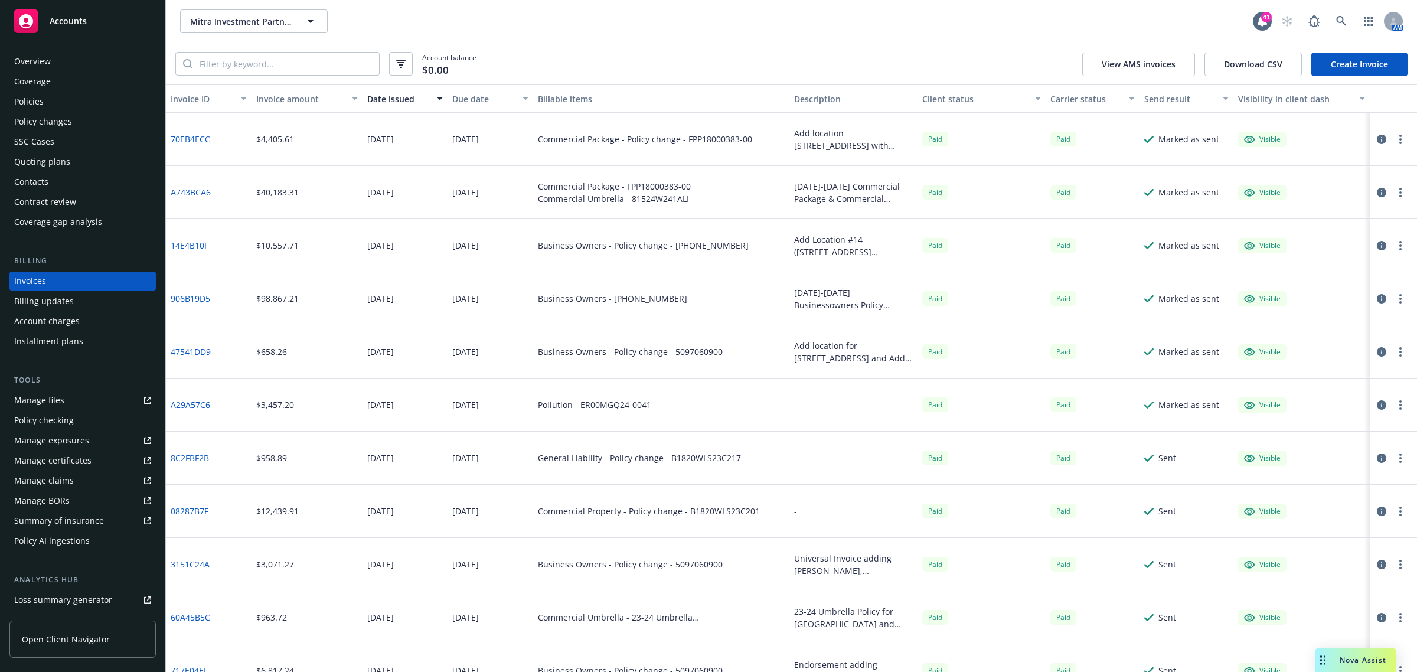
click at [53, 110] on div "Policies" at bounding box center [82, 101] width 137 height 19
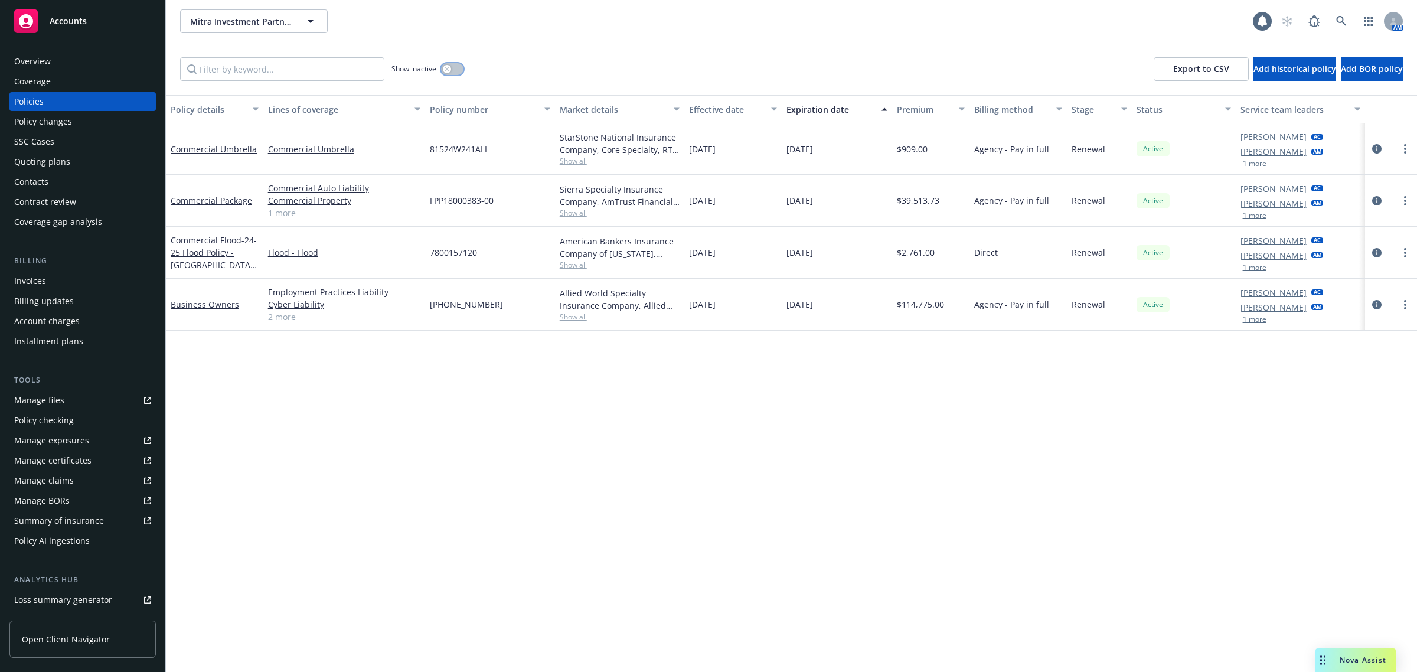
click at [462, 72] on button "button" at bounding box center [452, 69] width 22 height 12
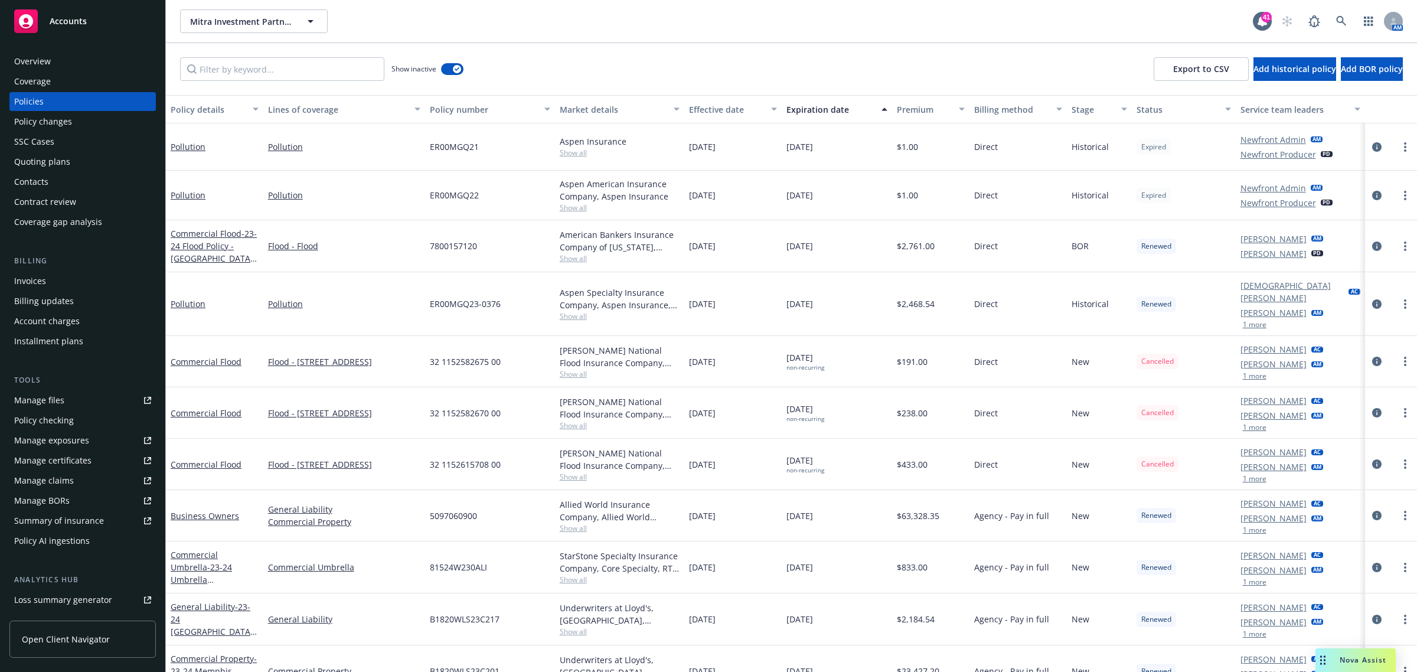
click at [773, 110] on div "button" at bounding box center [776, 109] width 6 height 27
click at [692, 110] on div "Effective date" at bounding box center [726, 109] width 75 height 12
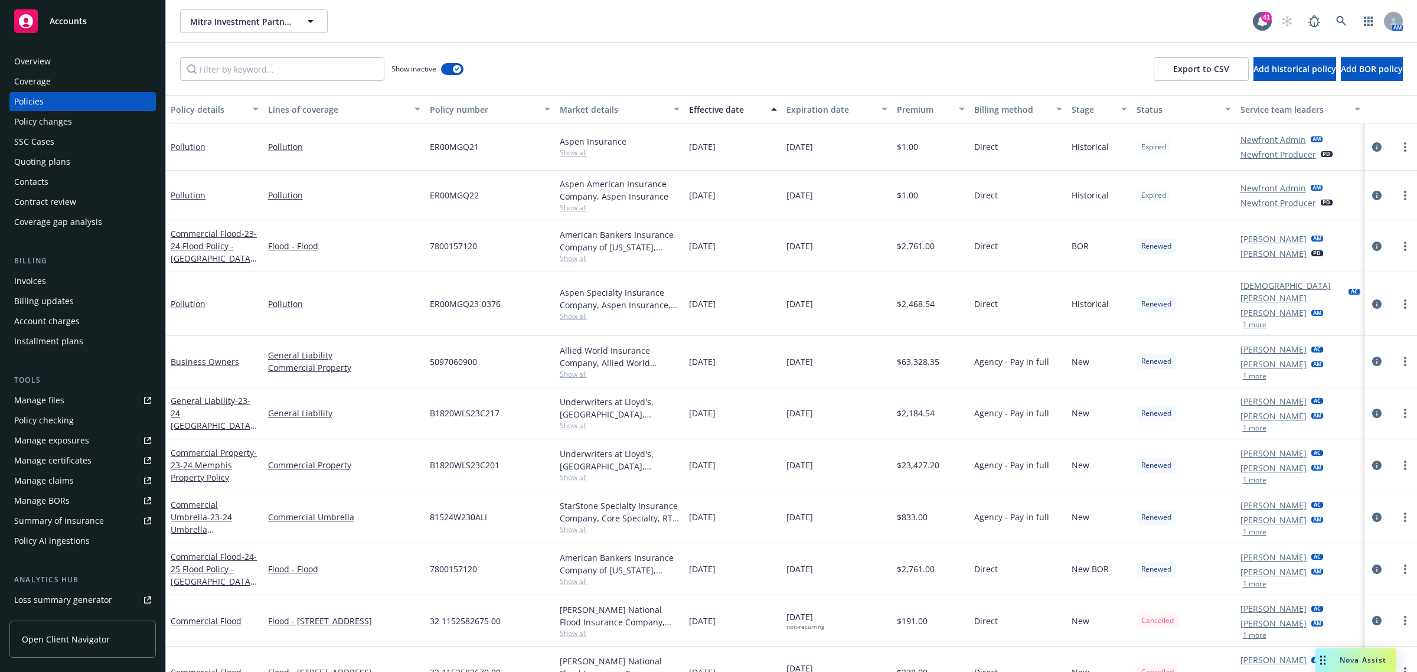
click at [698, 110] on div "Effective date" at bounding box center [726, 109] width 75 height 12
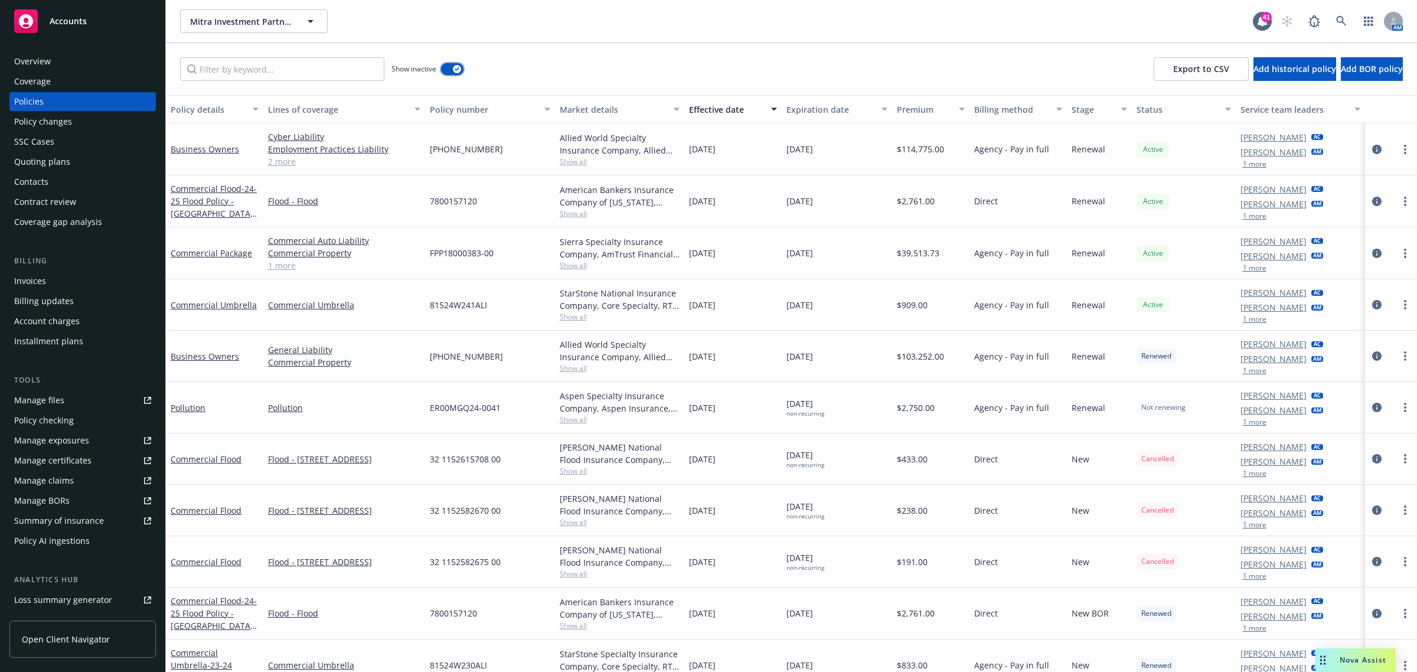
click at [455, 63] on button "button" at bounding box center [452, 69] width 22 height 12
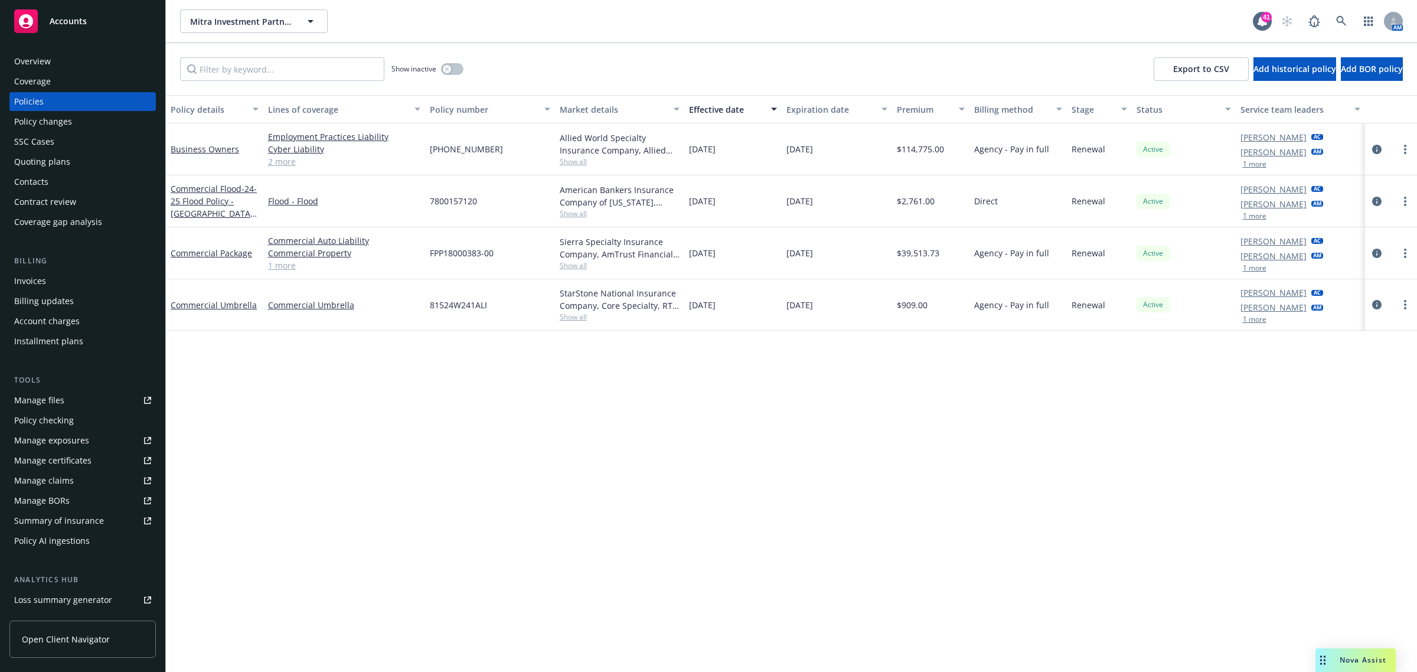
click at [40, 276] on div "Invoices" at bounding box center [30, 281] width 32 height 19
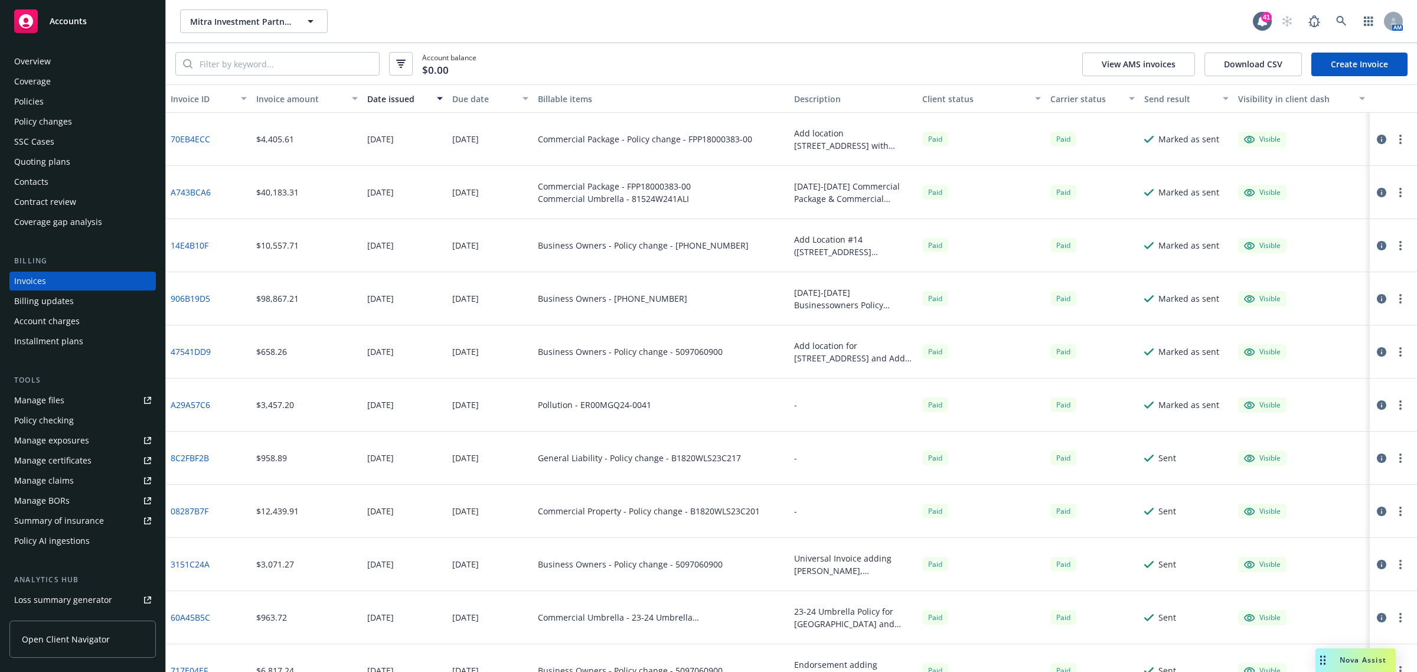
click at [1368, 68] on link "Create Invoice" at bounding box center [1359, 65] width 96 height 24
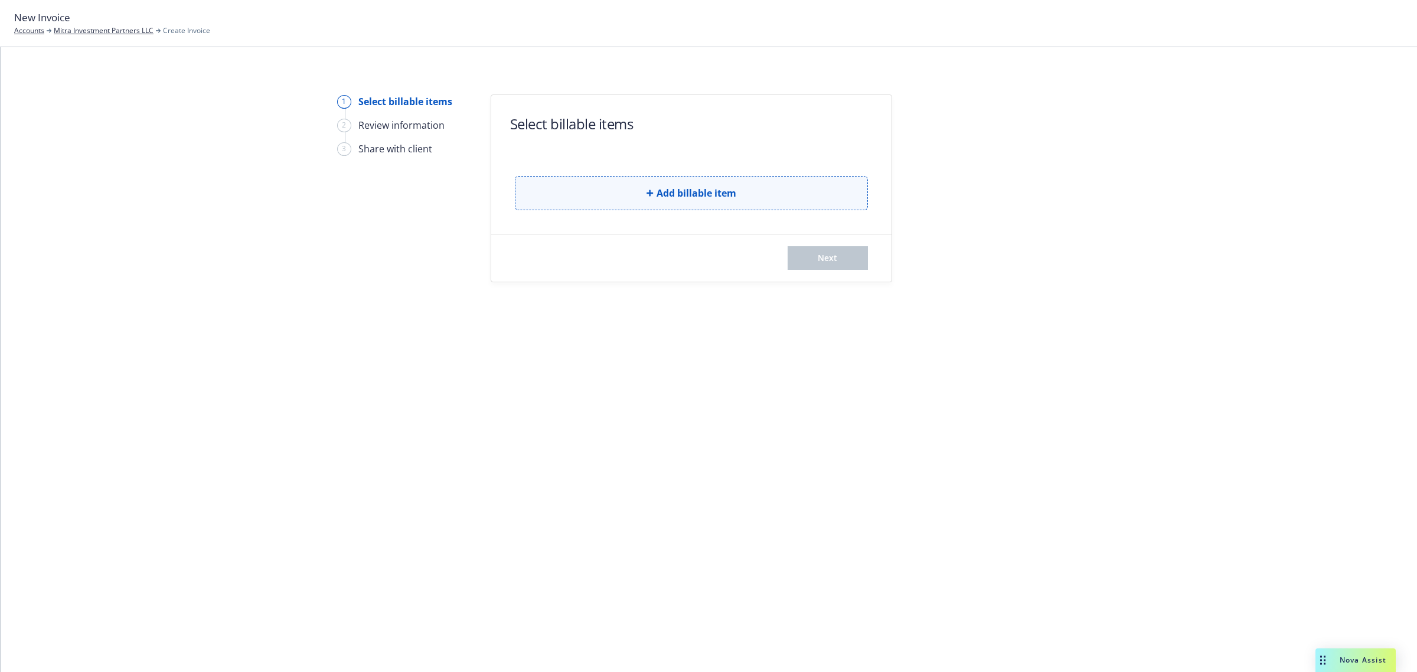
click at [696, 185] on button "Add billable item" at bounding box center [691, 193] width 353 height 34
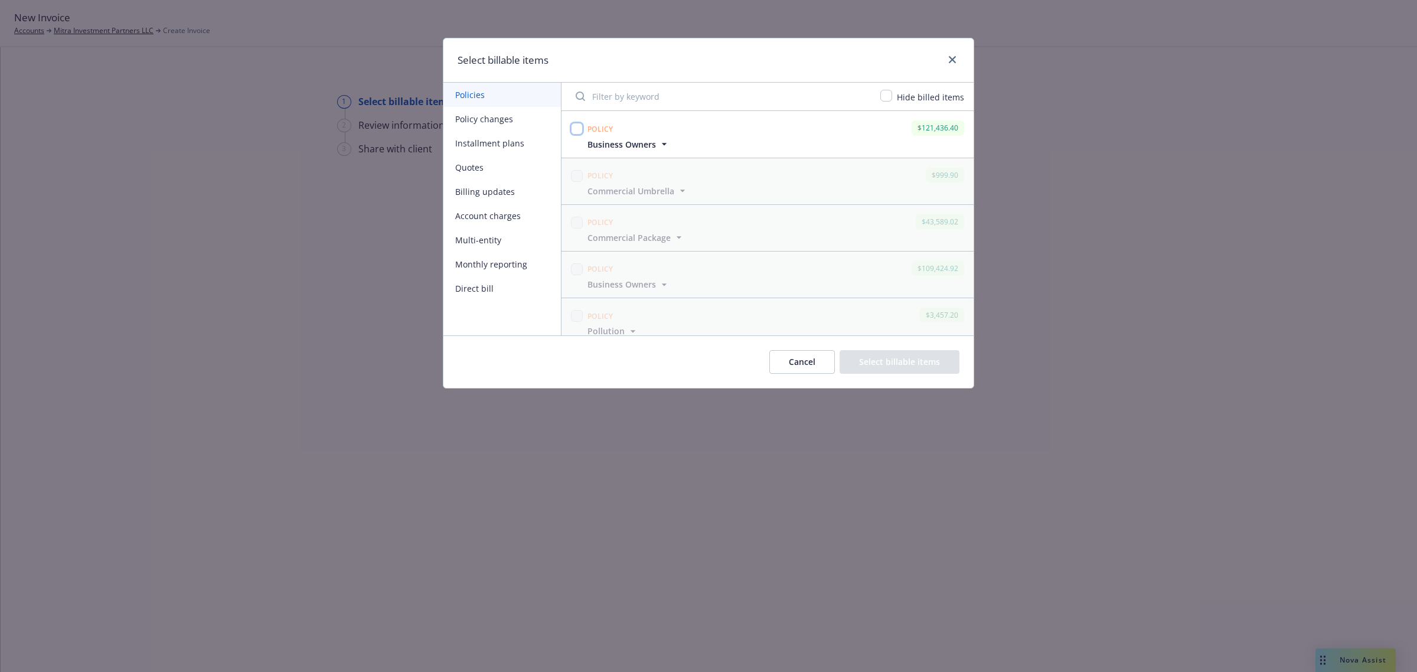
click at [581, 129] on input "checkbox" at bounding box center [577, 129] width 12 height 12
checkbox input "true"
click at [819, 364] on button "Cancel" at bounding box center [802, 362] width 66 height 24
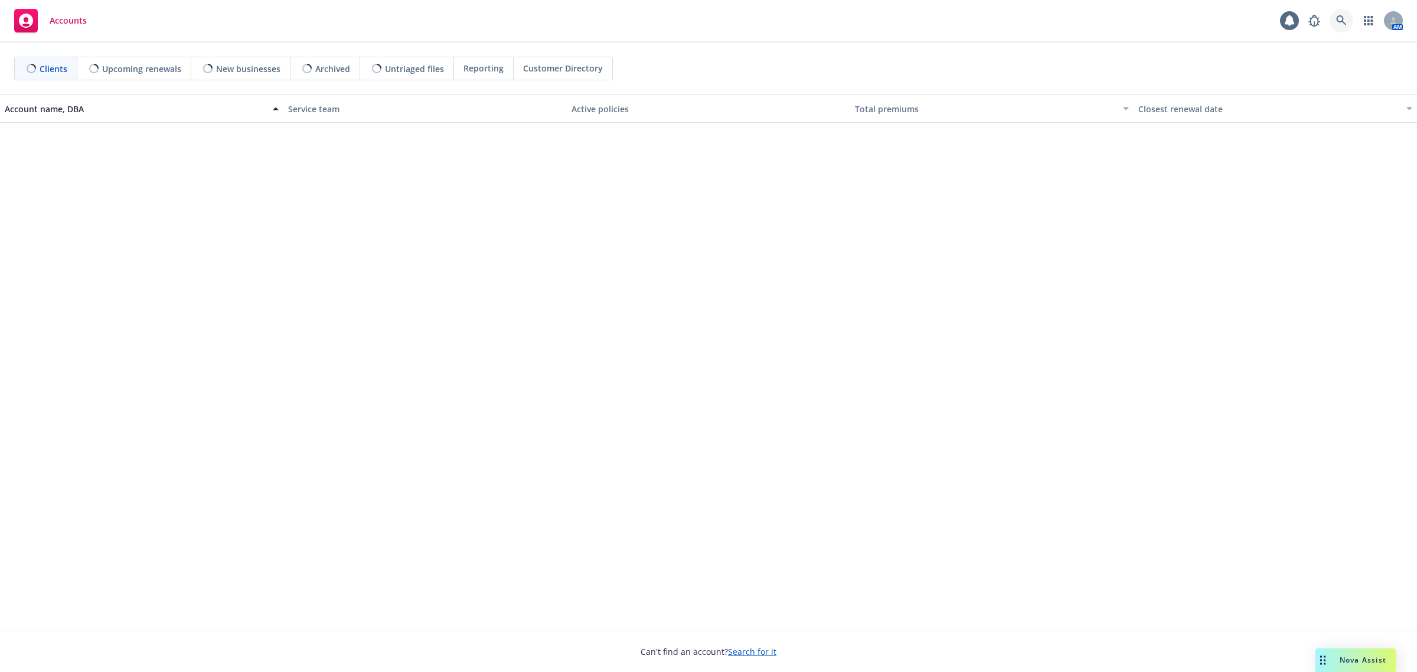
click at [1340, 12] on link at bounding box center [1341, 21] width 24 height 24
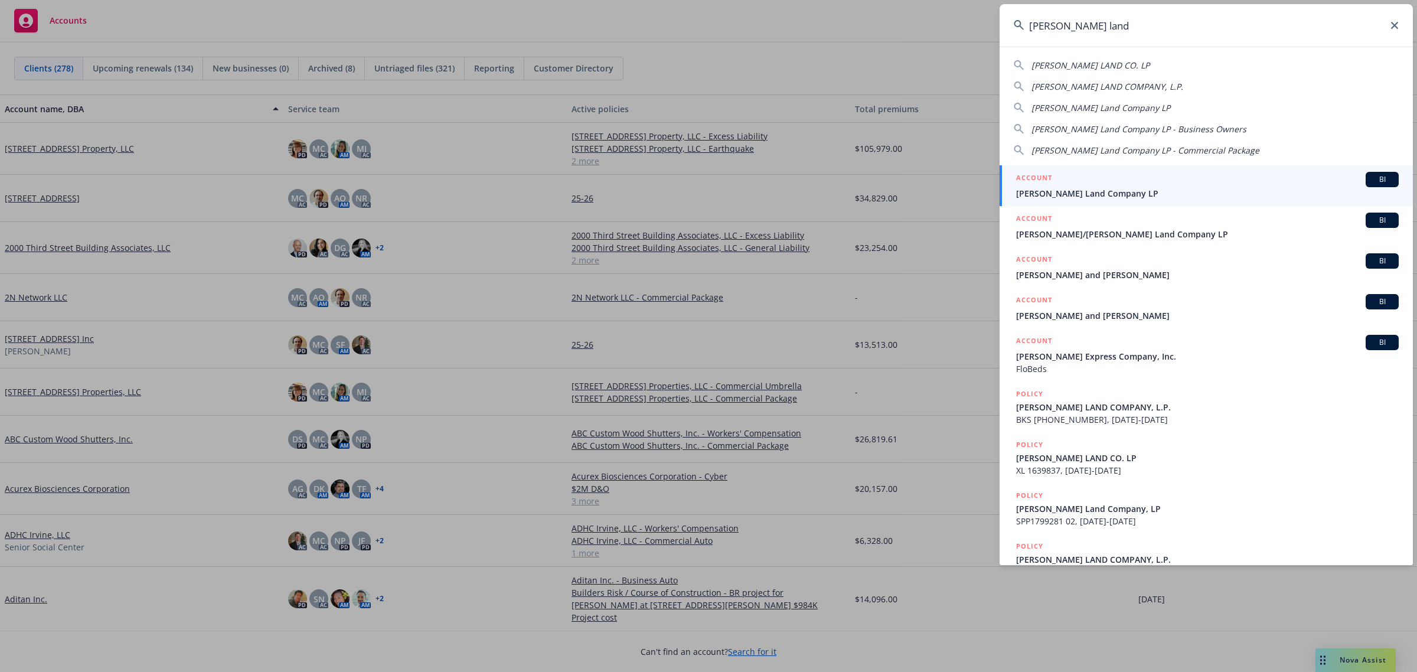
type input "[PERSON_NAME] land"
drag, startPoint x: 1146, startPoint y: 175, endPoint x: 1138, endPoint y: 175, distance: 7.7
click at [1146, 175] on div "ACCOUNT BI" at bounding box center [1207, 179] width 382 height 15
